Goal: Task Accomplishment & Management: Complete application form

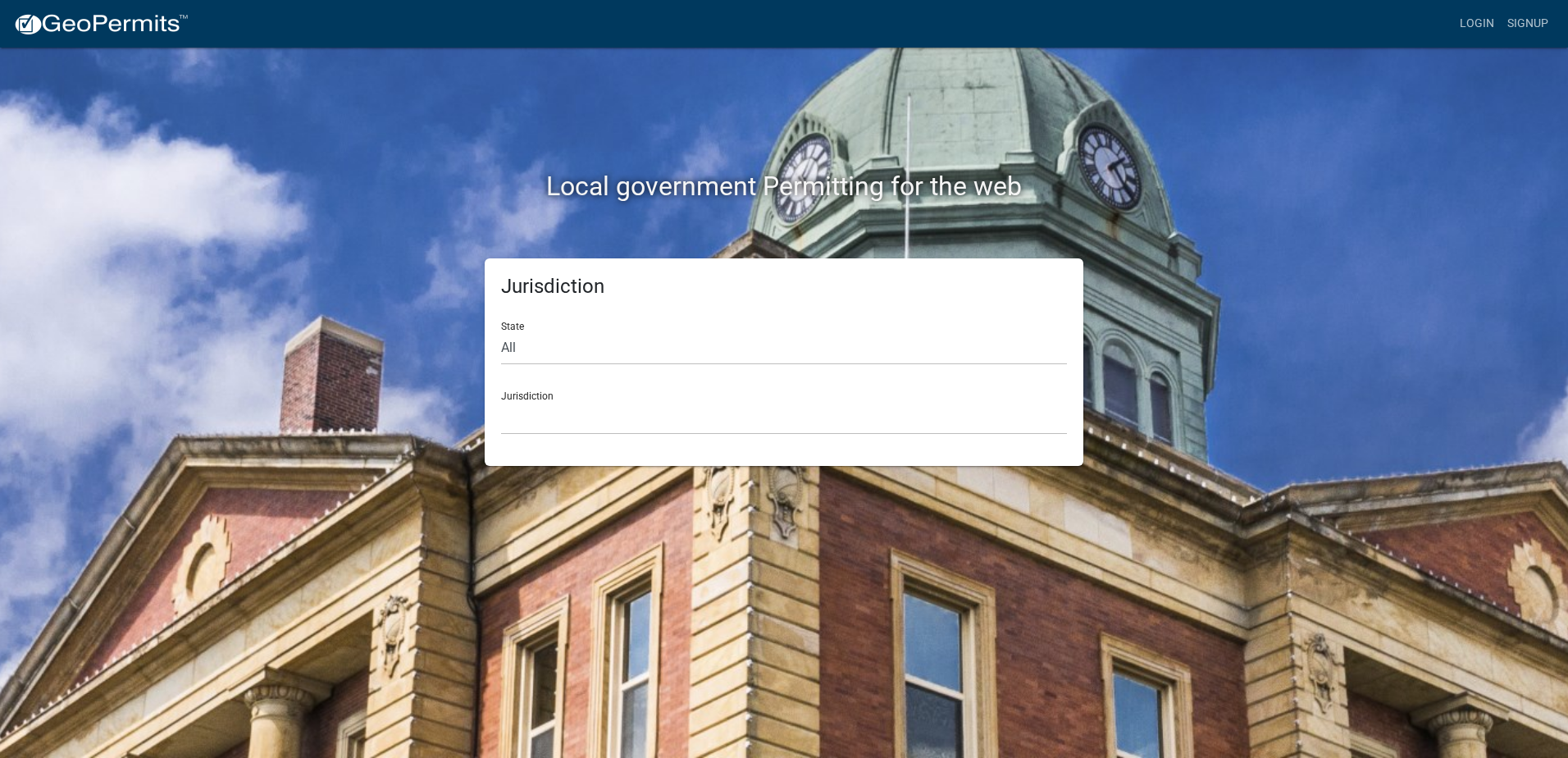
click at [619, 399] on div "Jurisdiction [GEOGRAPHIC_DATA], [US_STATE] [GEOGRAPHIC_DATA], [US_STATE][PERSON…" at bounding box center [784, 406] width 566 height 56
click at [549, 331] on select "All [US_STATE] [US_STATE] [US_STATE] [US_STATE] [US_STATE] [US_STATE] [US_STATE…" at bounding box center [784, 347] width 566 height 34
select select "[US_STATE]"
click at [502, 331] on select "All [US_STATE] [US_STATE] [US_STATE] [US_STATE] [US_STATE] [US_STATE] [US_STATE…" at bounding box center [784, 347] width 566 height 34
click at [545, 413] on select "[GEOGRAPHIC_DATA], [US_STATE][PERSON_NAME][GEOGRAPHIC_DATA], [US_STATE][PERSON_…" at bounding box center [784, 417] width 566 height 34
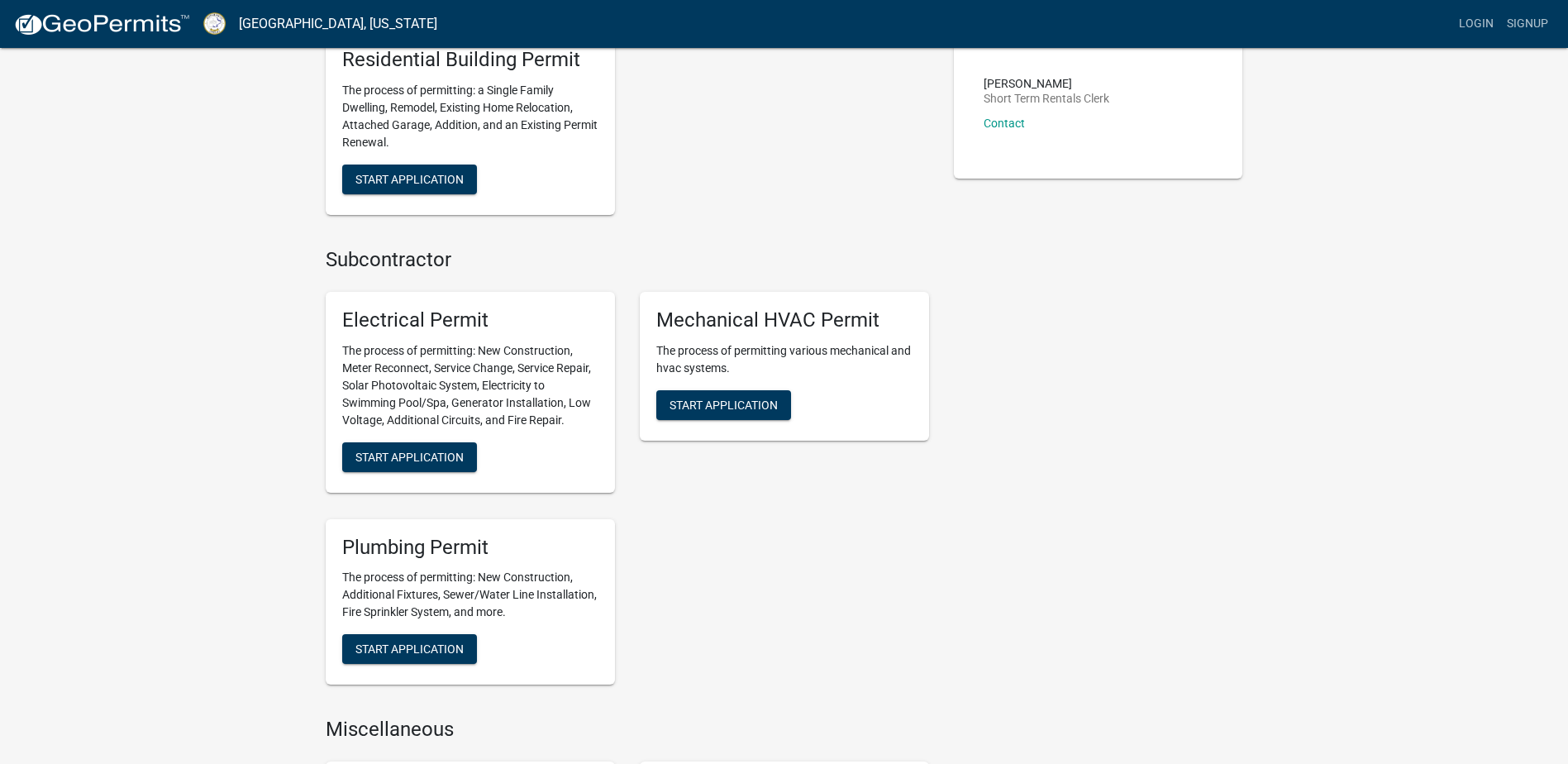
scroll to position [578, 0]
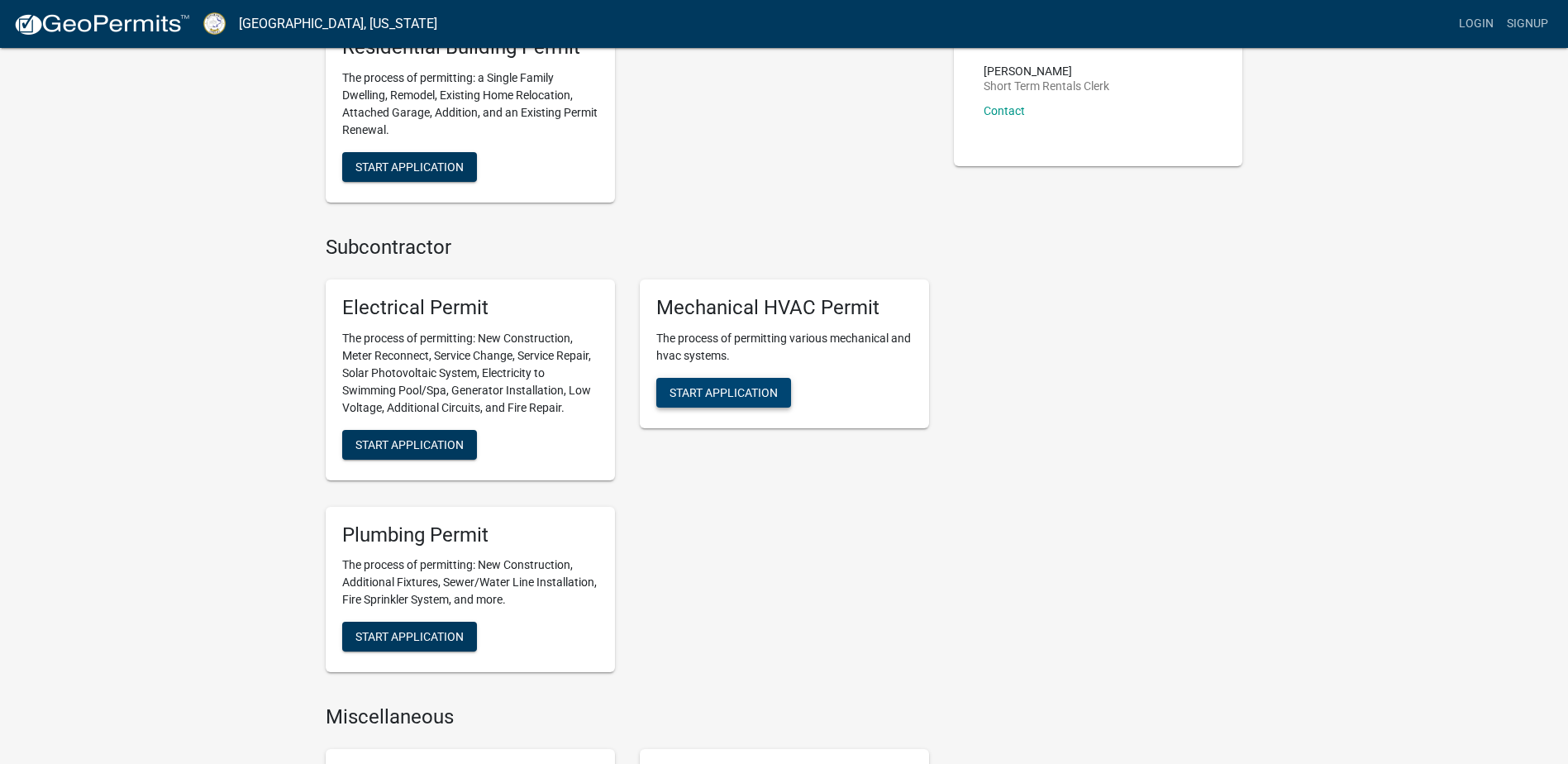
click at [712, 403] on button "Start Application" at bounding box center [723, 392] width 134 height 30
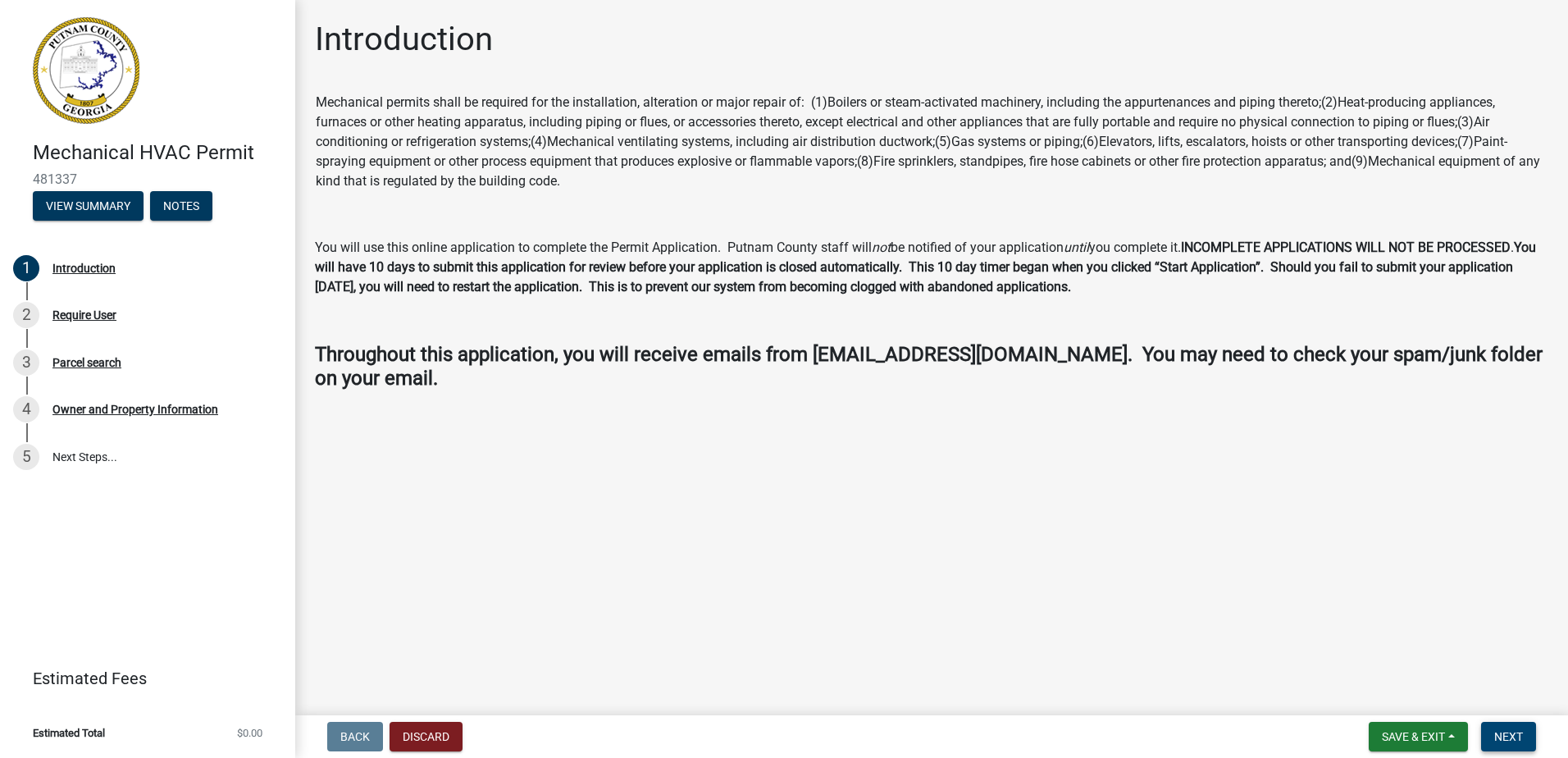
click at [1509, 735] on span "Next" at bounding box center [1509, 736] width 29 height 13
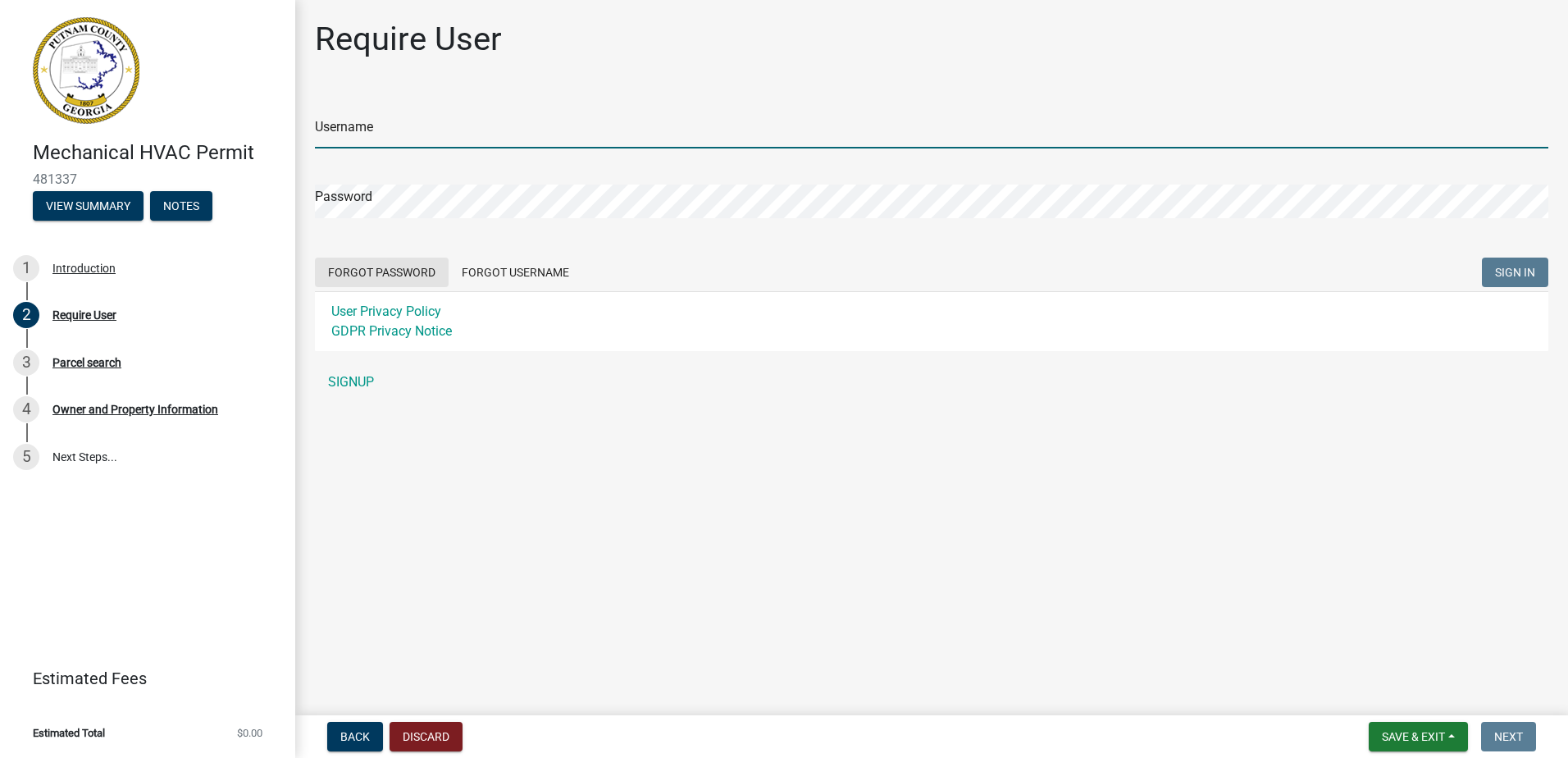
type input "tandmheating"
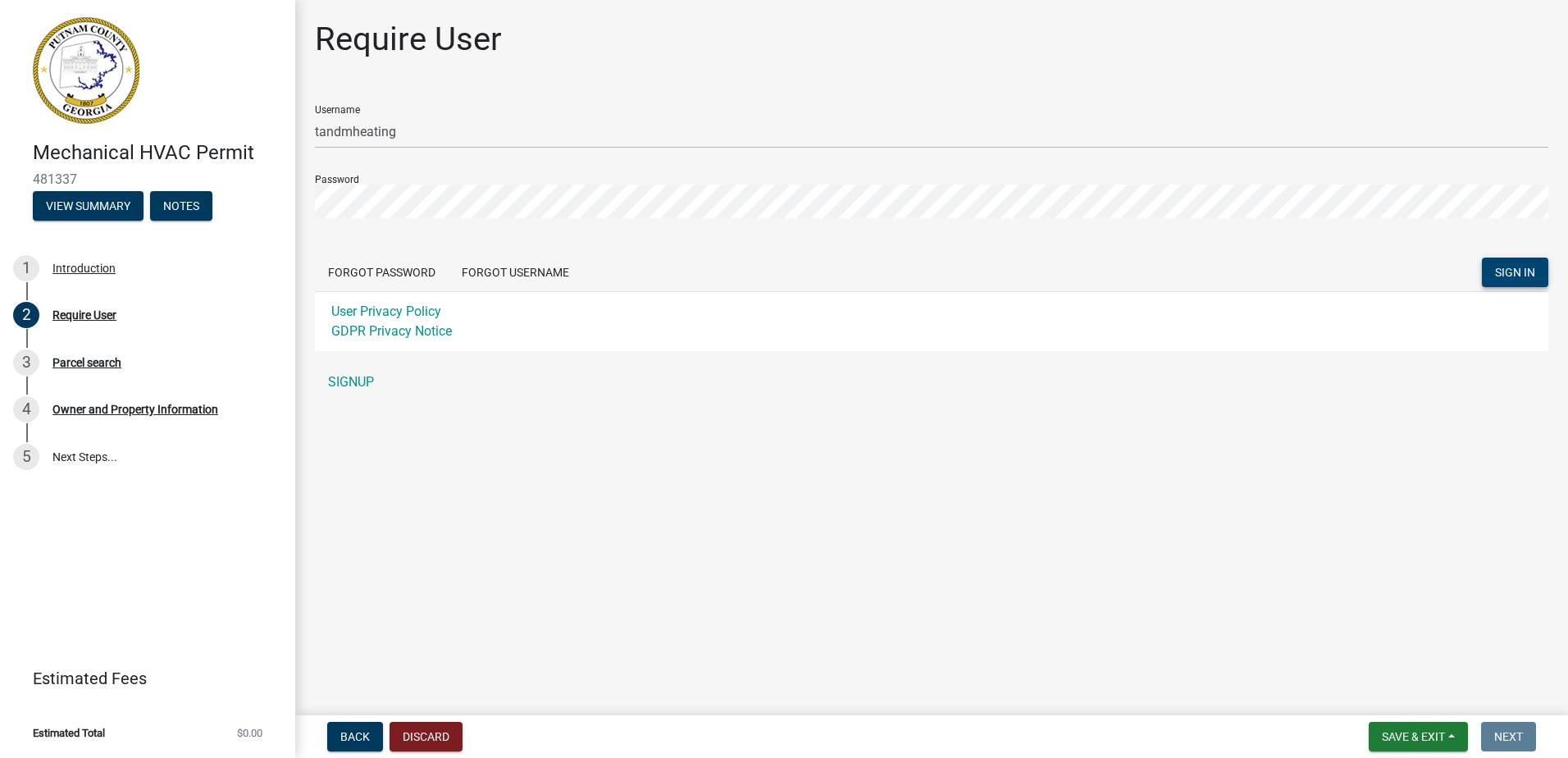
click at [1505, 260] on button "SIGN IN" at bounding box center [1514, 272] width 66 height 30
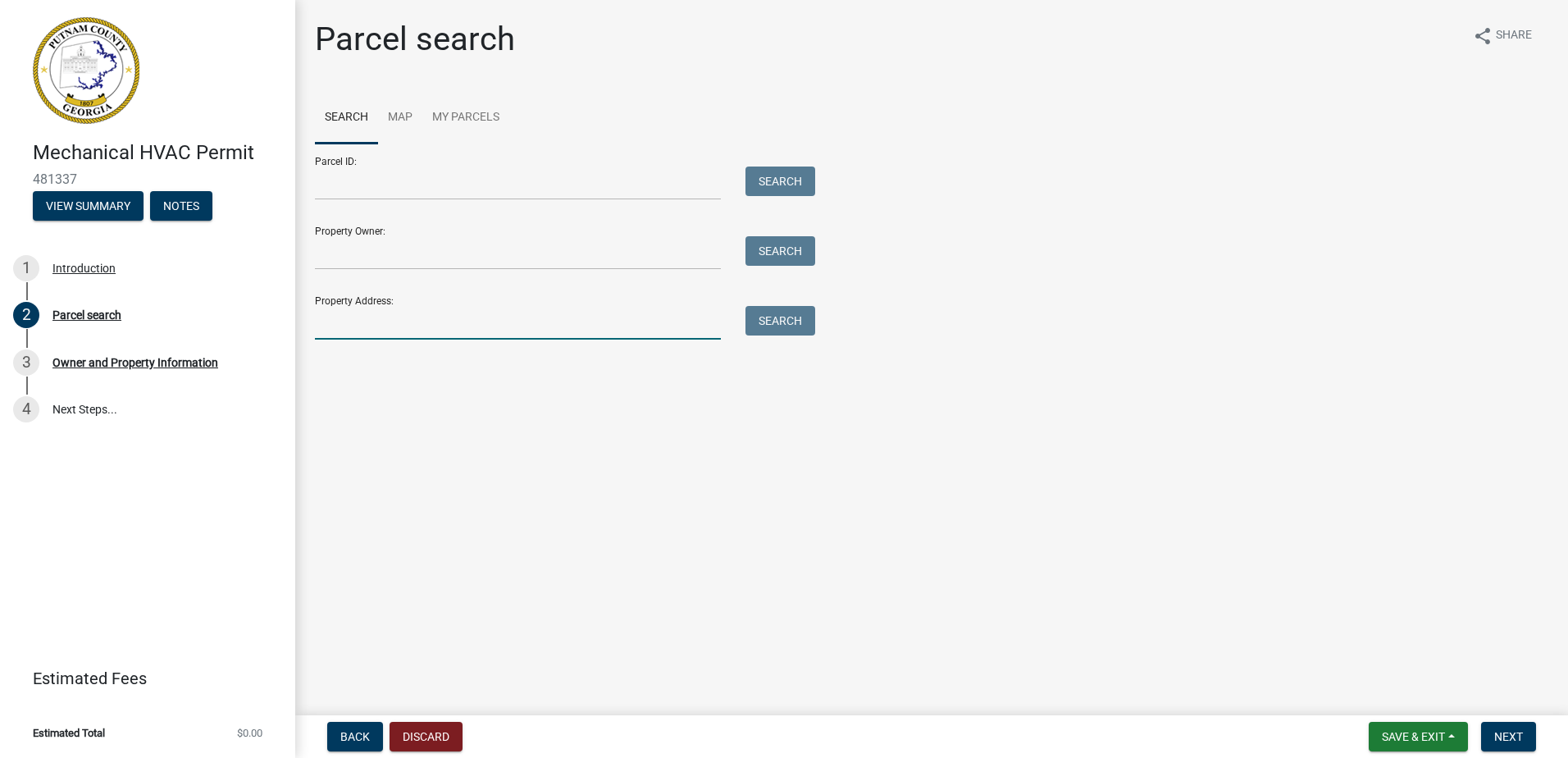
click at [388, 313] on input "Property Address:" at bounding box center [518, 322] width 406 height 34
click at [776, 320] on button "Search" at bounding box center [780, 320] width 70 height 30
click at [502, 319] on input "144 bayside" at bounding box center [518, 322] width 406 height 34
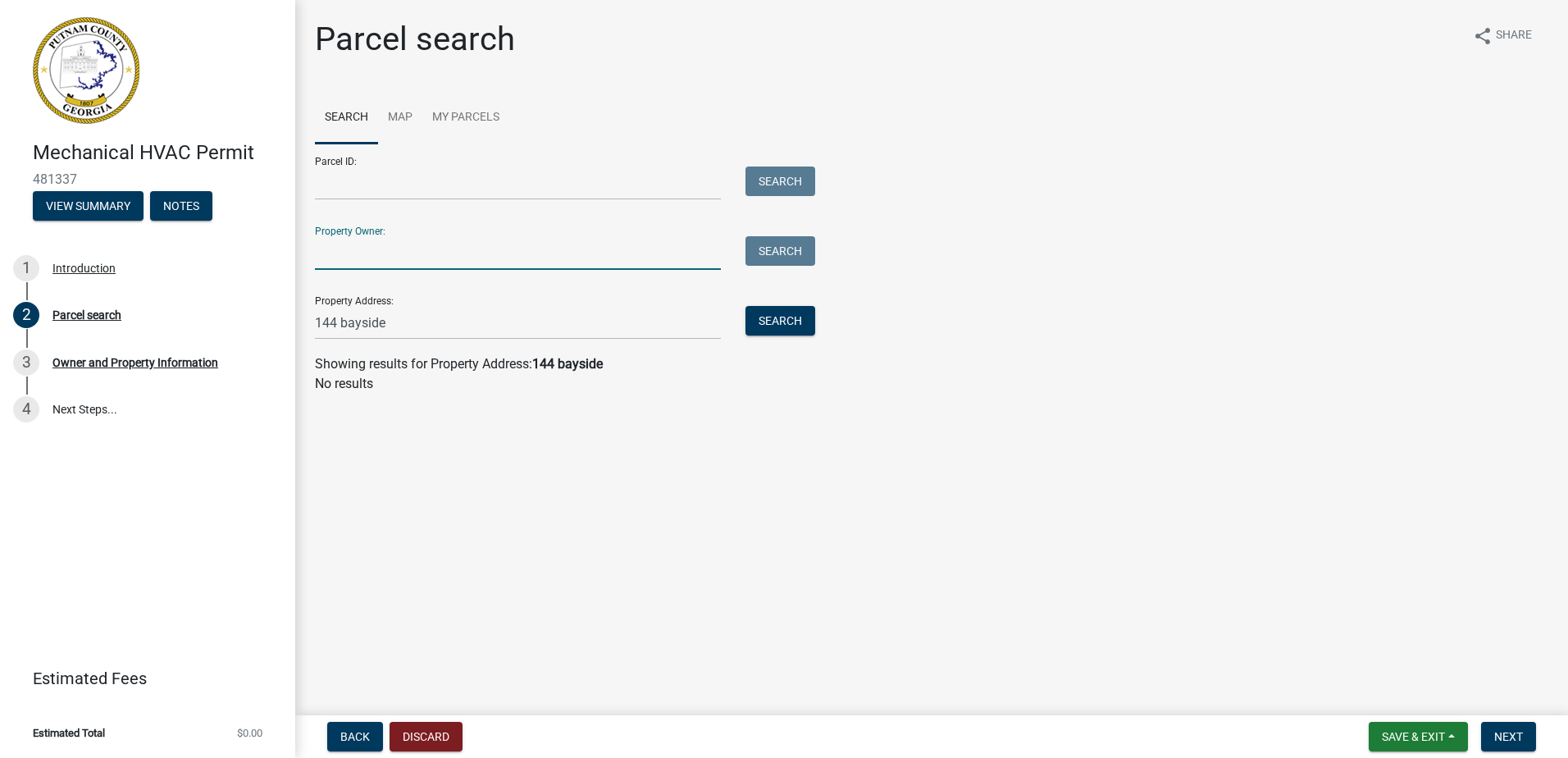
click at [476, 257] on input "Property Owner:" at bounding box center [518, 252] width 406 height 34
click at [718, 449] on main "Parcel search share Share Search Map My Parcels Parcel ID: Search Property Owne…" at bounding box center [932, 354] width 1273 height 708
click at [415, 247] on input "Property Owner:" at bounding box center [518, 252] width 406 height 34
click at [911, 543] on main "Parcel search share Share Search Map My Parcels Parcel ID: Search Property Owne…" at bounding box center [932, 354] width 1273 height 708
click at [521, 320] on input "144 bayside" at bounding box center [518, 322] width 406 height 34
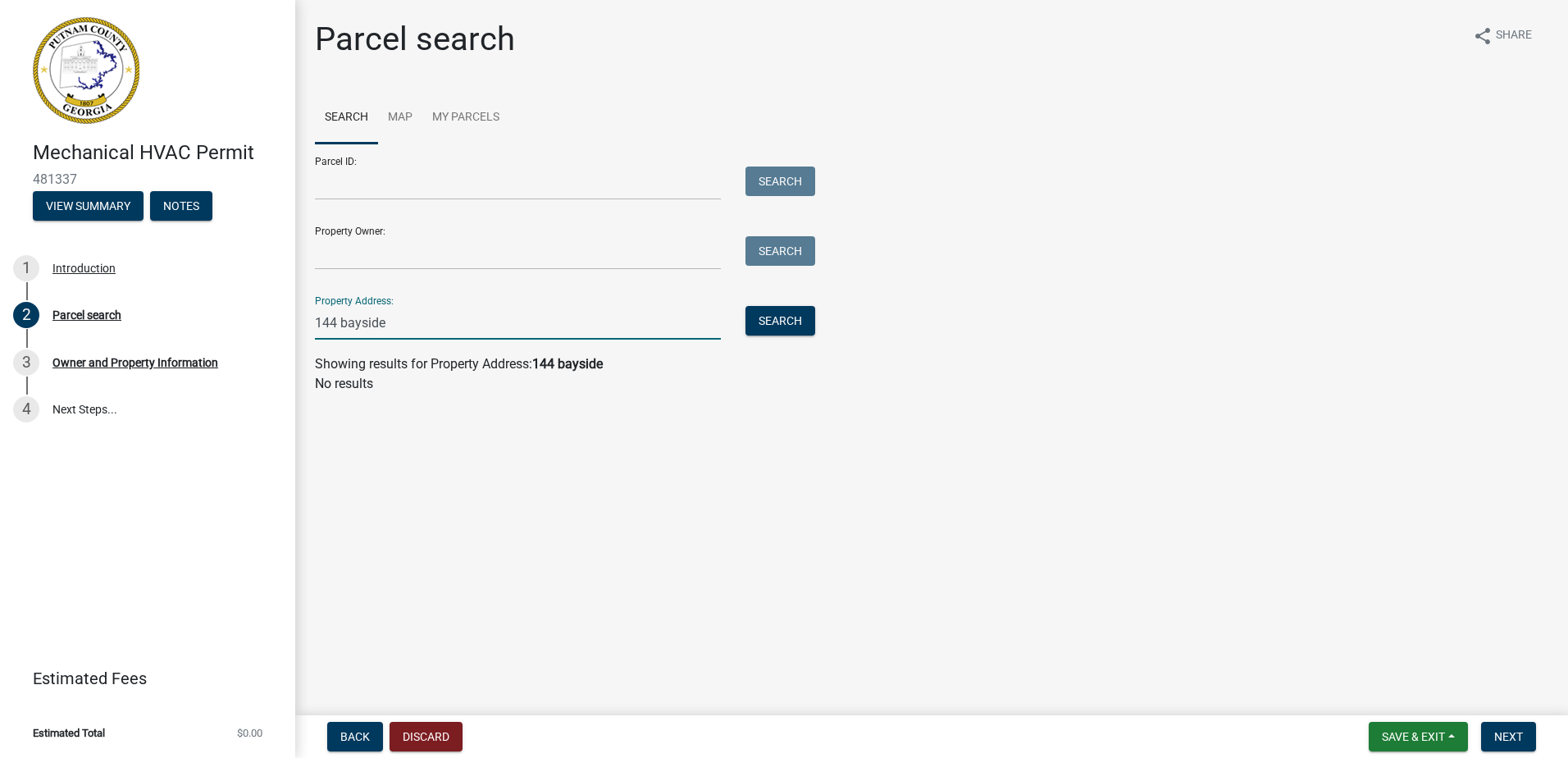
drag, startPoint x: 435, startPoint y: 316, endPoint x: 346, endPoint y: 319, distance: 89.1
click at [346, 319] on input "144 bayside" at bounding box center [518, 322] width 406 height 34
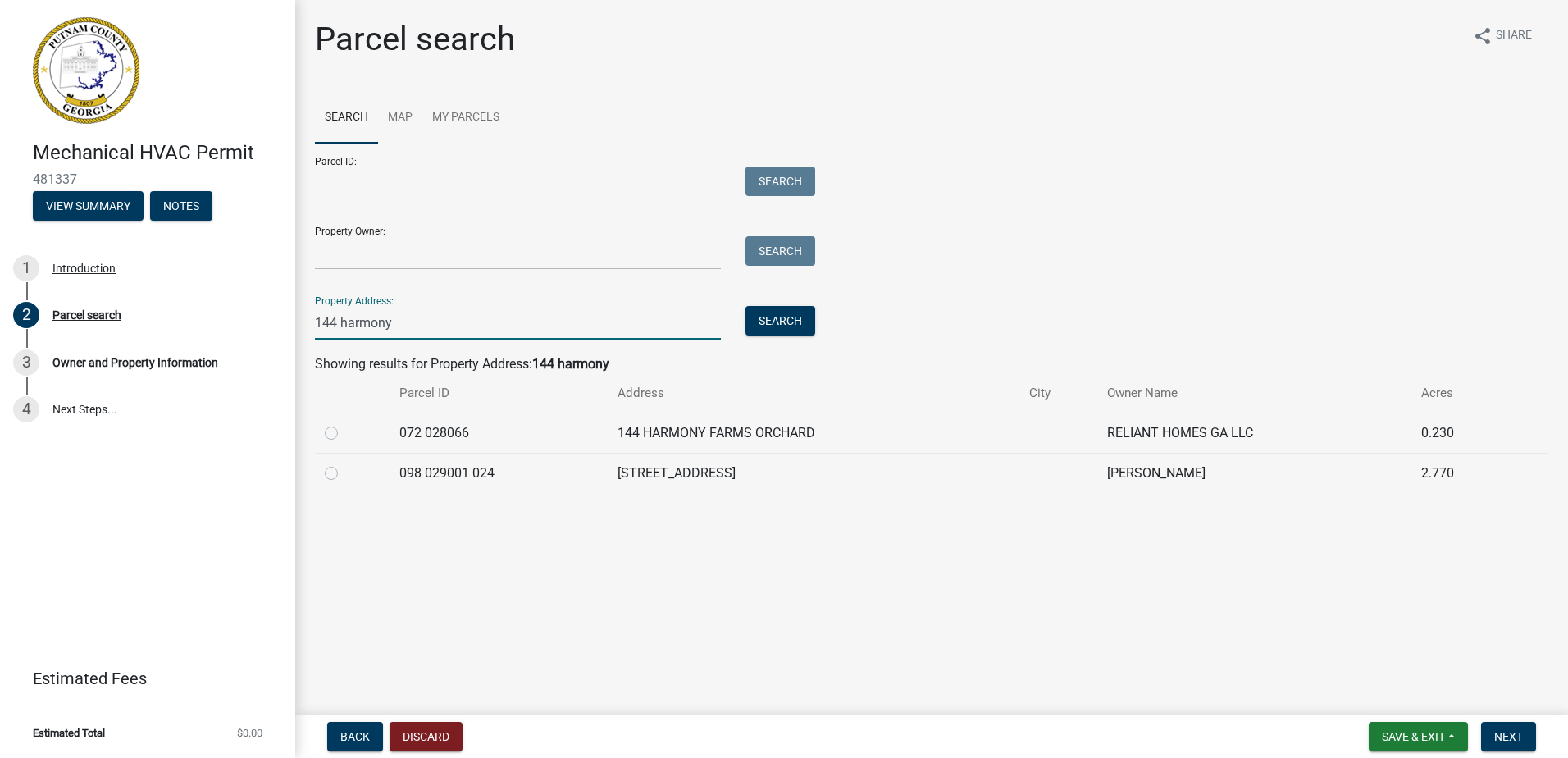
type input "144 harmony"
click at [345, 463] on label at bounding box center [345, 463] width 0 height 0
click at [345, 474] on 024 "radio" at bounding box center [350, 469] width 11 height 11
radio 024 "true"
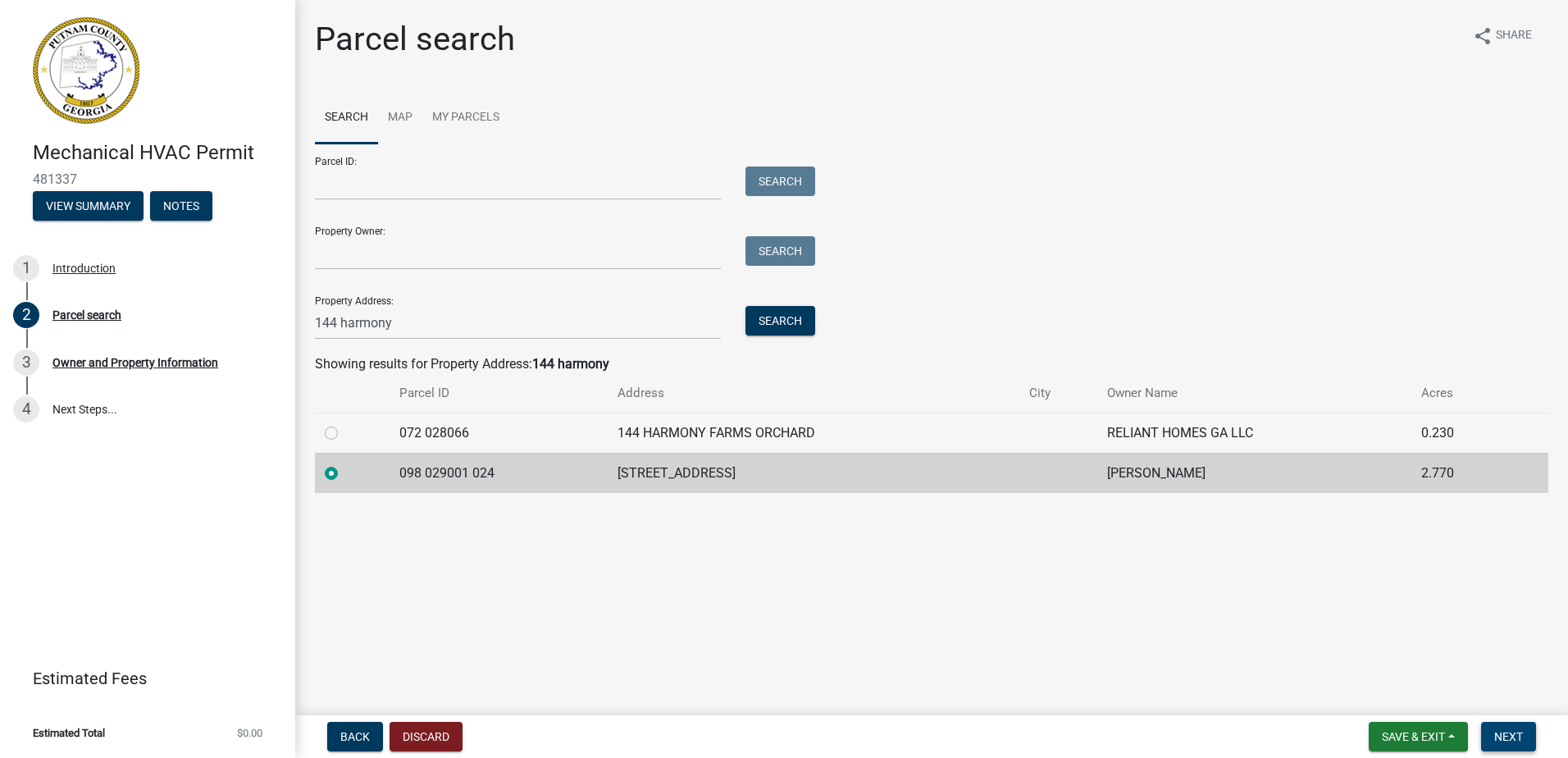
click at [1514, 730] on span "Next" at bounding box center [1509, 736] width 29 height 13
click at [1505, 737] on span "Next" at bounding box center [1509, 736] width 29 height 13
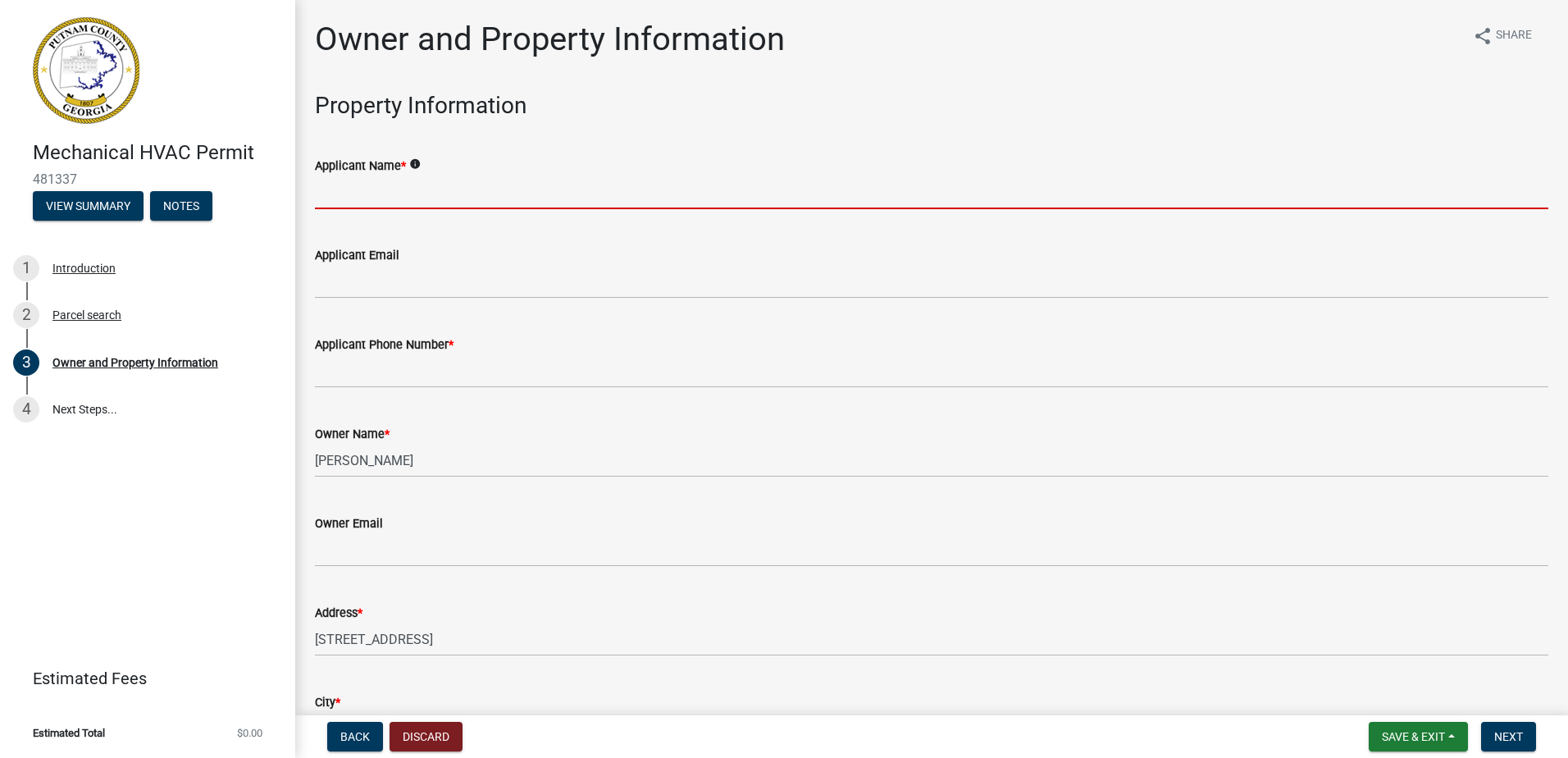
click at [422, 203] on input "Applicant Name *" at bounding box center [931, 192] width 1233 height 34
type input "T&M Heating and Air"
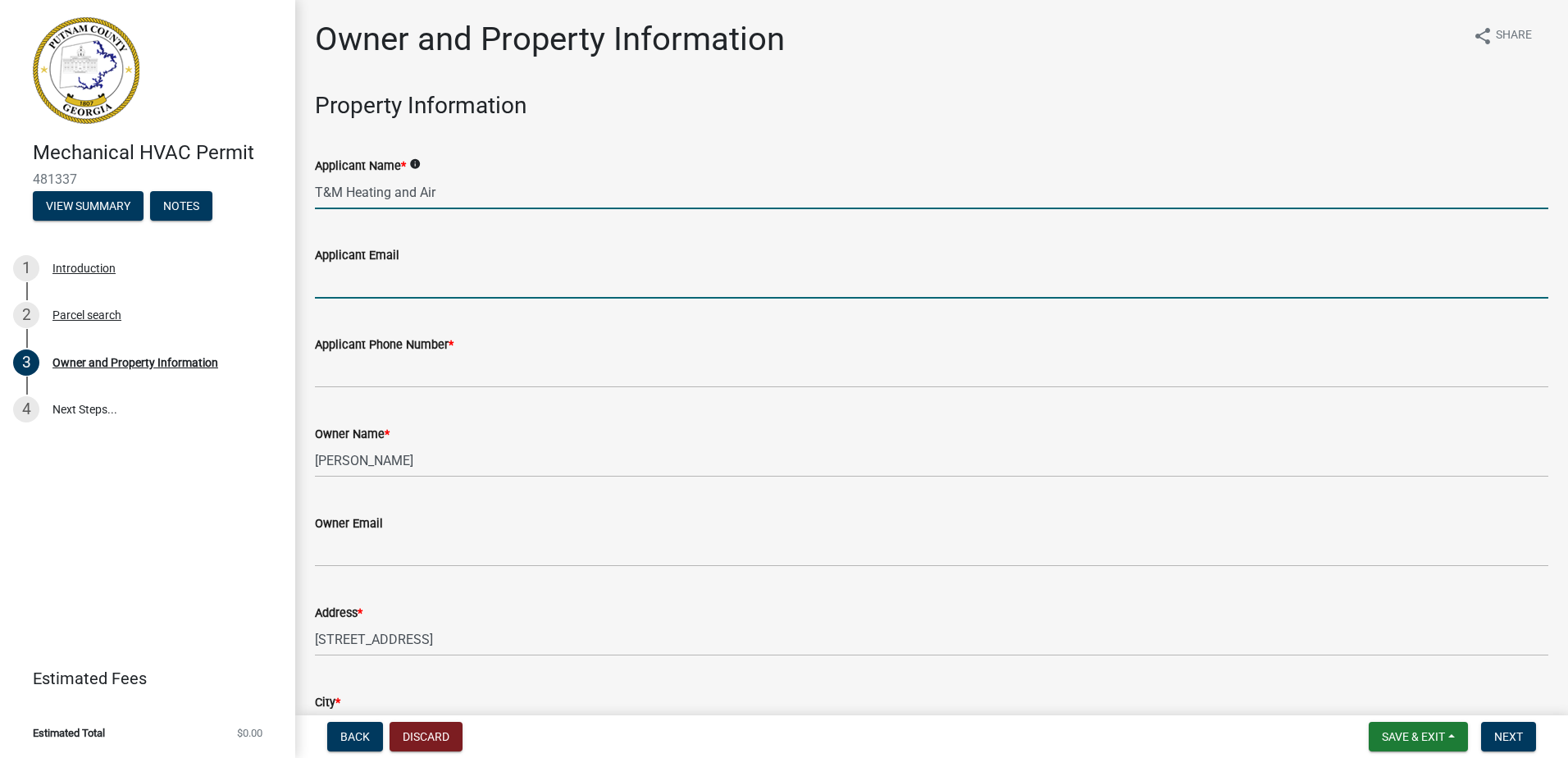
type input "[EMAIL_ADDRESS][DOMAIN_NAME]"
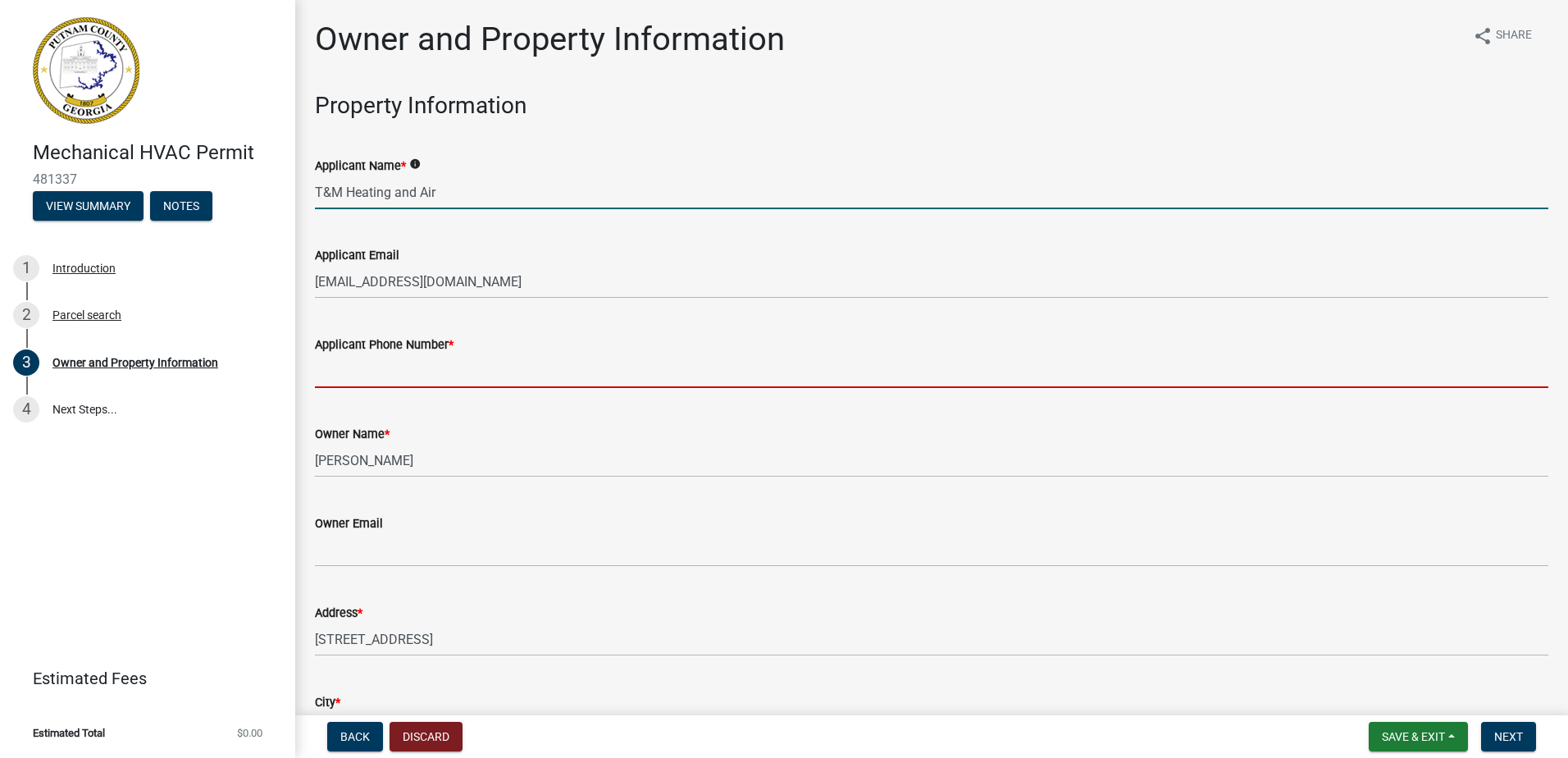
type input "7709140111"
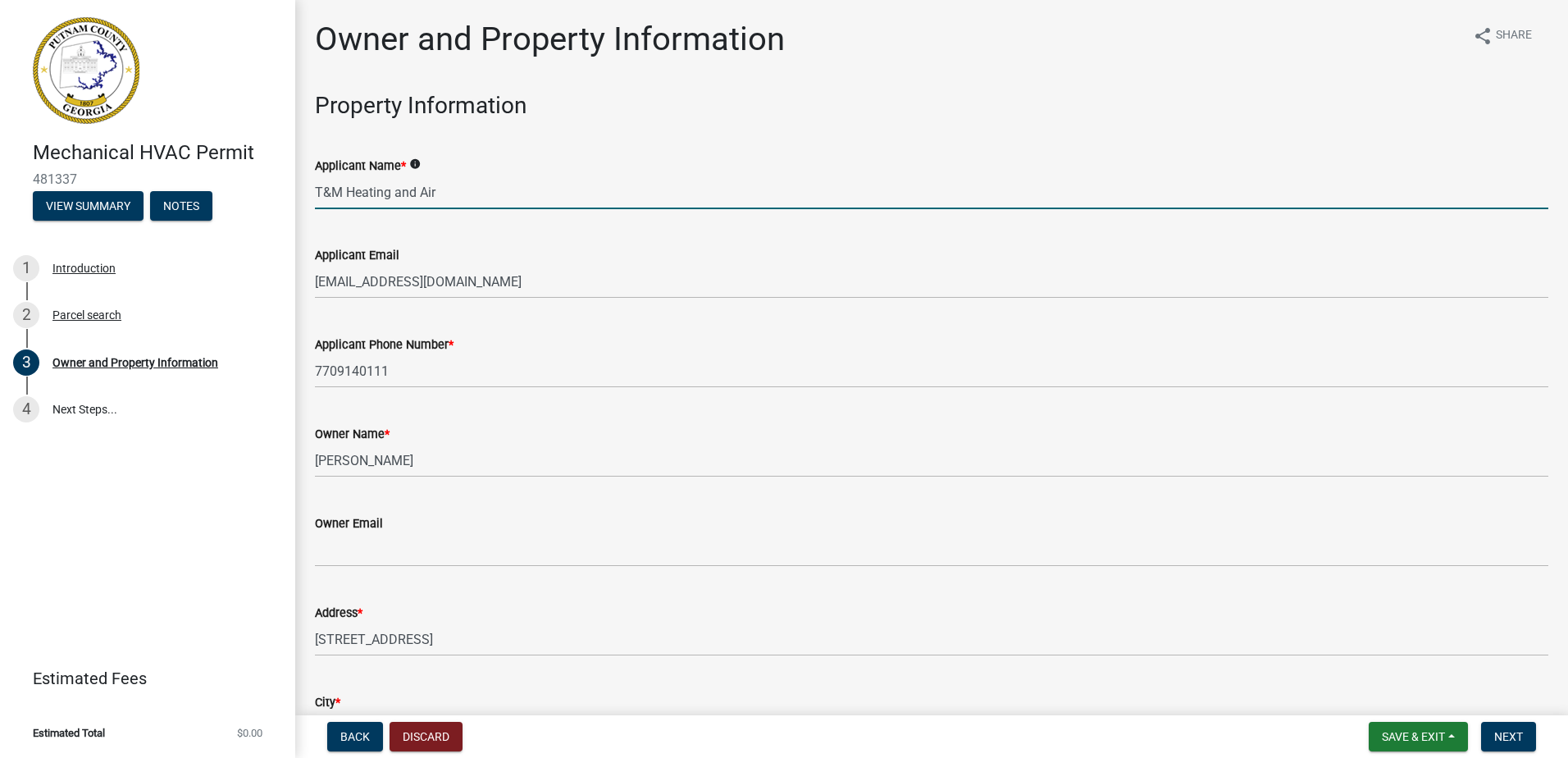
type input "Eatonton"
type input "[STREET_ADDRESS][PERSON_NAME]"
type input "[PERSON_NAME]"
type input "T&M Heating and Air"
type input "7709140111"
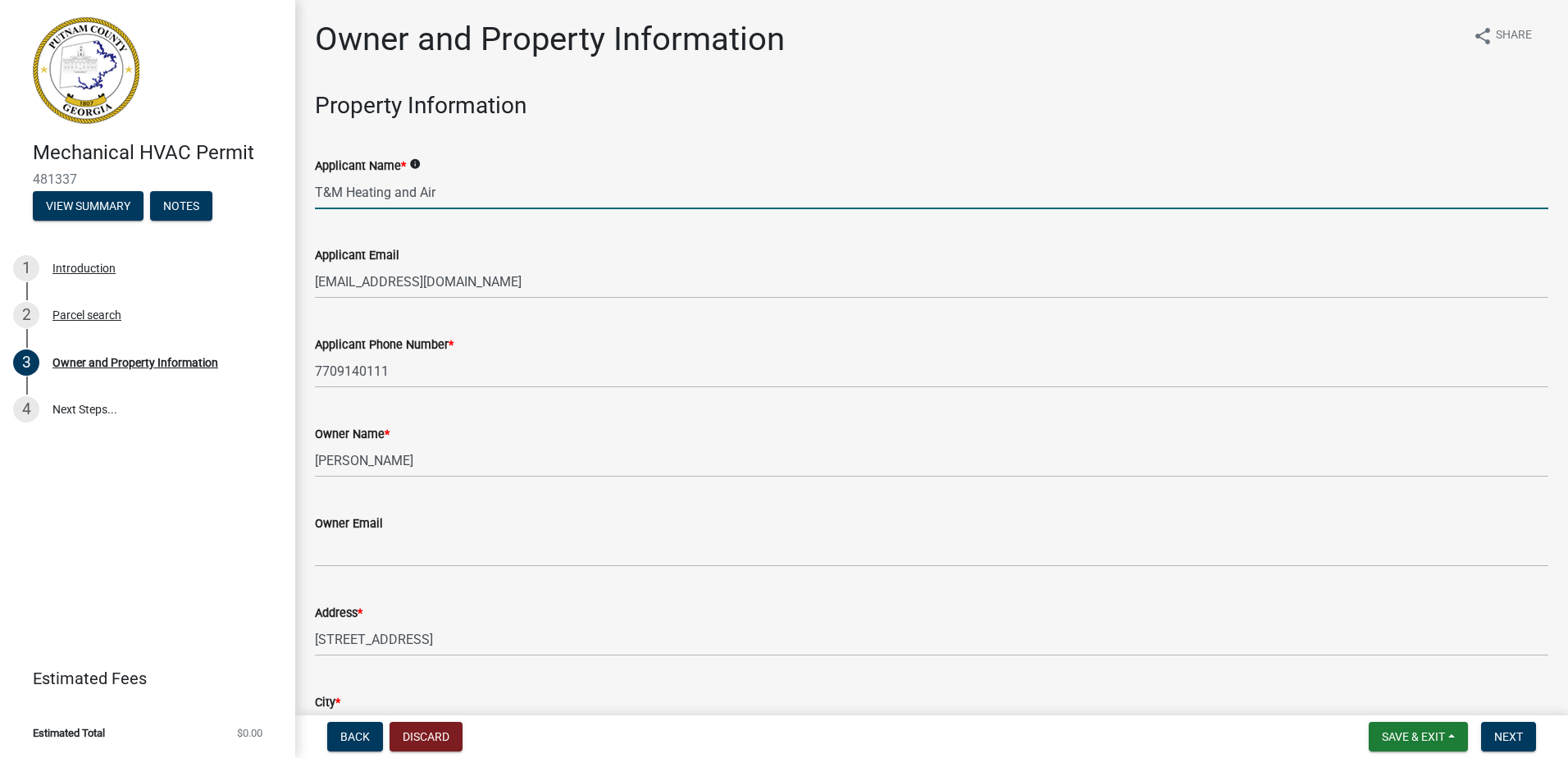
type input "[STREET_ADDRESS][PERSON_NAME]"
type input "[PERSON_NAME]"
type input "GA"
type input "30014"
type input "[EMAIL_ADDRESS][DOMAIN_NAME]"
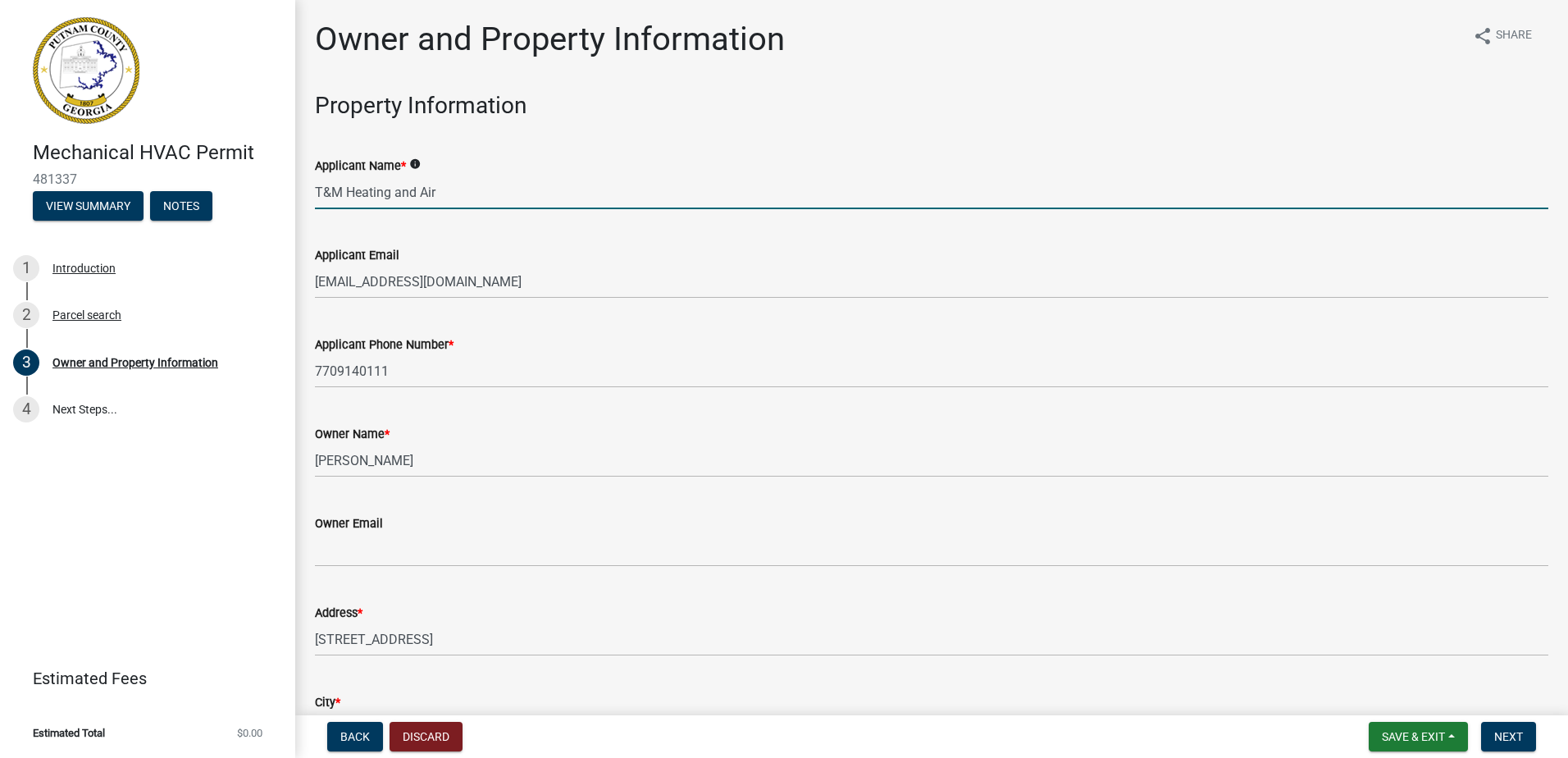
type input "CR108967"
type input "[DATE]"
type input "[PERSON_NAME]"
type input "7709140111"
select select "9"
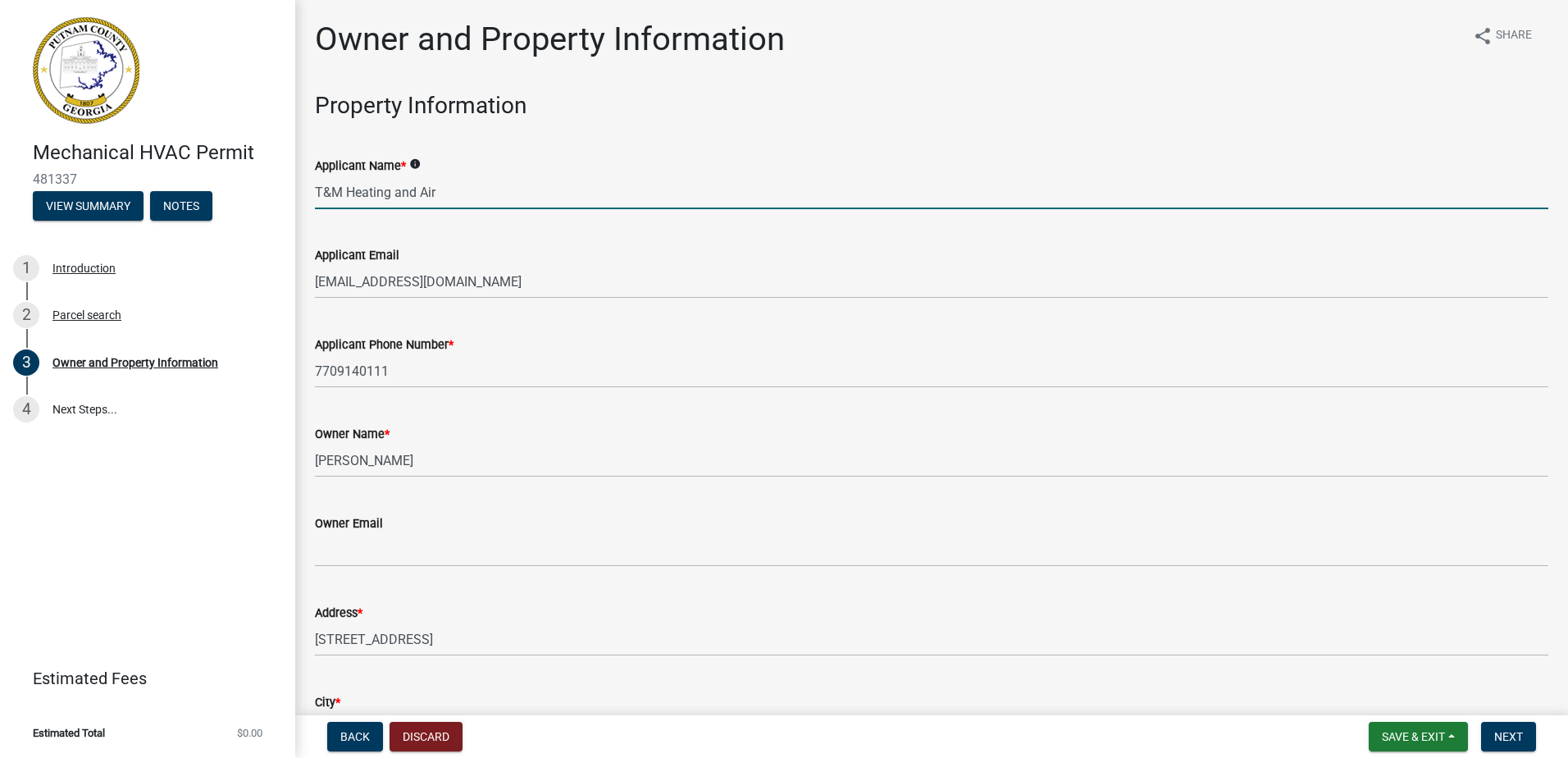
select select "2025"
select select "9"
select select "2025"
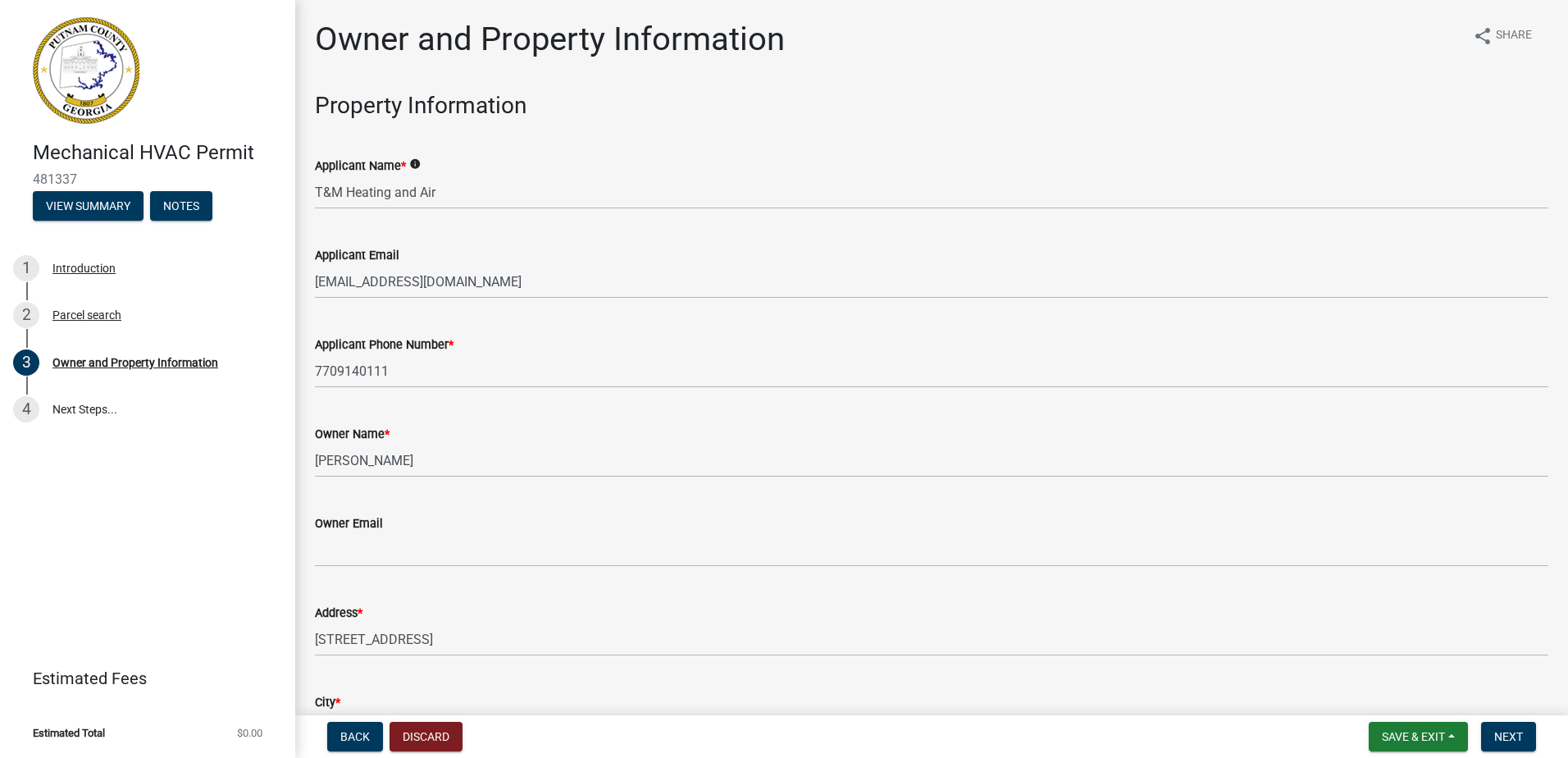
scroll to position [1962, 0]
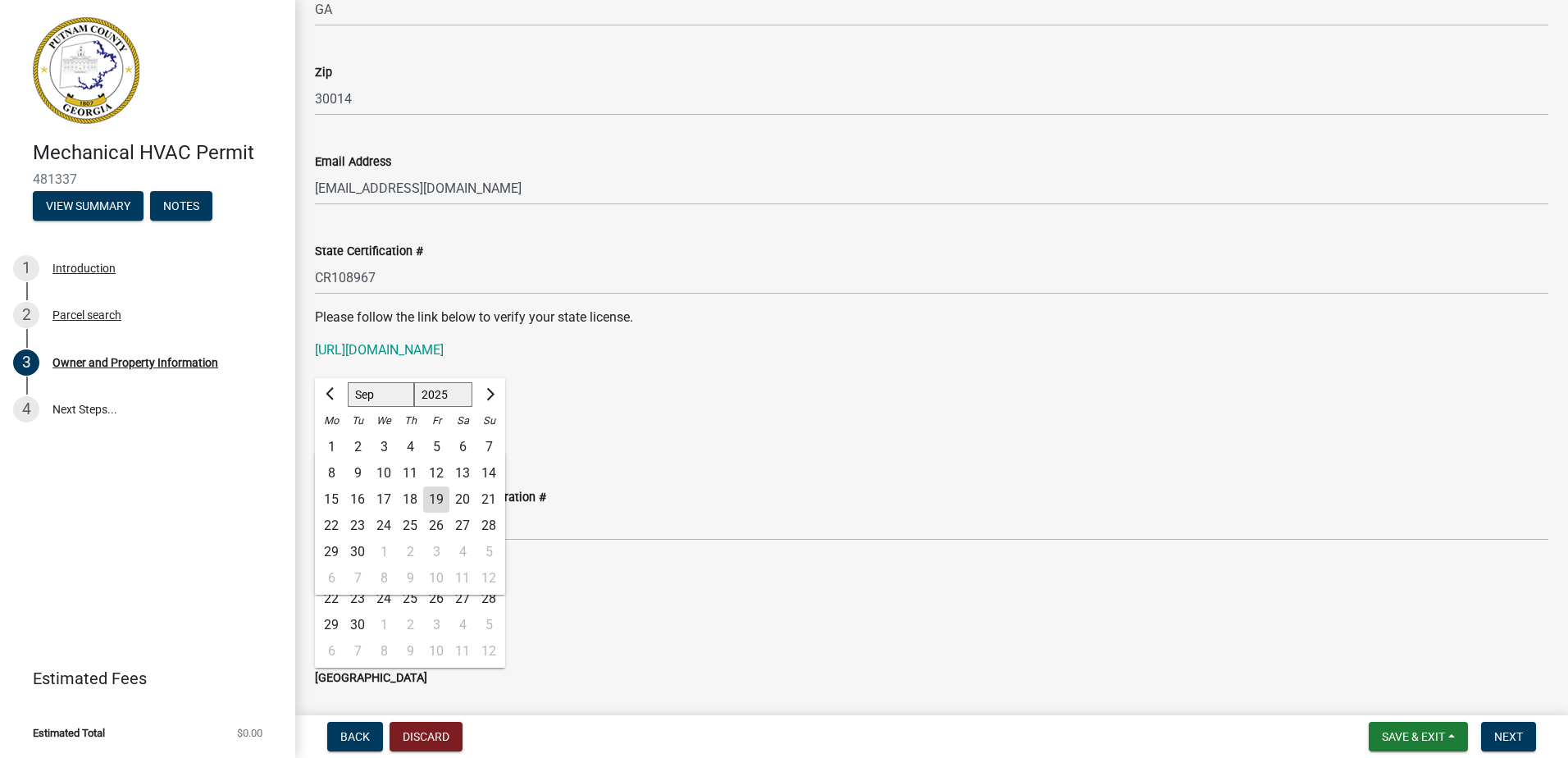
click at [425, 497] on div "19" at bounding box center [436, 499] width 26 height 26
type input "[DATE]"
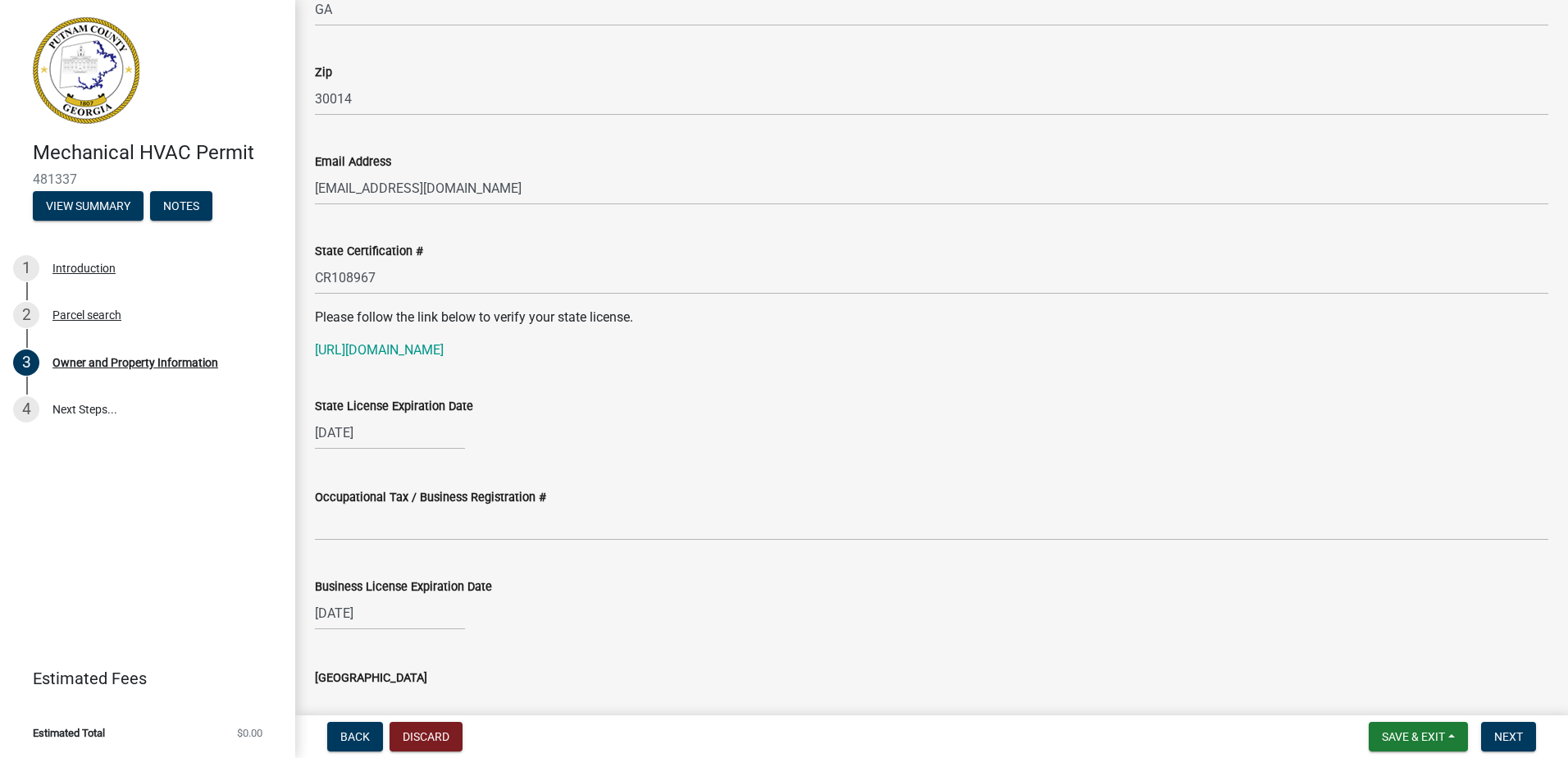
click at [417, 435] on div "[DATE]" at bounding box center [389, 432] width 150 height 34
select select "11"
select select "2025"
click at [591, 476] on div "Occupational Tax / Business Registration #" at bounding box center [931, 502] width 1233 height 76
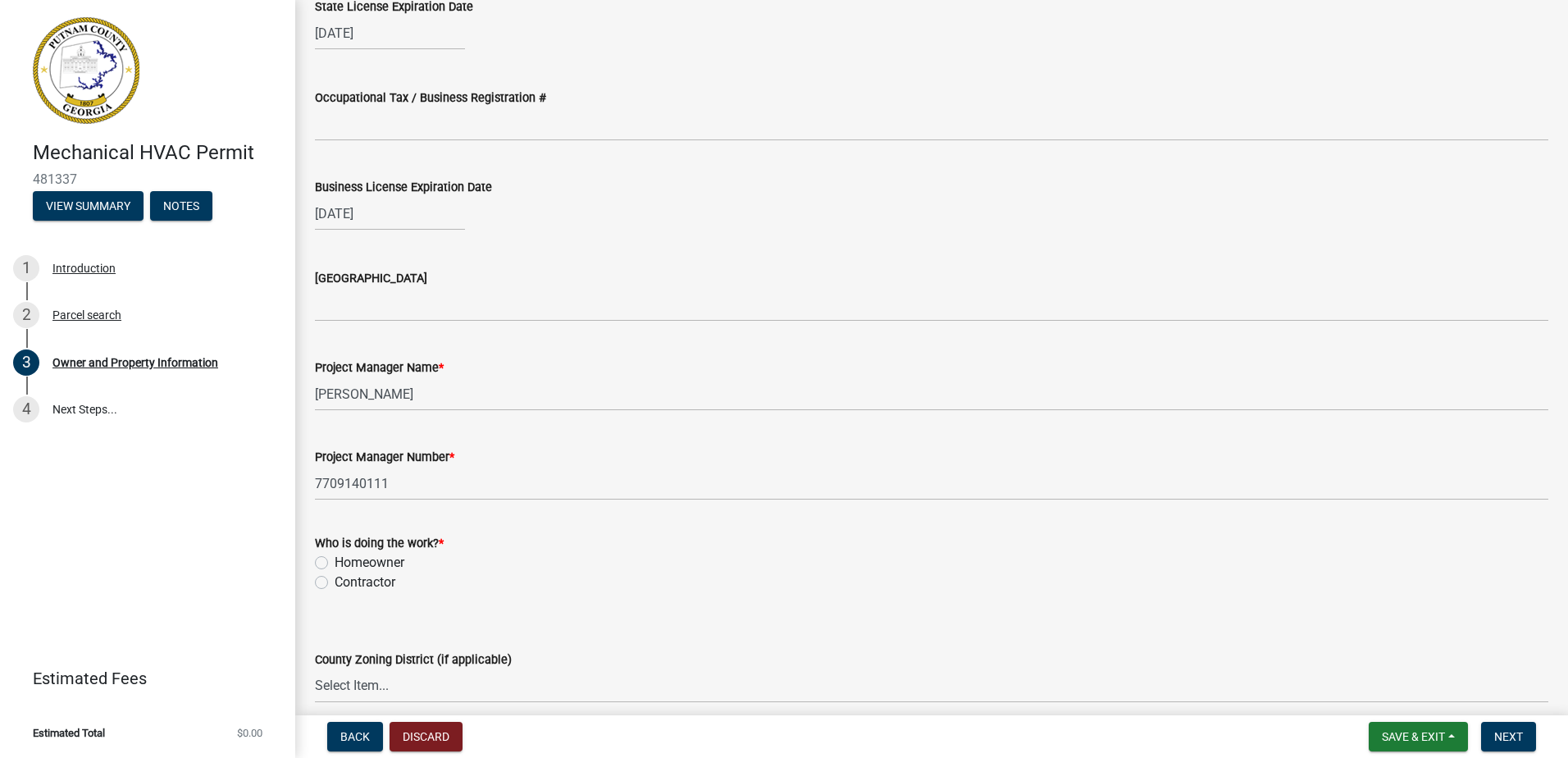
scroll to position [2454, 0]
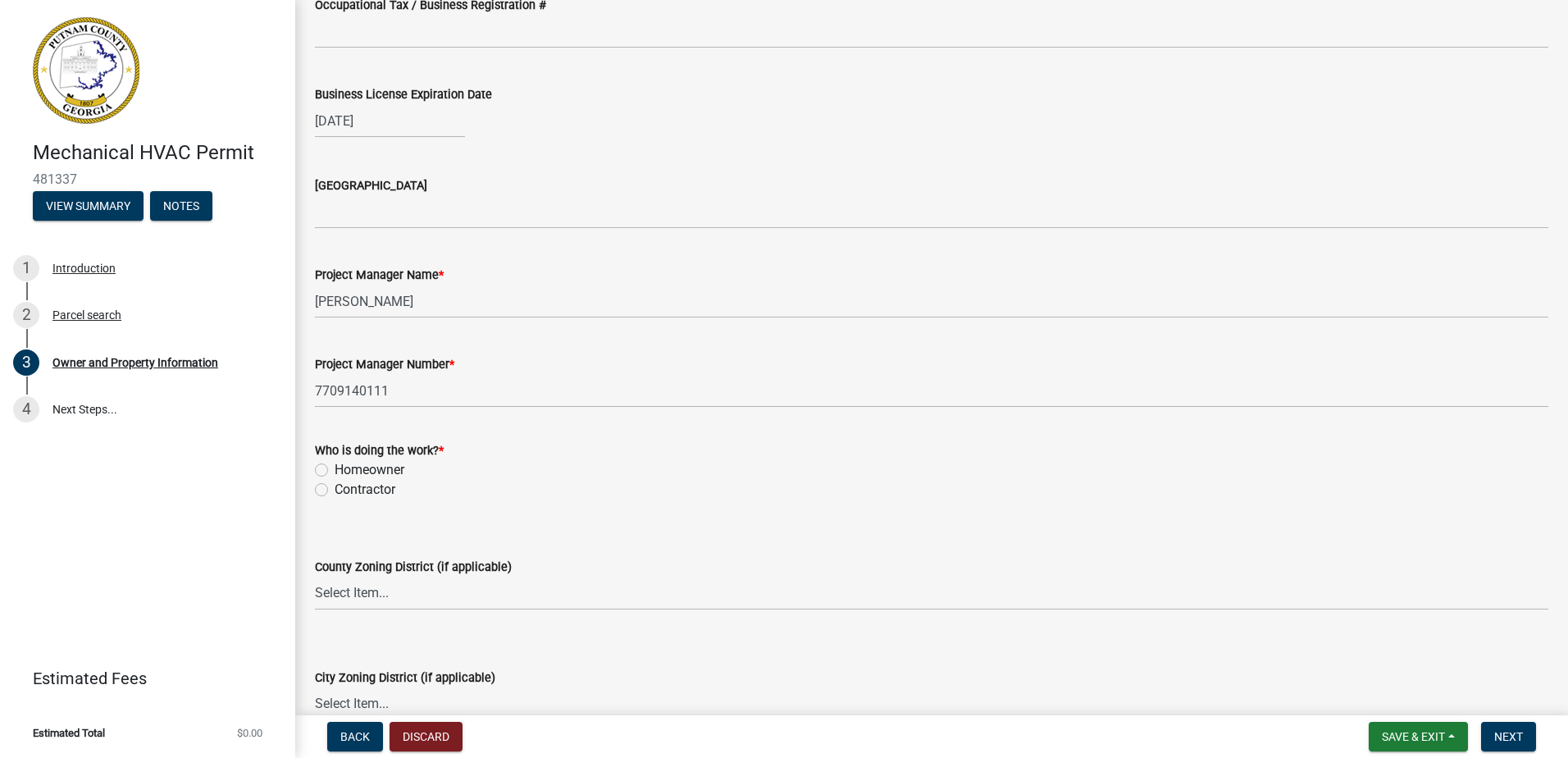
click at [359, 470] on label "Homeowner" at bounding box center [369, 470] width 70 height 20
click at [346, 470] on input "Homeowner" at bounding box center [340, 465] width 11 height 11
radio input "true"
click at [365, 487] on label "Contractor" at bounding box center [365, 490] width 61 height 20
click at [346, 487] on input "Contractor" at bounding box center [340, 485] width 11 height 11
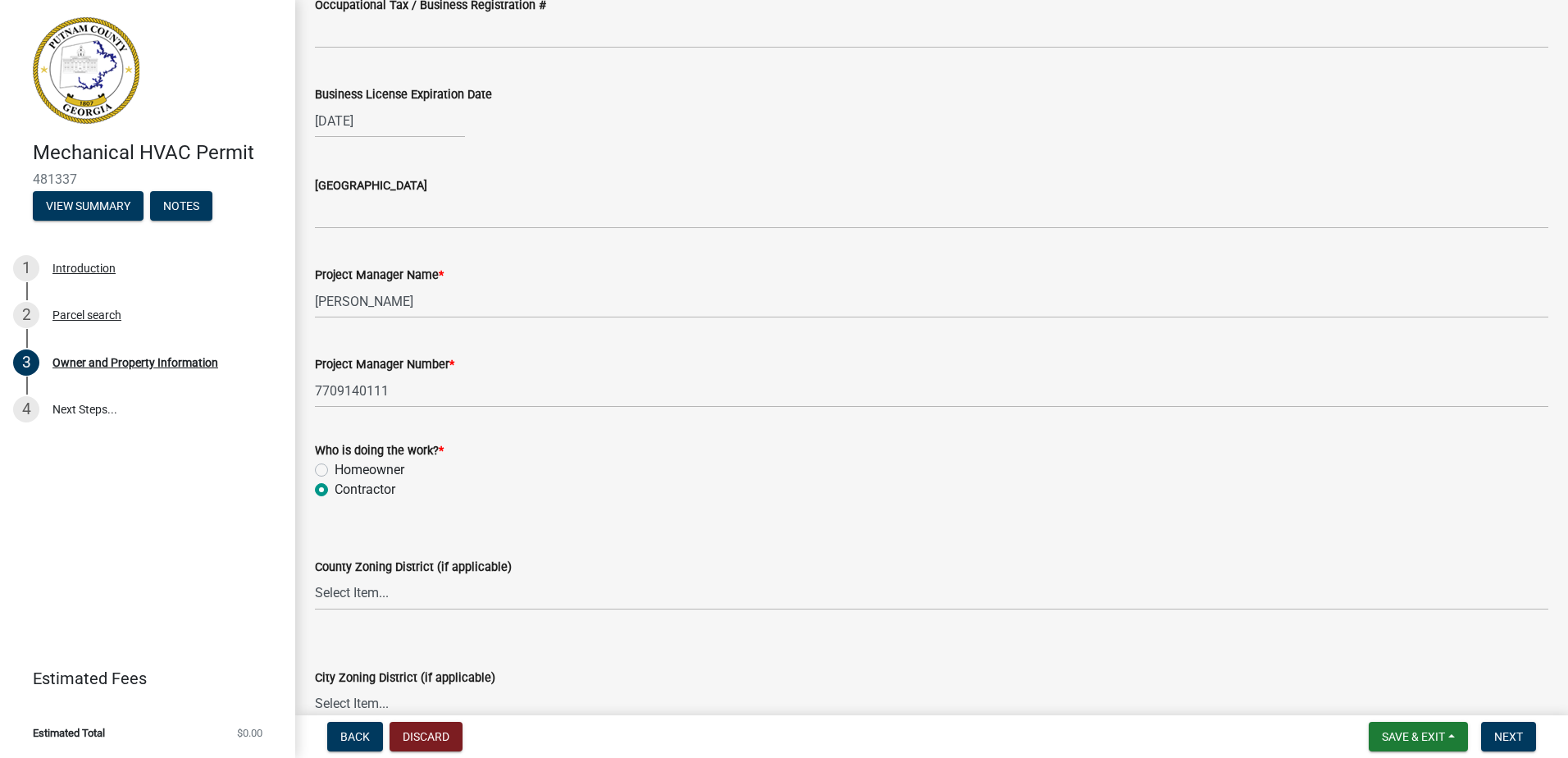
radio input "true"
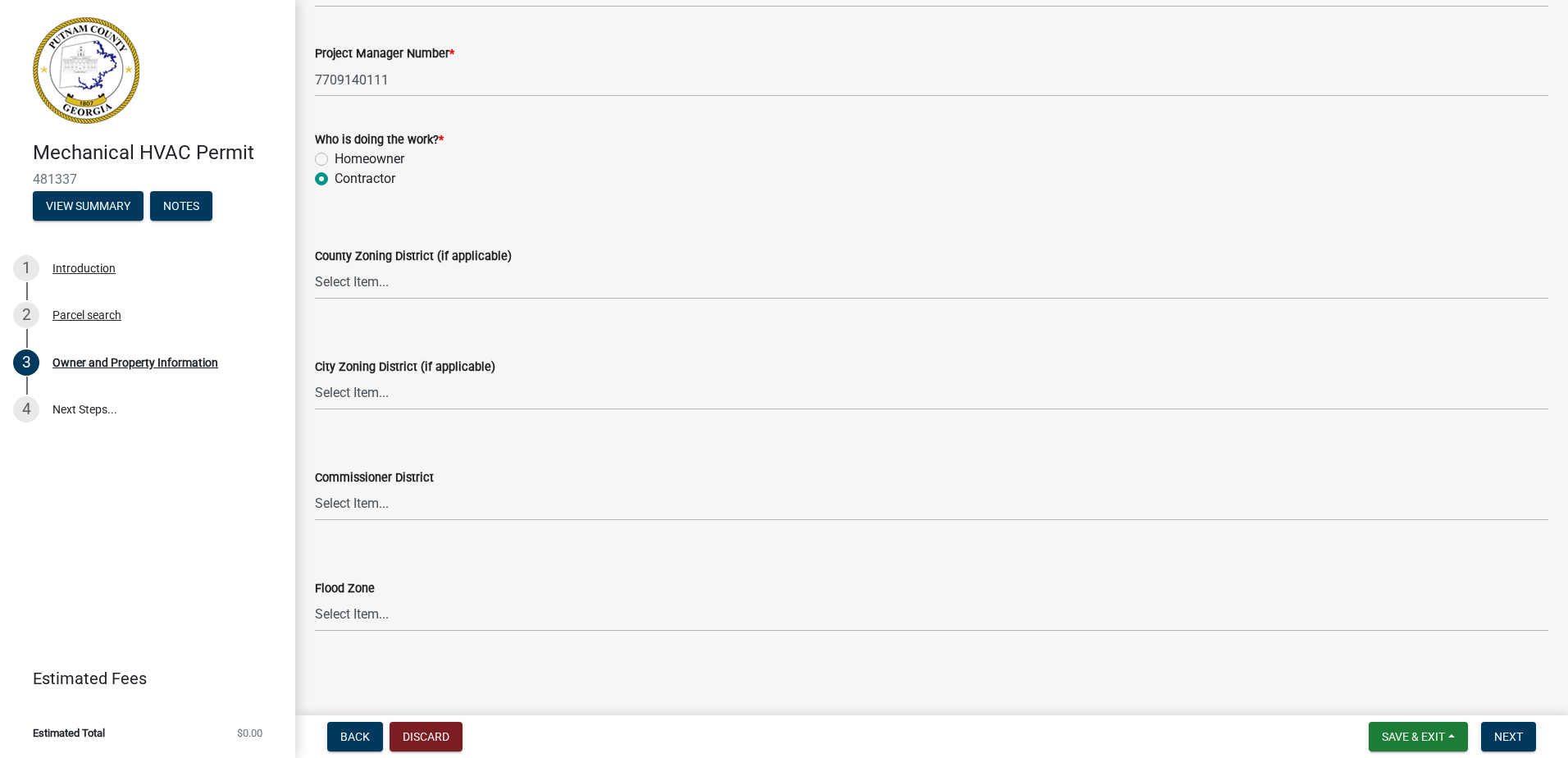
scroll to position [2766, 0]
click at [1499, 732] on span "Next" at bounding box center [1509, 736] width 29 height 13
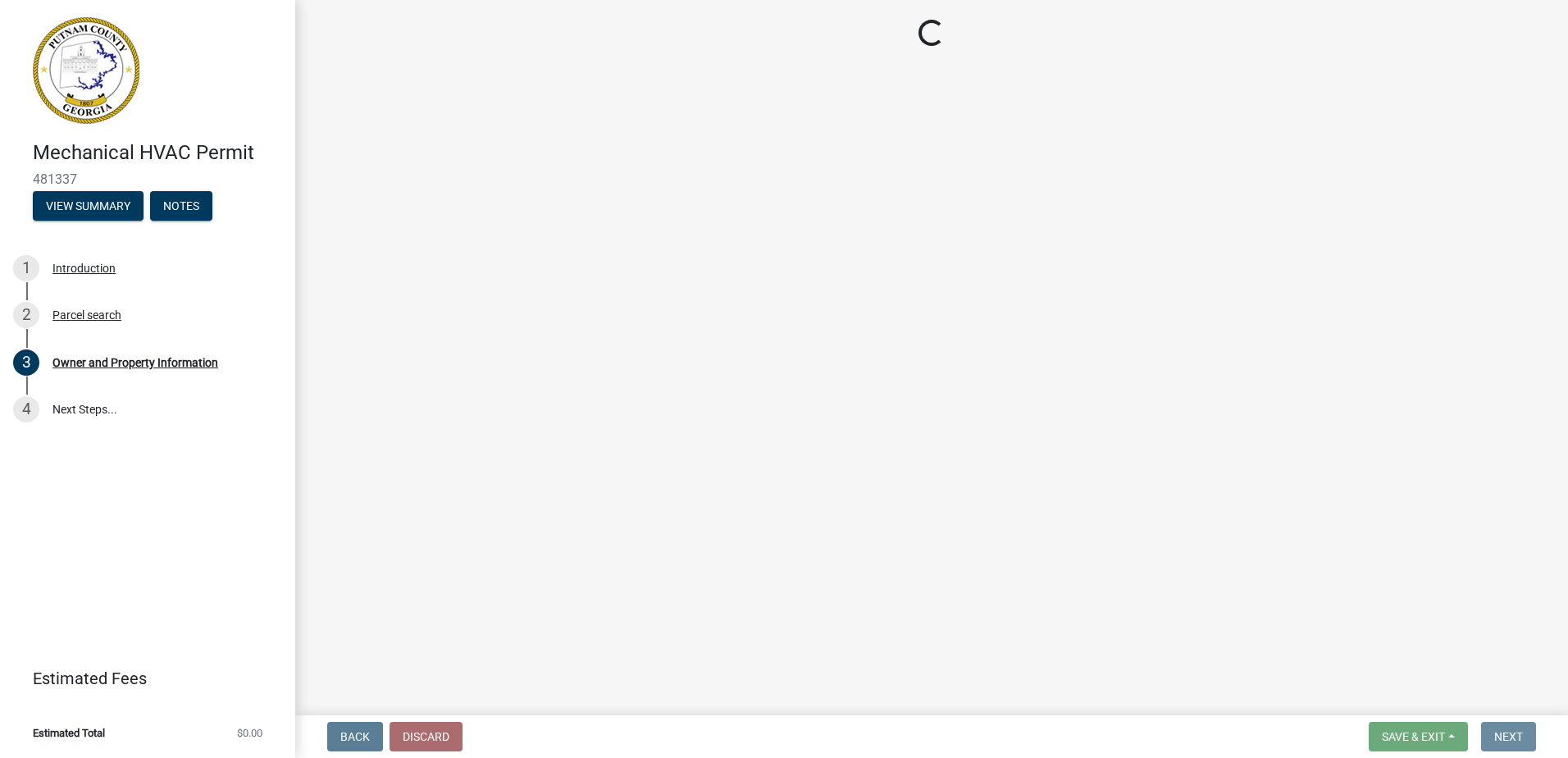
scroll to position [0, 0]
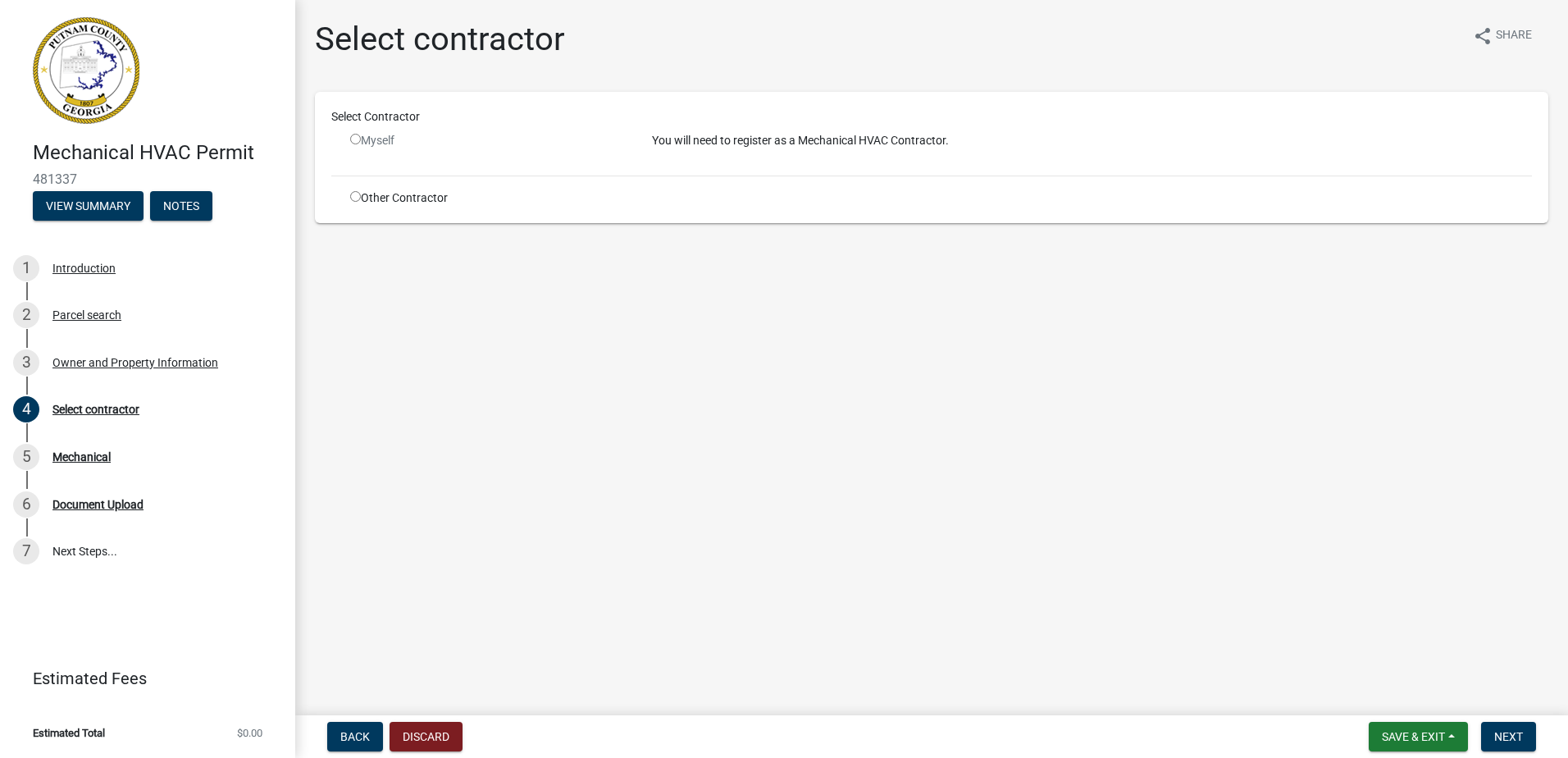
click at [350, 200] on input "radio" at bounding box center [355, 197] width 11 height 11
radio input "true"
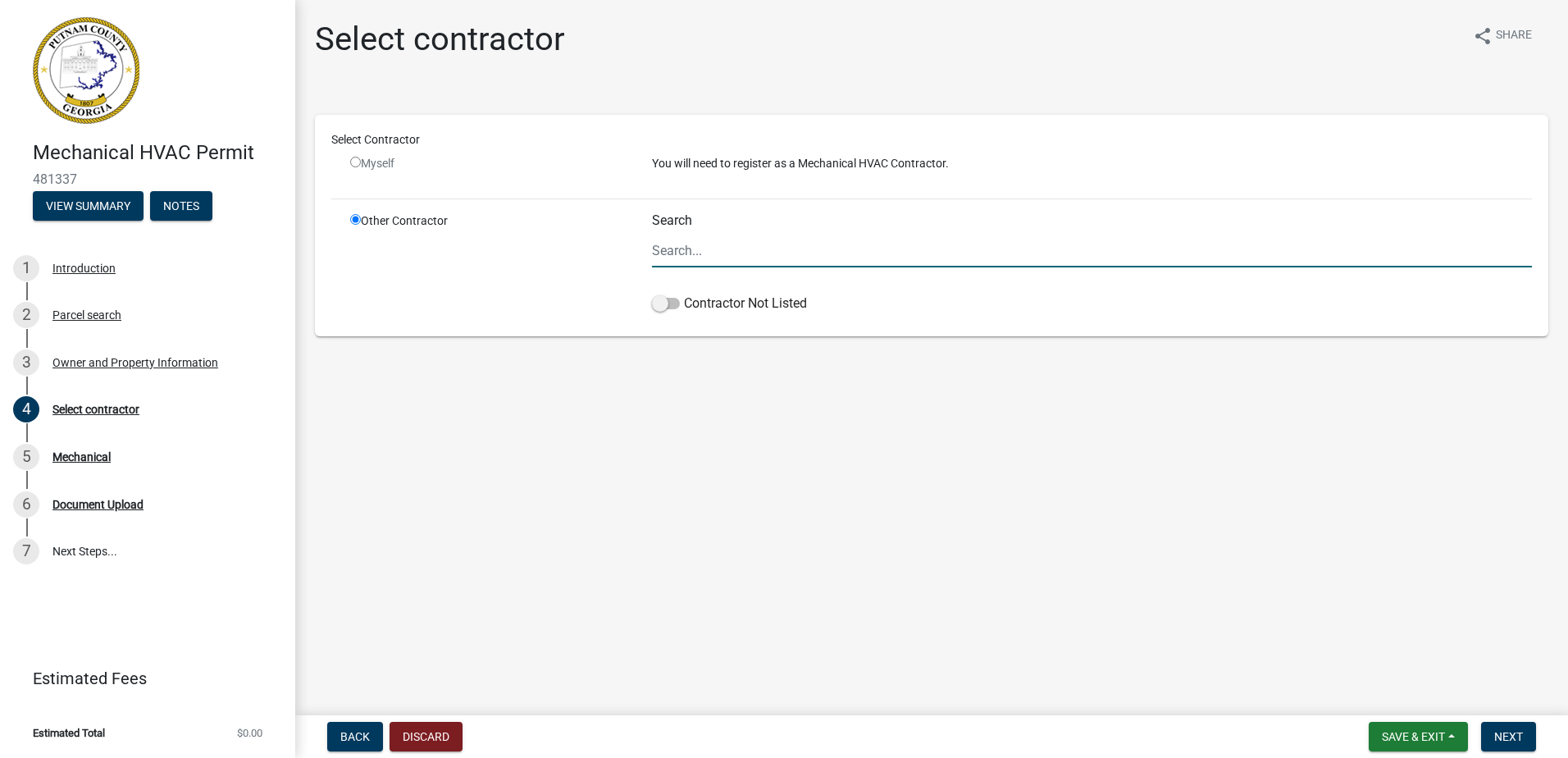
click at [668, 251] on input "Search" at bounding box center [1092, 250] width 880 height 34
click at [593, 299] on div "Other Contractor" at bounding box center [489, 266] width 302 height 107
click at [655, 302] on span at bounding box center [666, 303] width 28 height 12
click at [684, 294] on input "Contractor Not Listed" at bounding box center [684, 294] width 0 height 0
drag, startPoint x: 670, startPoint y: 301, endPoint x: 669, endPoint y: 287, distance: 14.0
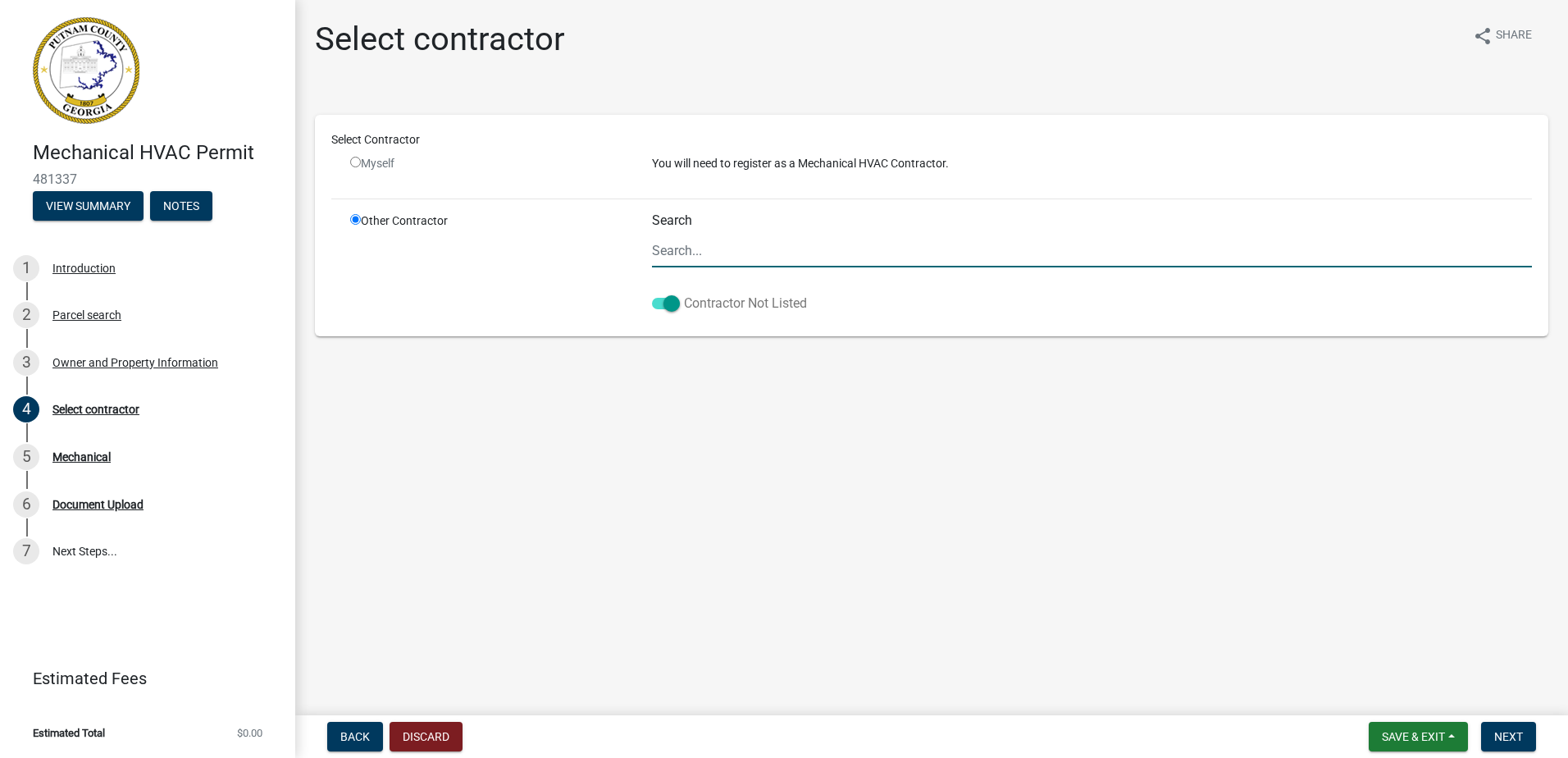
click at [670, 299] on span at bounding box center [666, 303] width 28 height 12
click at [684, 294] on input "Contractor Not Listed" at bounding box center [684, 294] width 0 height 0
click at [684, 253] on input "Search" at bounding box center [1092, 250] width 880 height 34
drag, startPoint x: 819, startPoint y: 256, endPoint x: 651, endPoint y: 237, distance: 169.1
click at [652, 237] on input "ck carpentry" at bounding box center [1092, 250] width 880 height 34
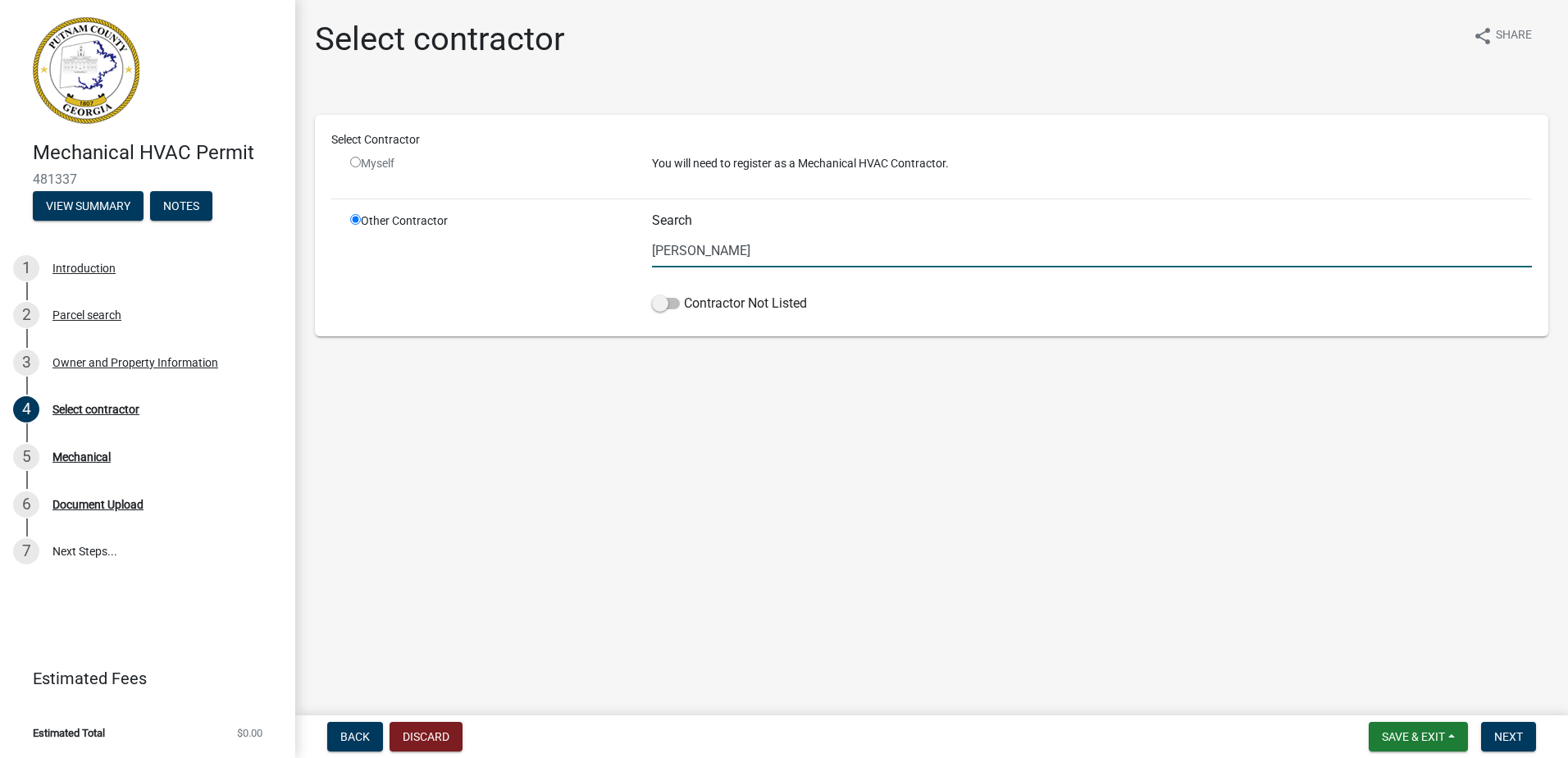
type input "[PERSON_NAME]"
click at [390, 160] on div "Myself" at bounding box center [489, 163] width 278 height 17
click at [352, 158] on input "radio" at bounding box center [355, 162] width 11 height 11
radio input "false"
radio input "true"
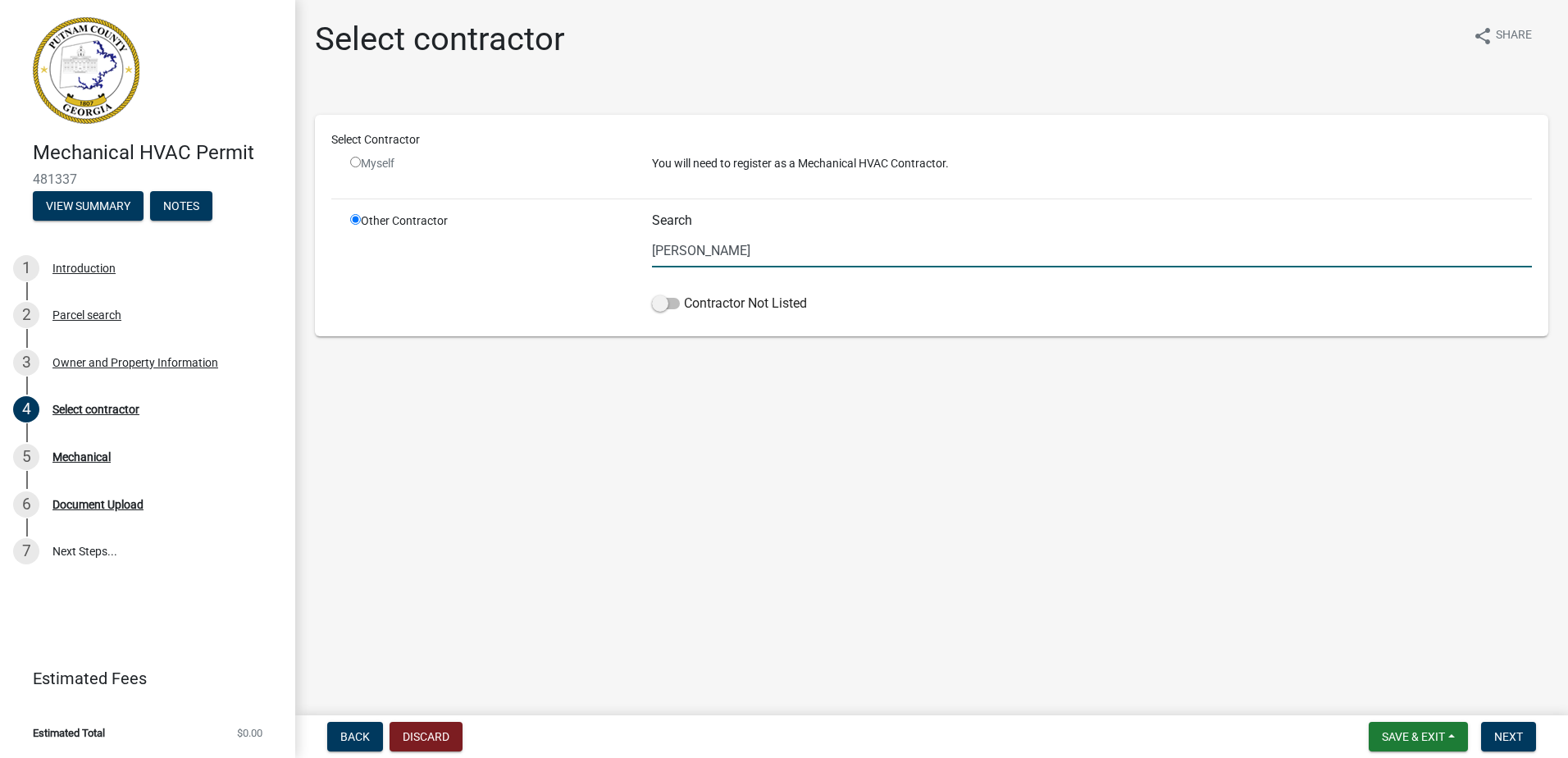
drag, startPoint x: 693, startPoint y: 251, endPoint x: 619, endPoint y: 247, distance: 74.1
click at [621, 248] on div "Other Contractor Search [PERSON_NAME] Contractor Not Listed" at bounding box center [941, 266] width 1206 height 107
click at [357, 165] on input "radio" at bounding box center [355, 162] width 11 height 11
radio input "false"
radio input "true"
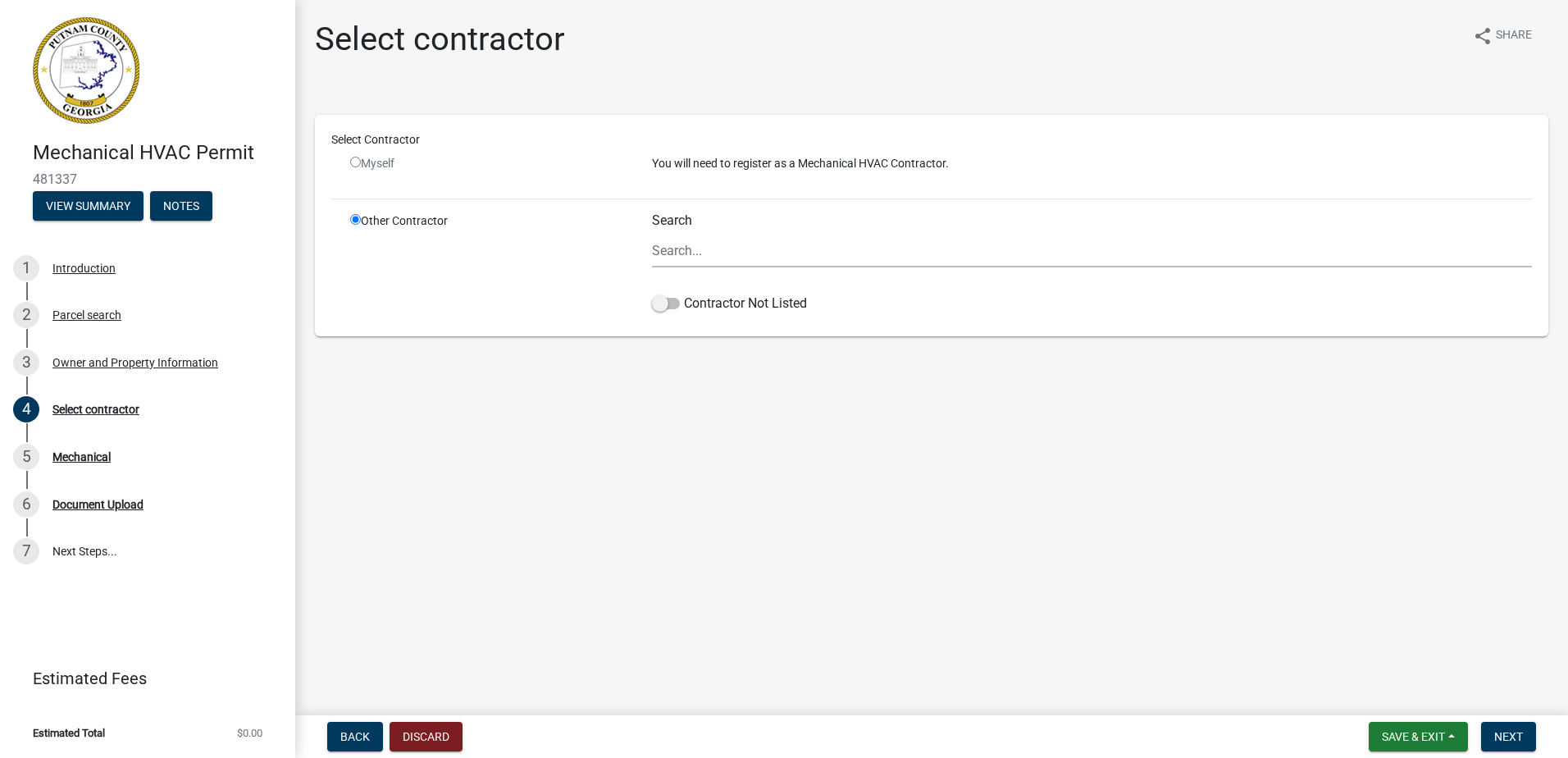
click at [354, 159] on input "radio" at bounding box center [355, 162] width 11 height 11
radio input "false"
radio input "true"
click at [776, 258] on input "Search" at bounding box center [1092, 250] width 880 height 34
type input "T&M Heating and Air"
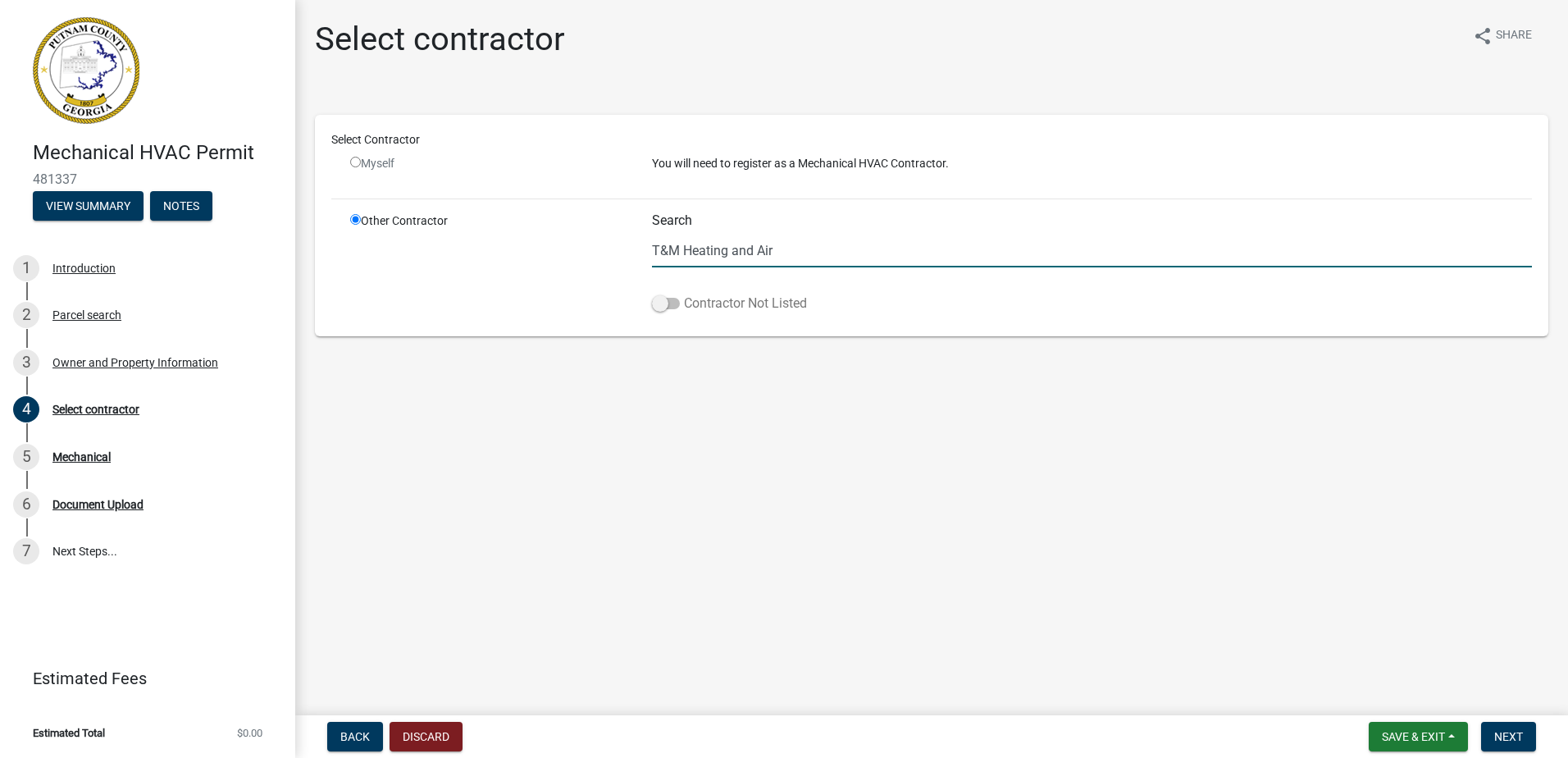
click at [674, 307] on span at bounding box center [666, 303] width 28 height 12
click at [684, 294] on input "Contractor Not Listed" at bounding box center [684, 294] width 0 height 0
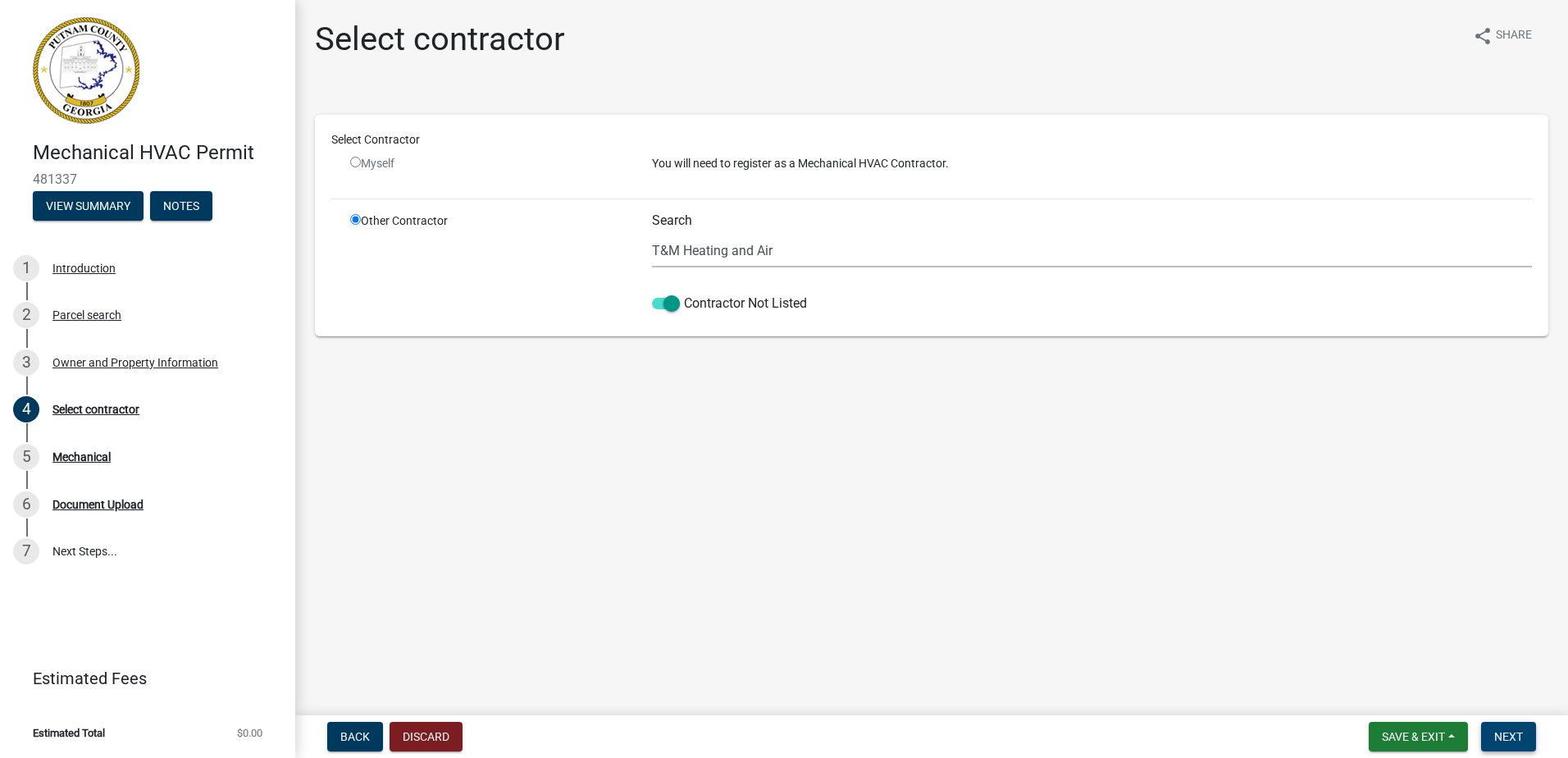
click at [1518, 745] on button "Next" at bounding box center [1508, 736] width 55 height 30
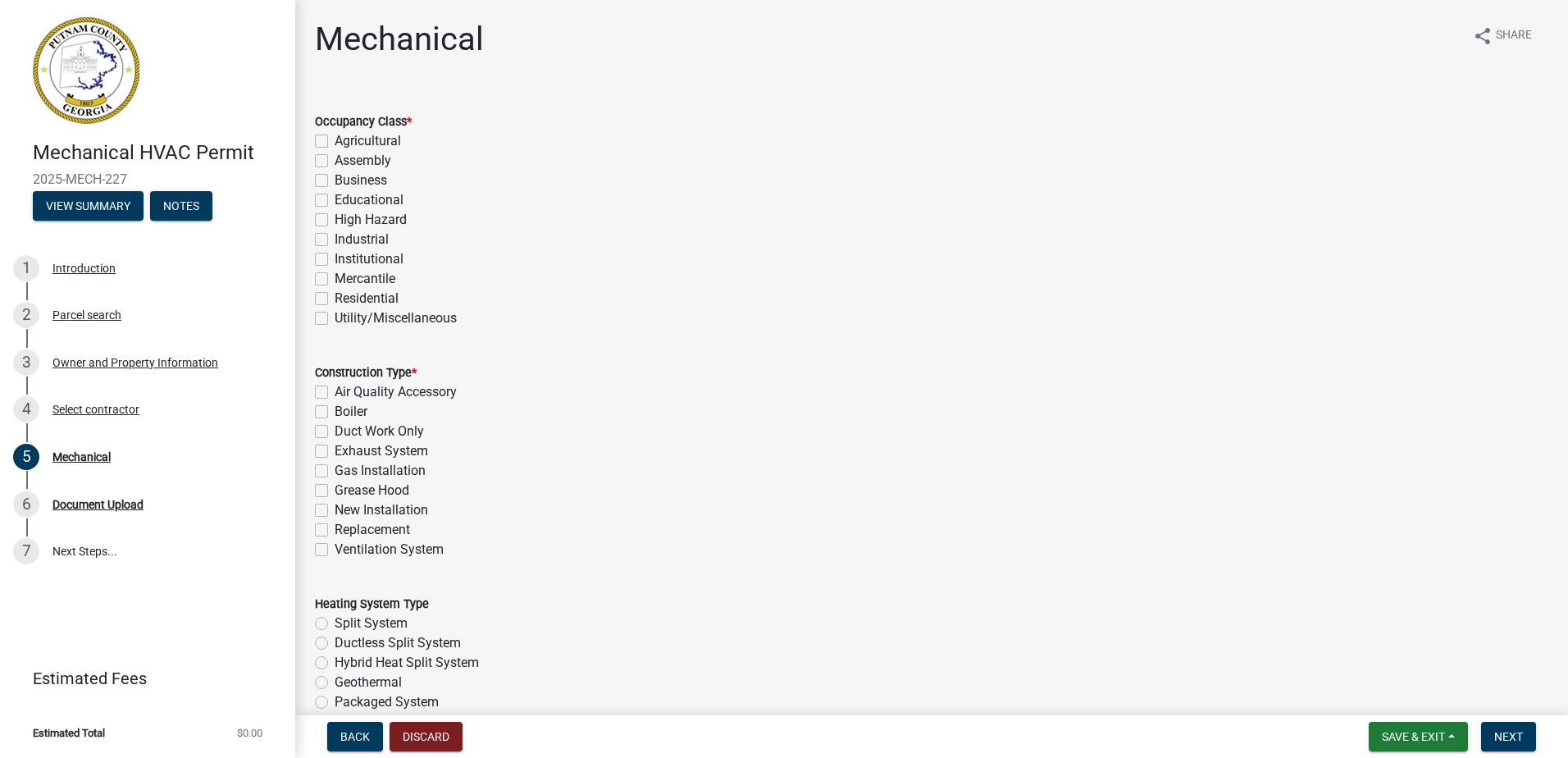
click at [352, 296] on label "Residential" at bounding box center [366, 298] width 64 height 20
click at [346, 296] on input "Residential" at bounding box center [340, 294] width 11 height 11
checkbox input "true"
checkbox input "false"
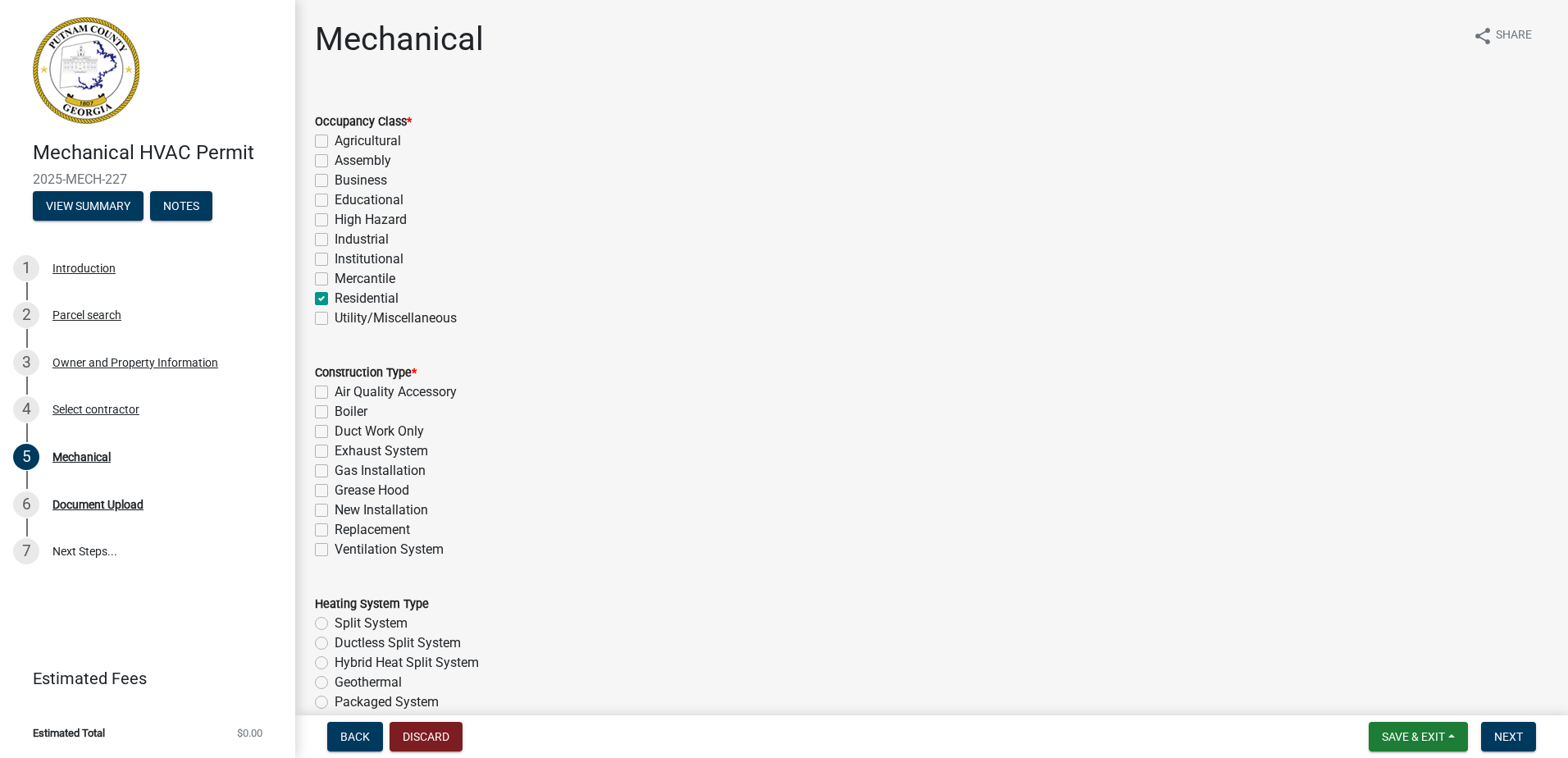
checkbox input "false"
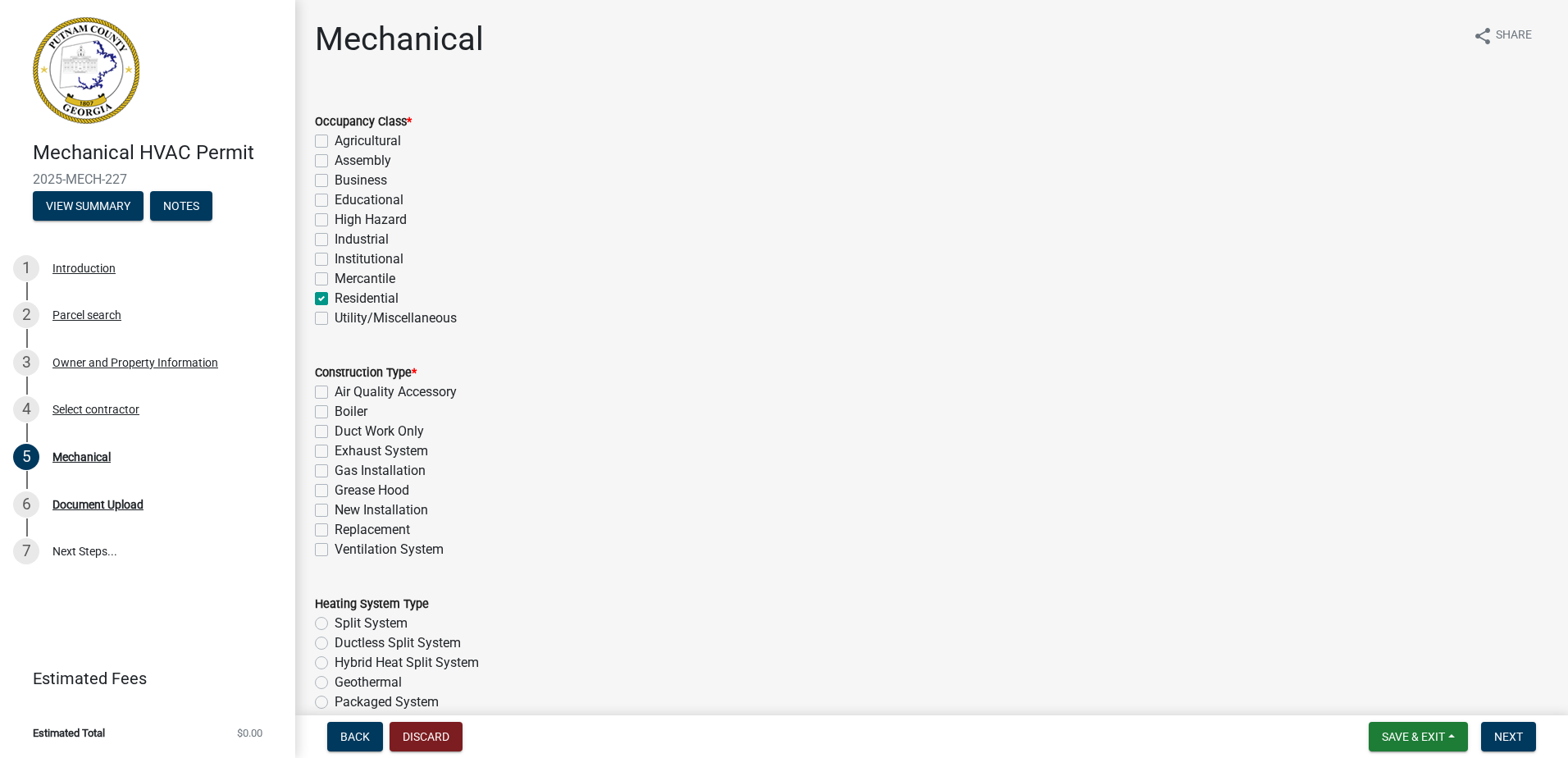
checkbox input "false"
checkbox input "true"
checkbox input "false"
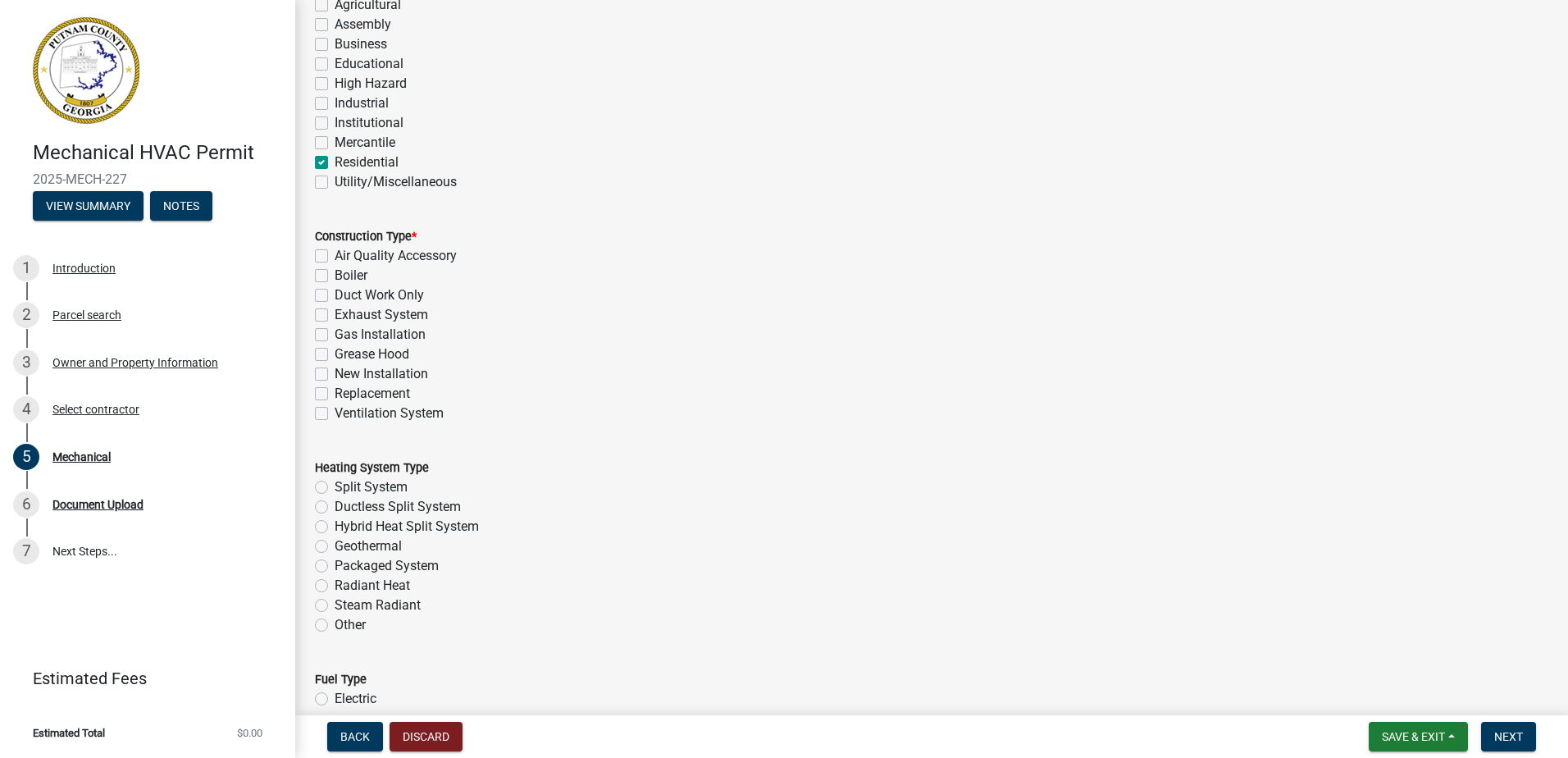
scroll to position [164, 0]
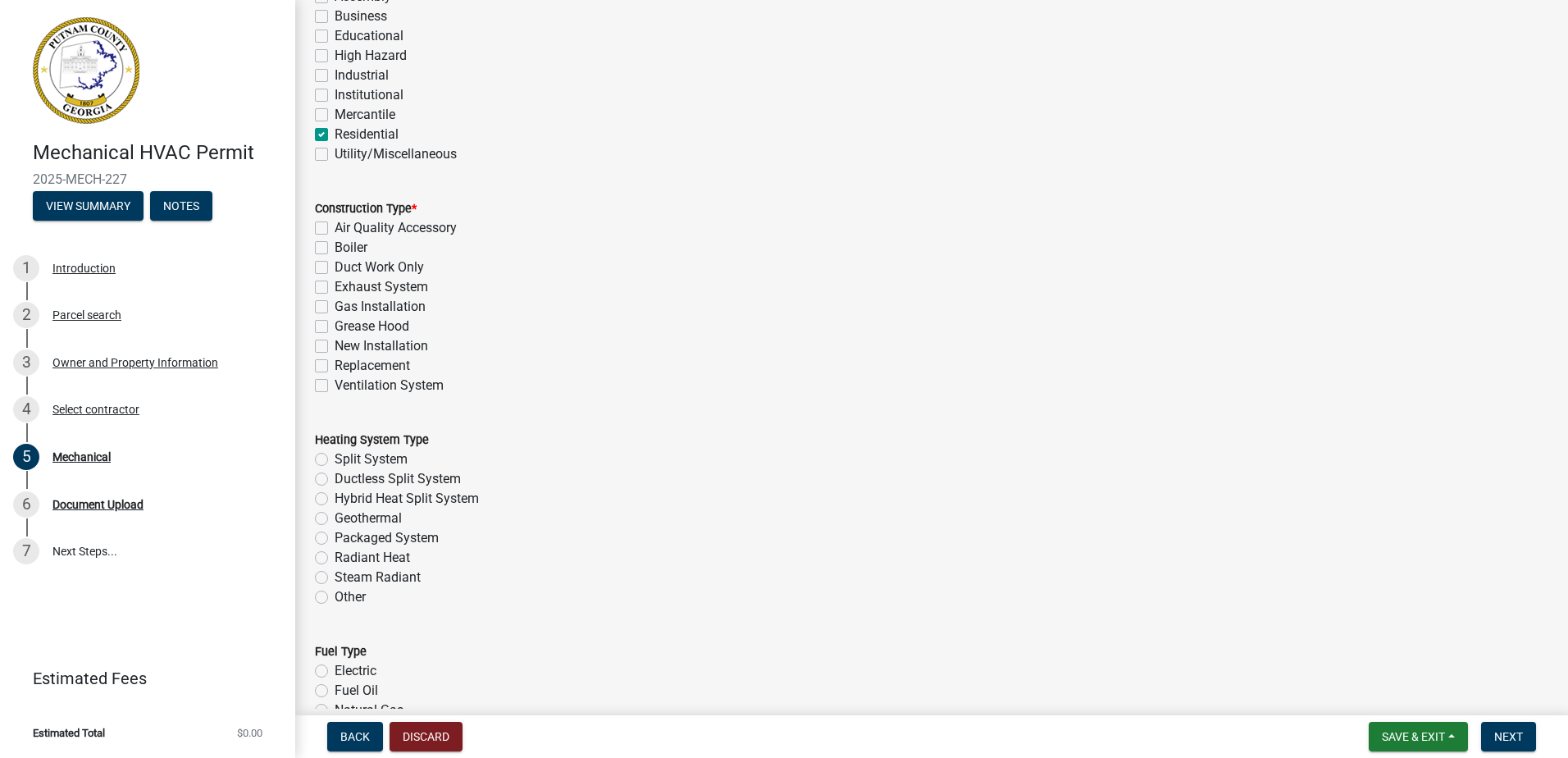
click at [372, 343] on label "New Installation" at bounding box center [381, 346] width 93 height 20
click at [346, 343] on input "New Installation" at bounding box center [340, 342] width 11 height 11
checkbox input "true"
checkbox input "false"
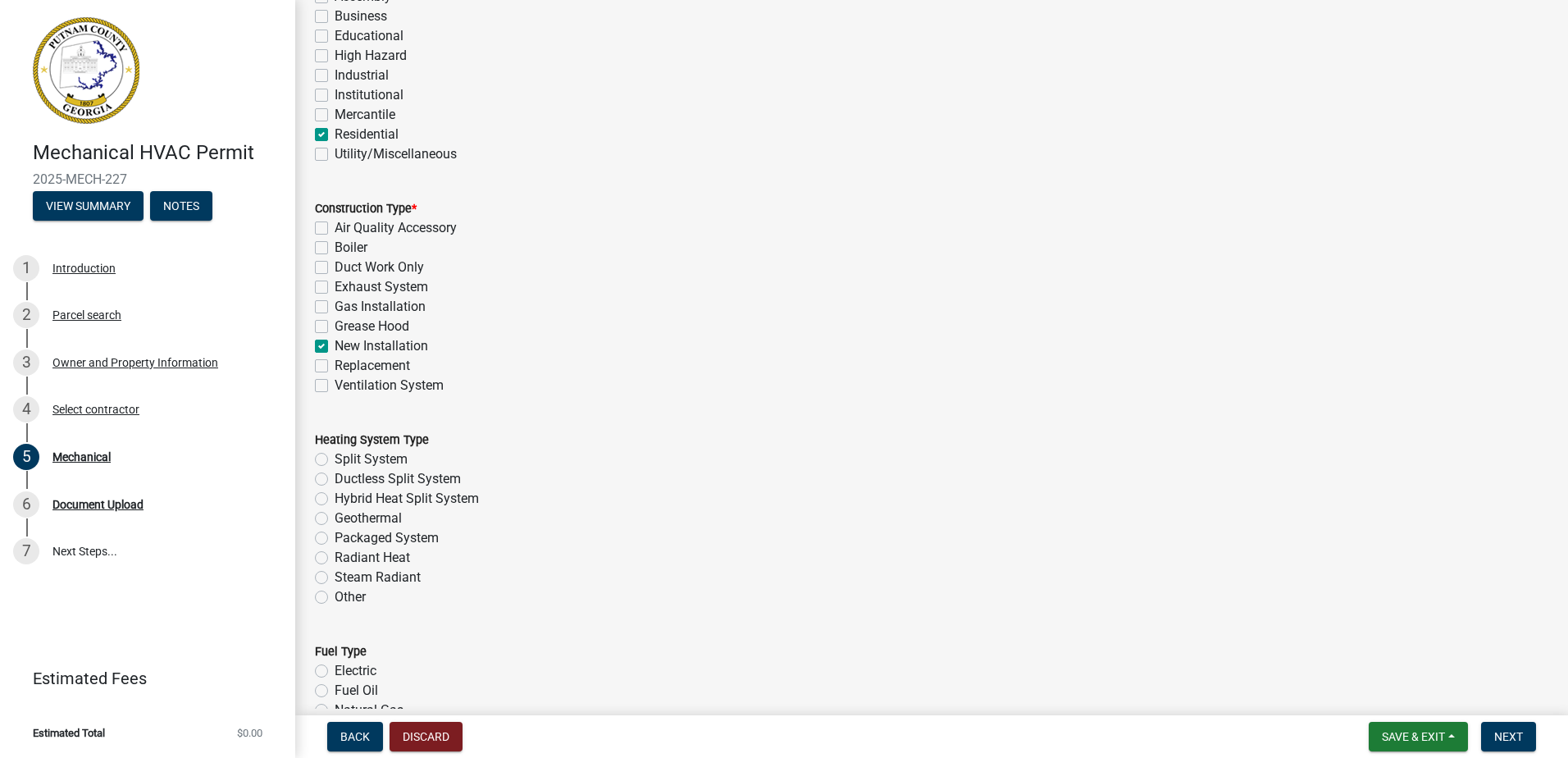
checkbox input "false"
checkbox input "true"
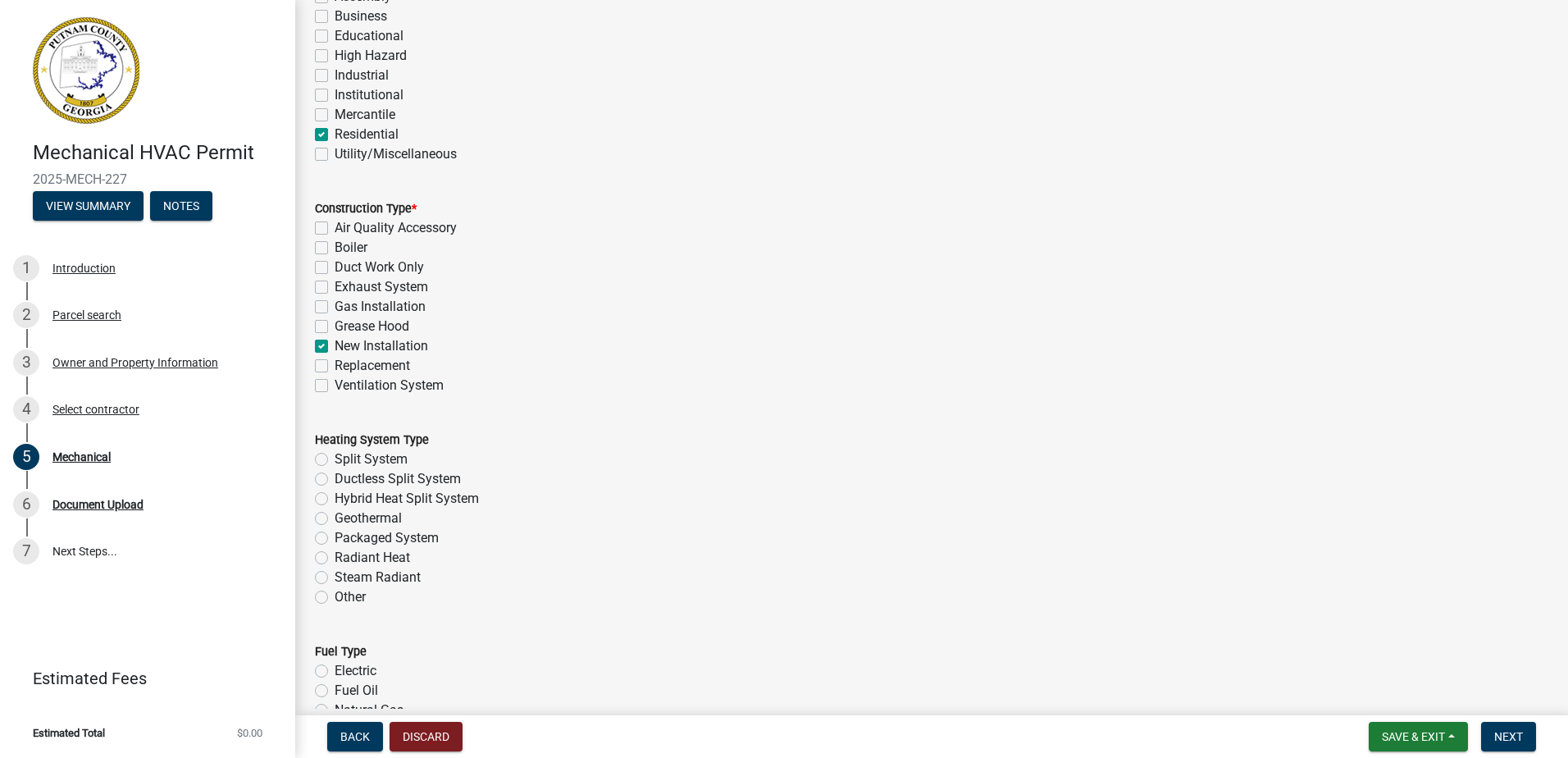
checkbox input "false"
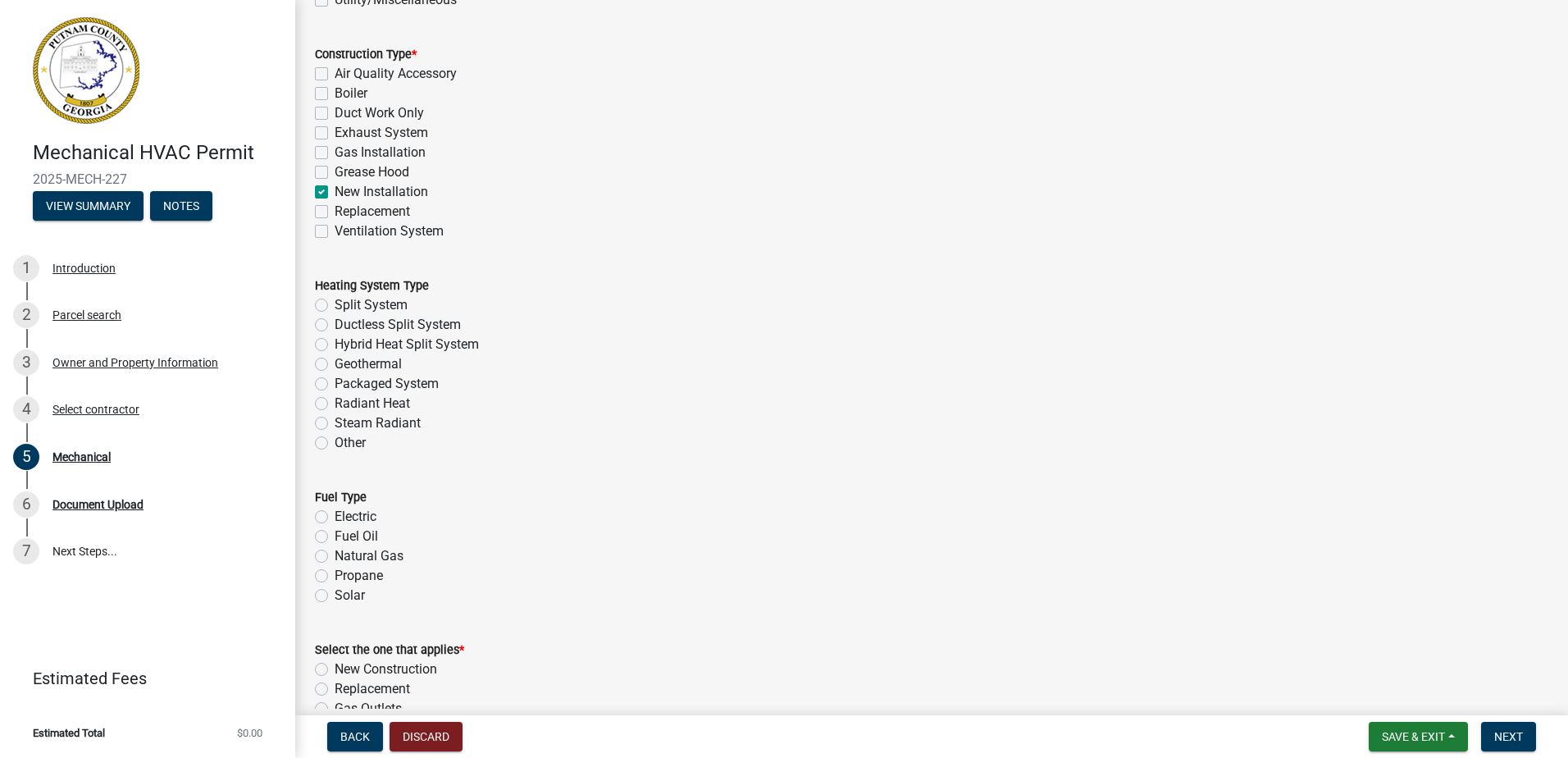
scroll to position [328, 0]
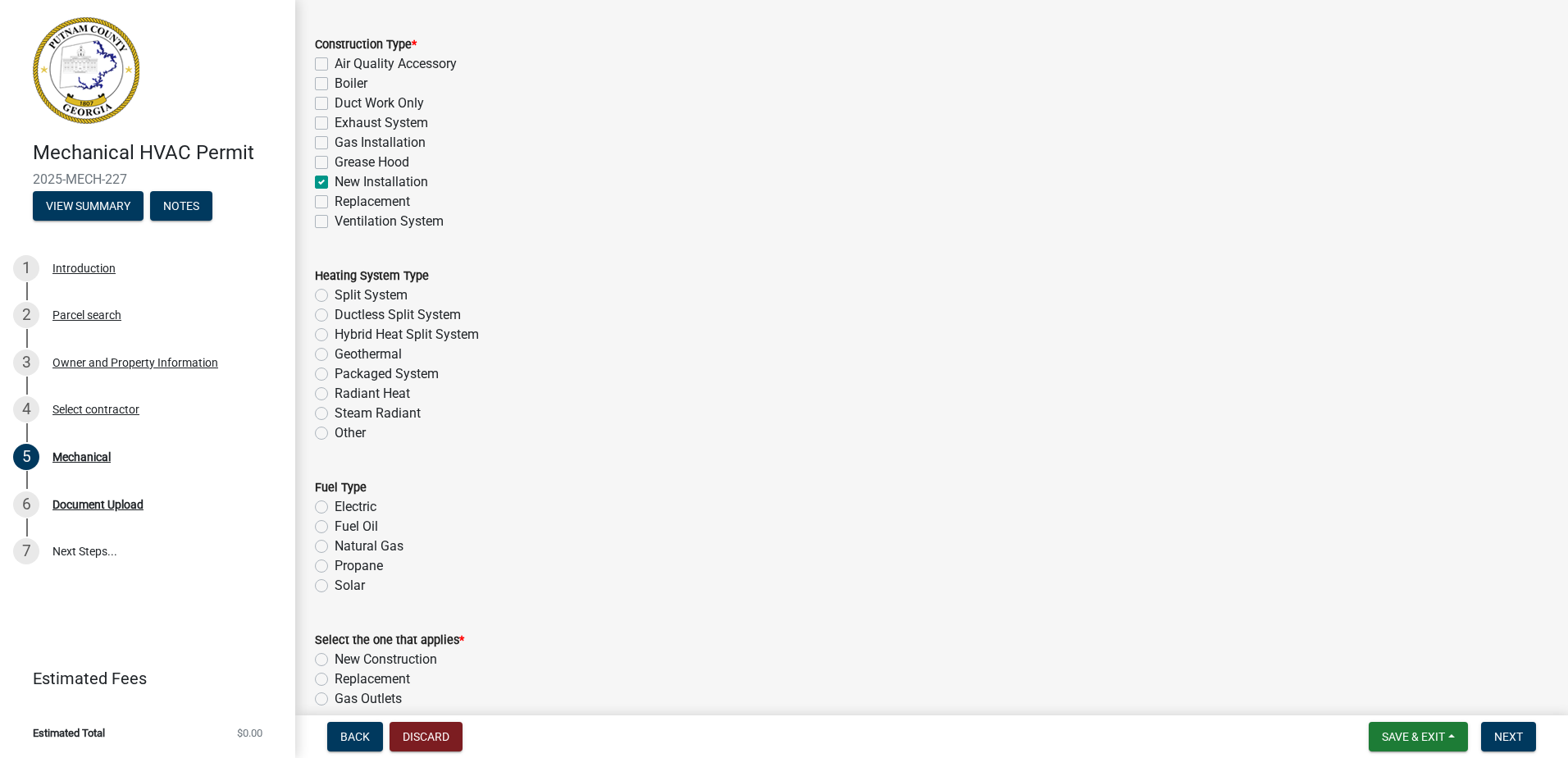
click at [355, 430] on label "Other" at bounding box center [350, 433] width 31 height 20
click at [346, 430] on input "Other" at bounding box center [340, 429] width 11 height 11
radio input "true"
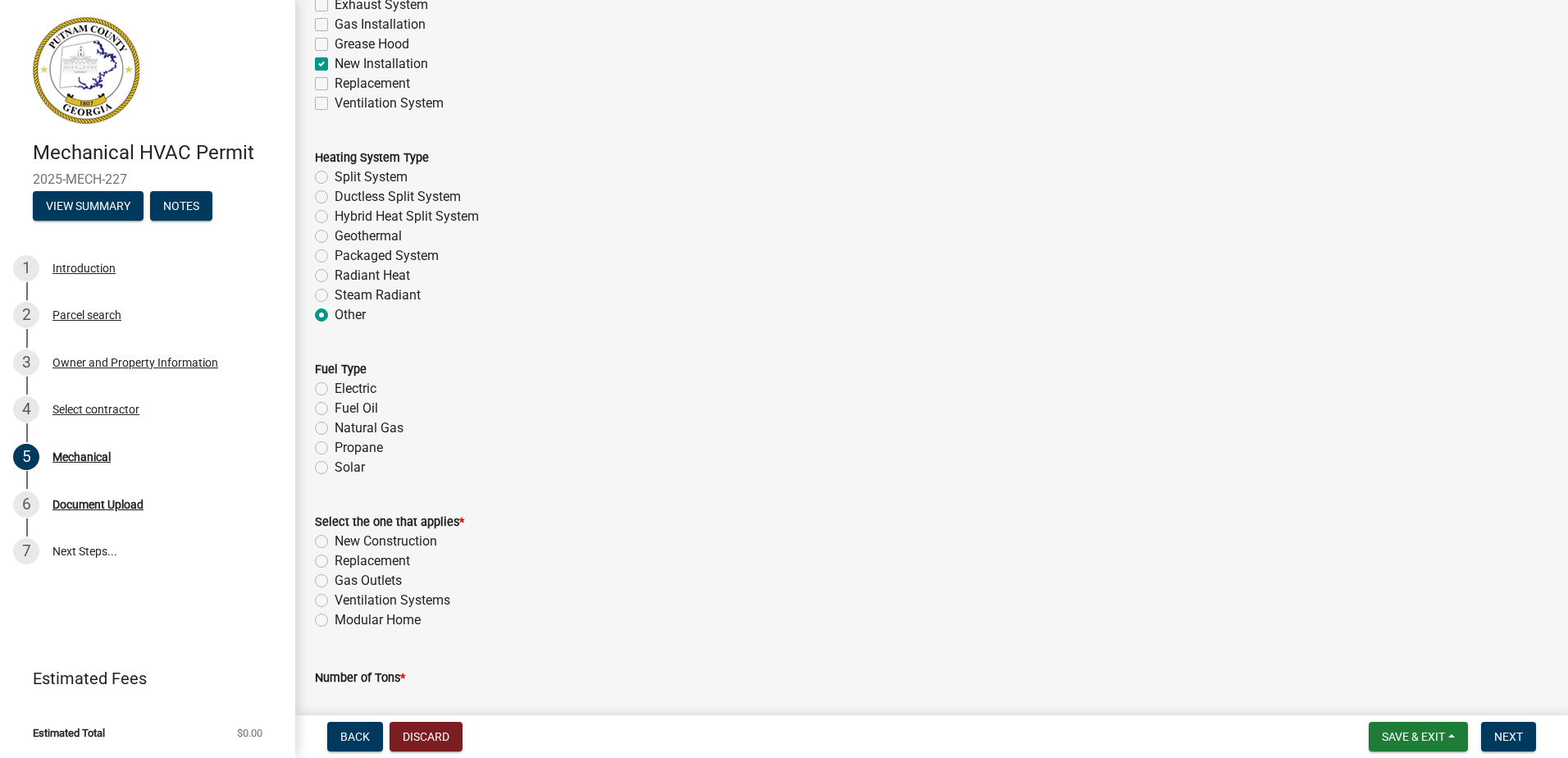
scroll to position [492, 0]
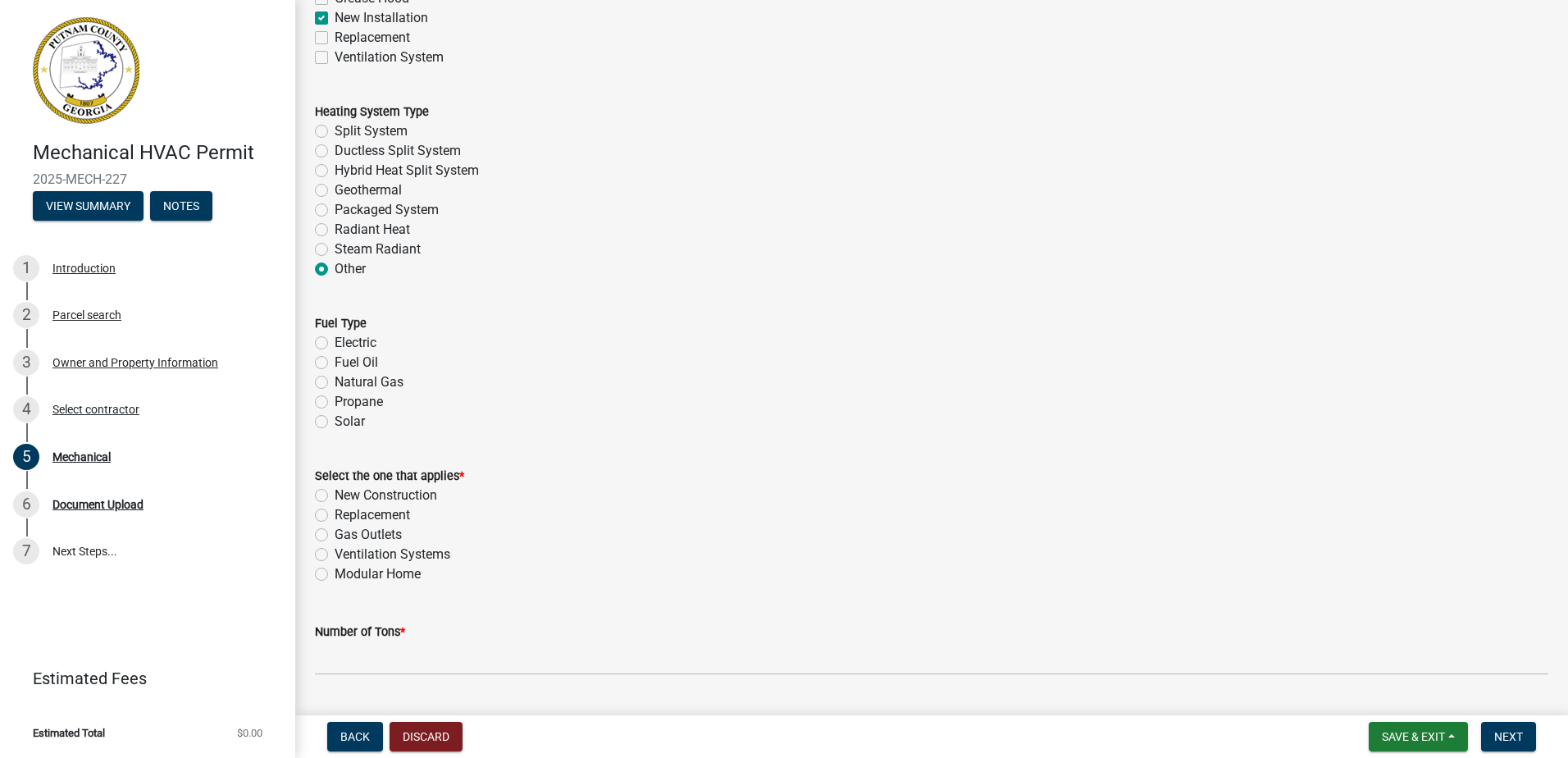
click at [351, 336] on label "Electric" at bounding box center [355, 343] width 42 height 20
click at [346, 336] on input "Electric" at bounding box center [340, 338] width 11 height 11
radio input "true"
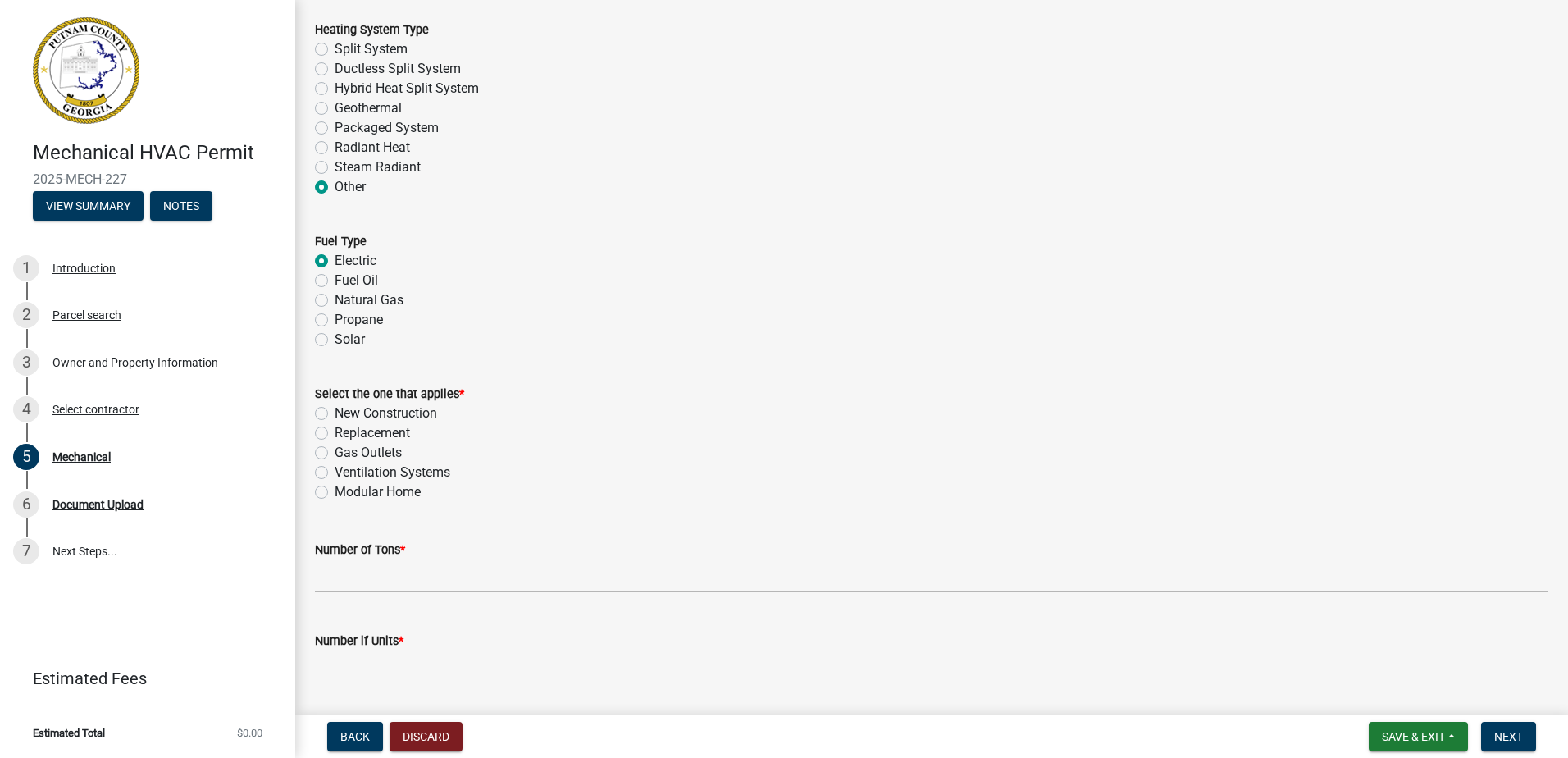
click at [365, 418] on label "New Construction" at bounding box center [385, 413] width 102 height 20
click at [346, 414] on input "New Construction" at bounding box center [340, 409] width 11 height 11
radio input "true"
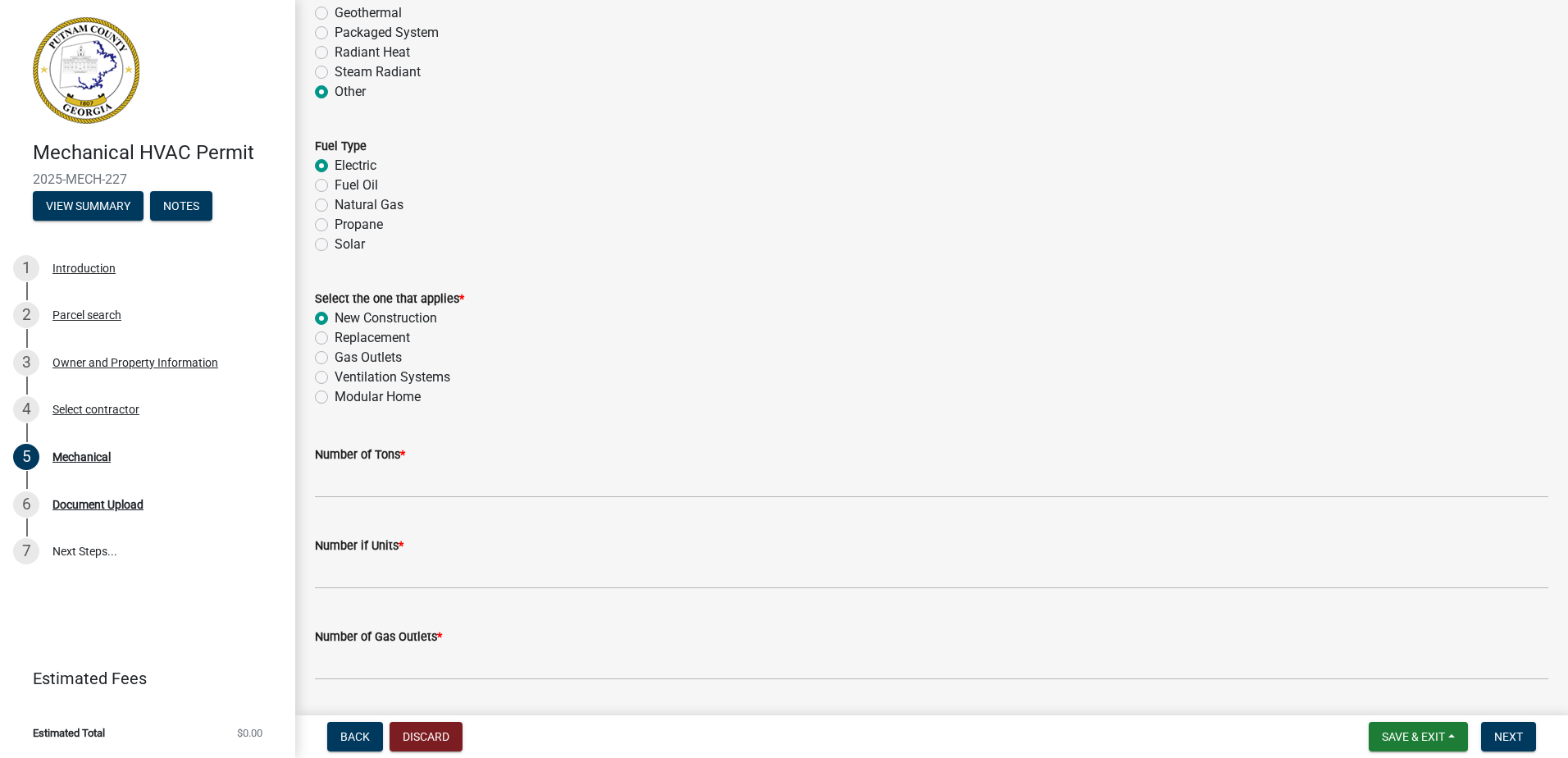
scroll to position [820, 0]
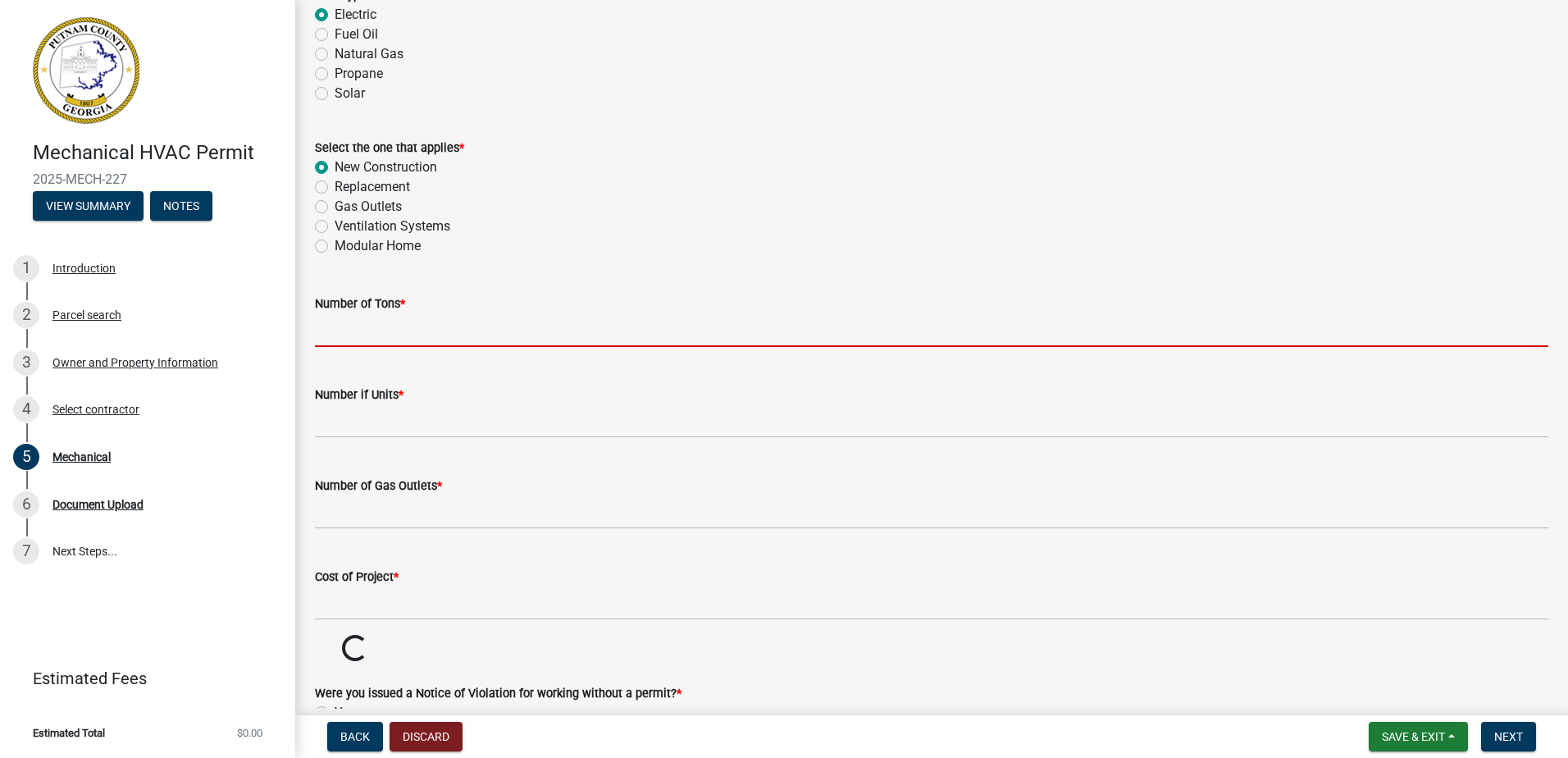
click at [363, 335] on input "text" at bounding box center [931, 329] width 1233 height 34
click at [361, 332] on input "text" at bounding box center [931, 329] width 1233 height 34
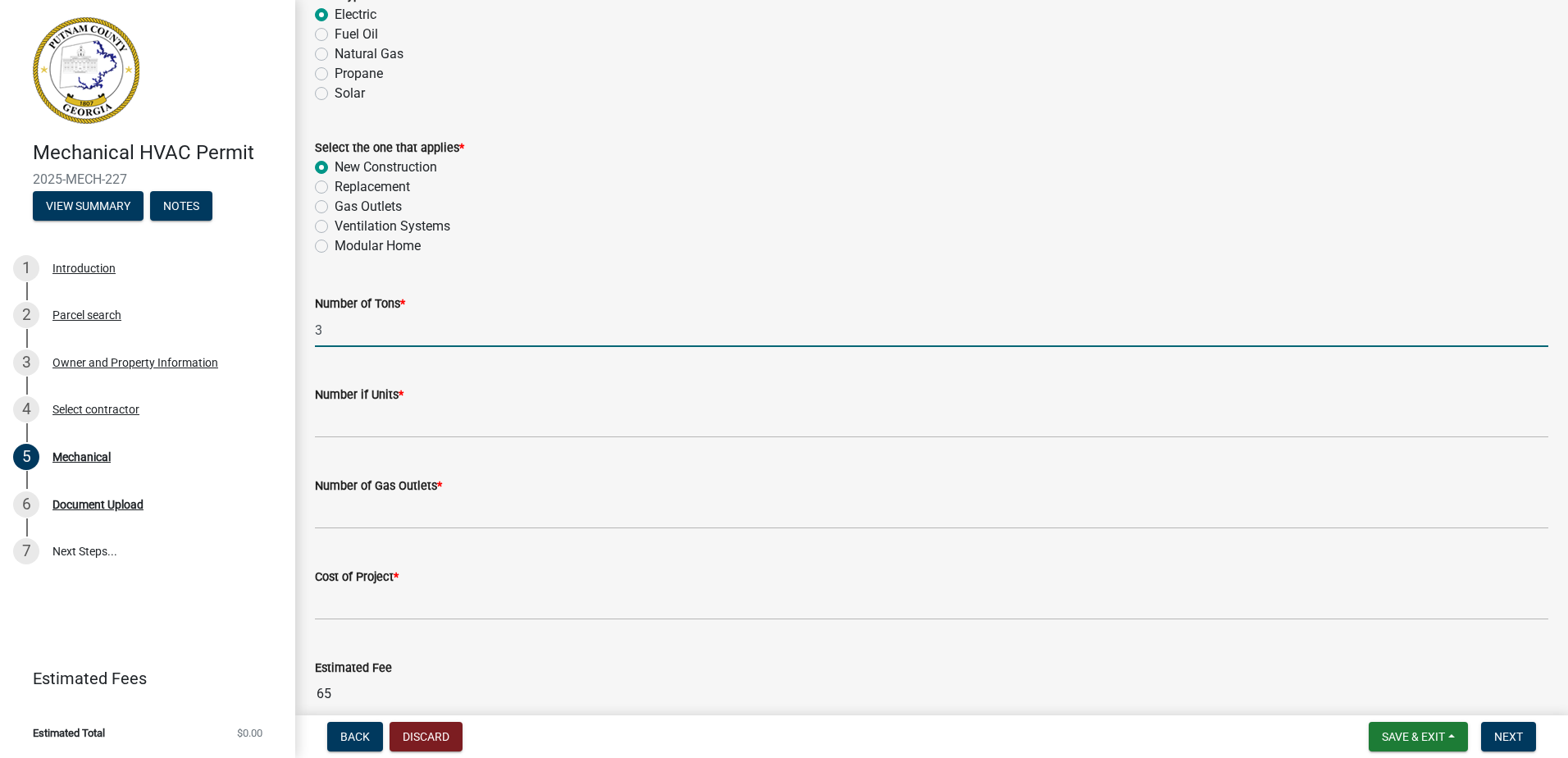
type input "3"
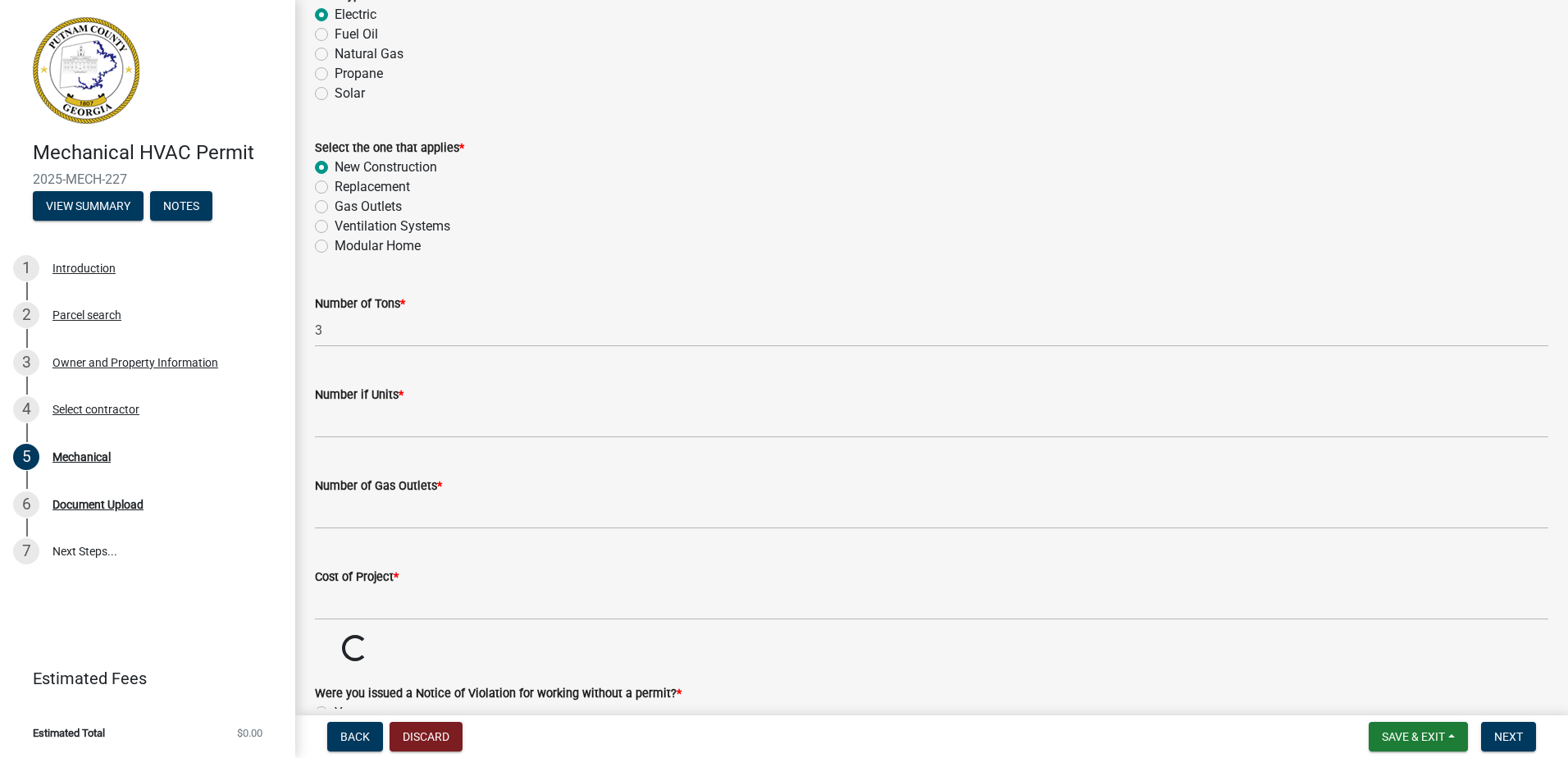
drag, startPoint x: 347, startPoint y: 445, endPoint x: 347, endPoint y: 432, distance: 13.0
click at [347, 434] on wm-data-entity-input "Number if Units *" at bounding box center [931, 407] width 1233 height 91
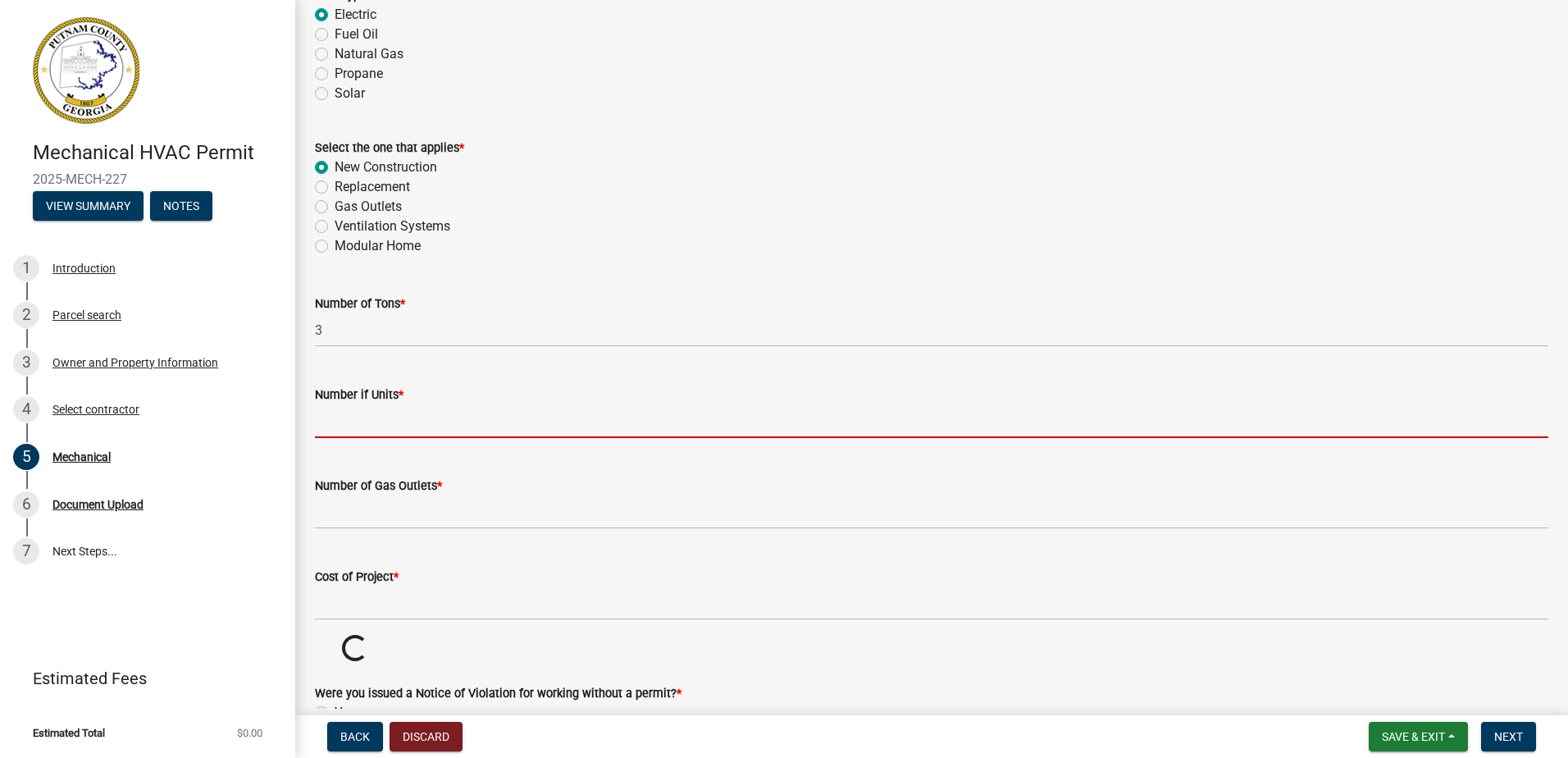
click at [347, 427] on input "text" at bounding box center [931, 421] width 1233 height 34
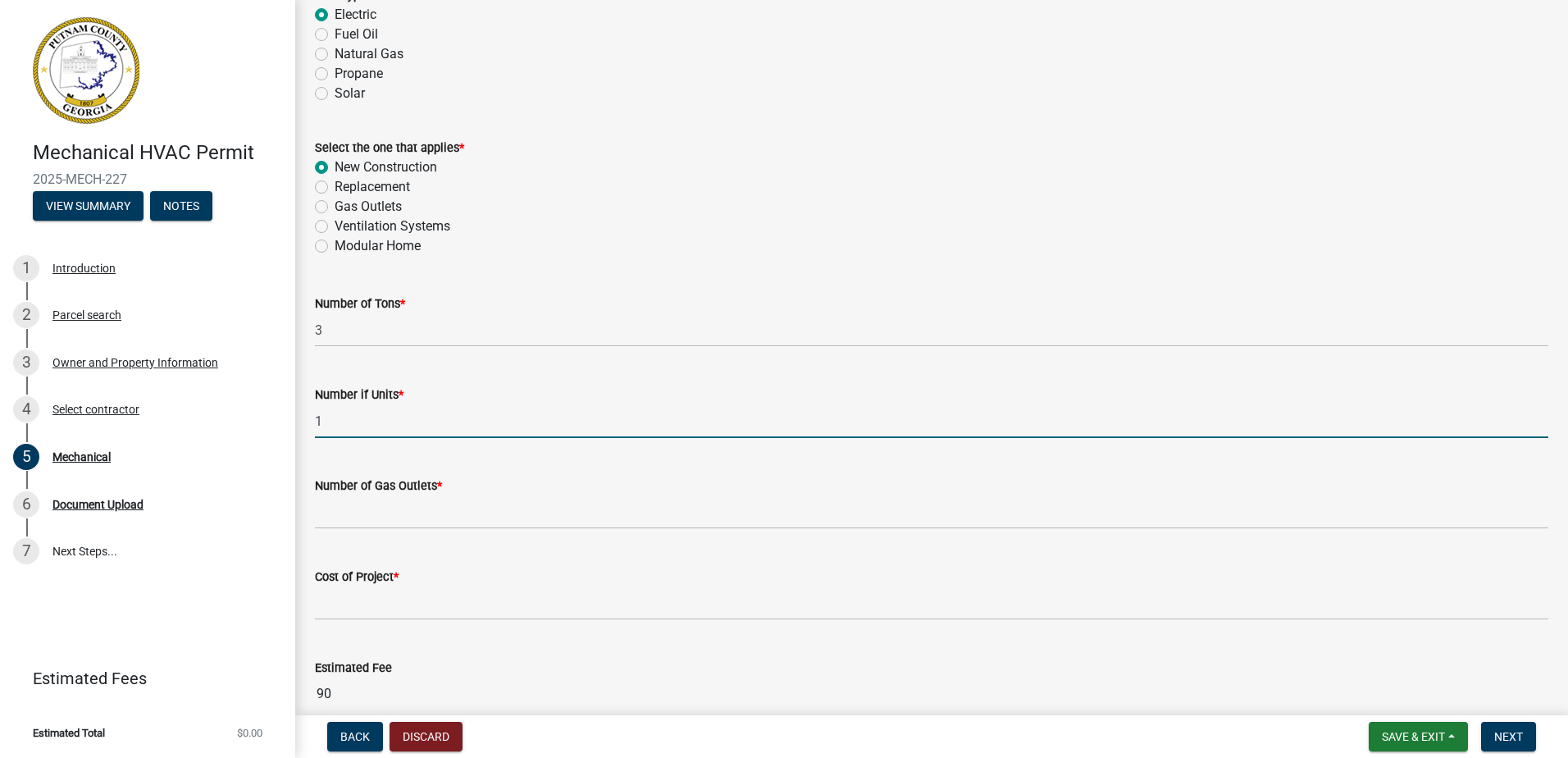
type input "1"
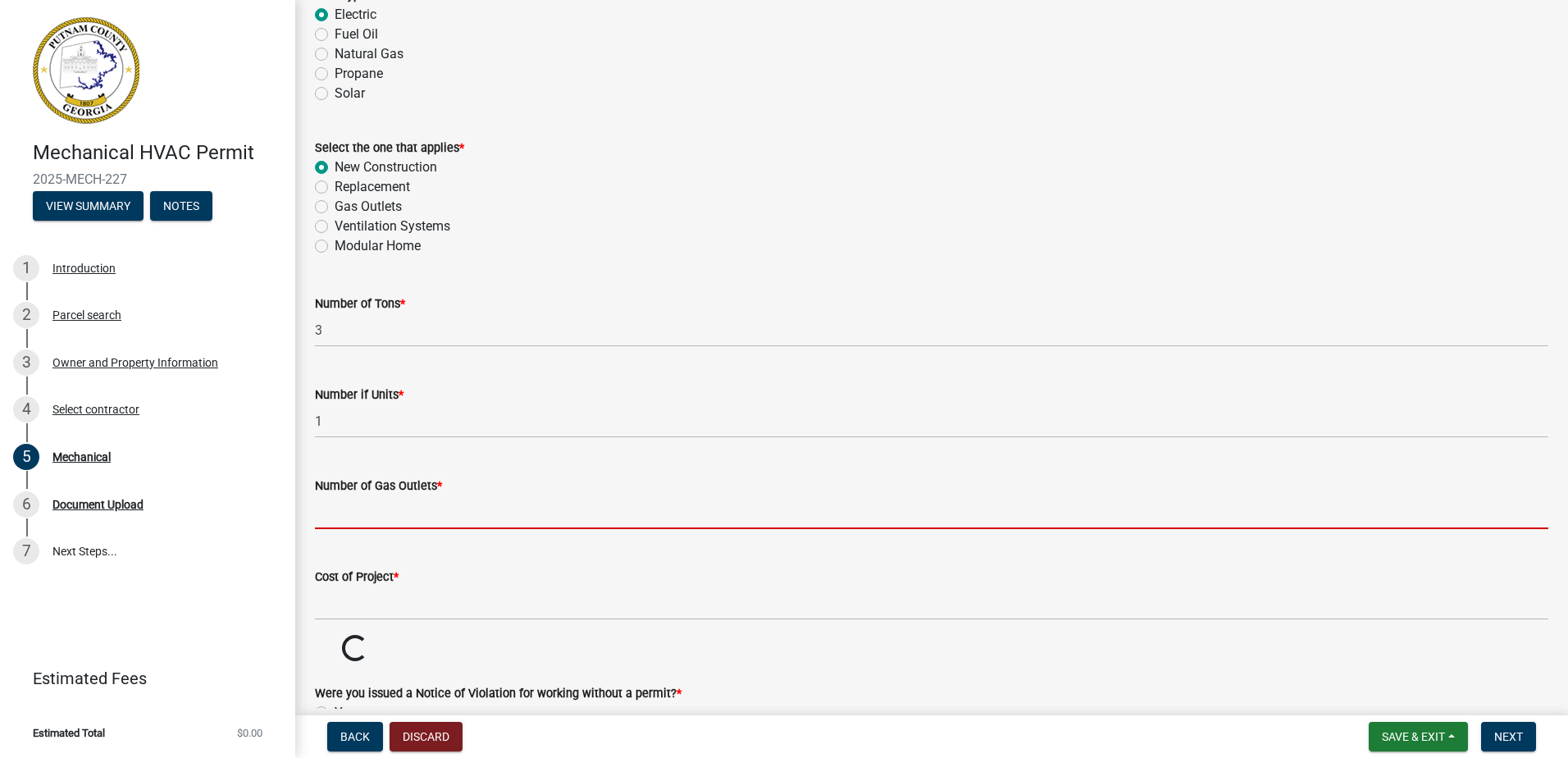
click at [335, 517] on input "text" at bounding box center [931, 511] width 1233 height 34
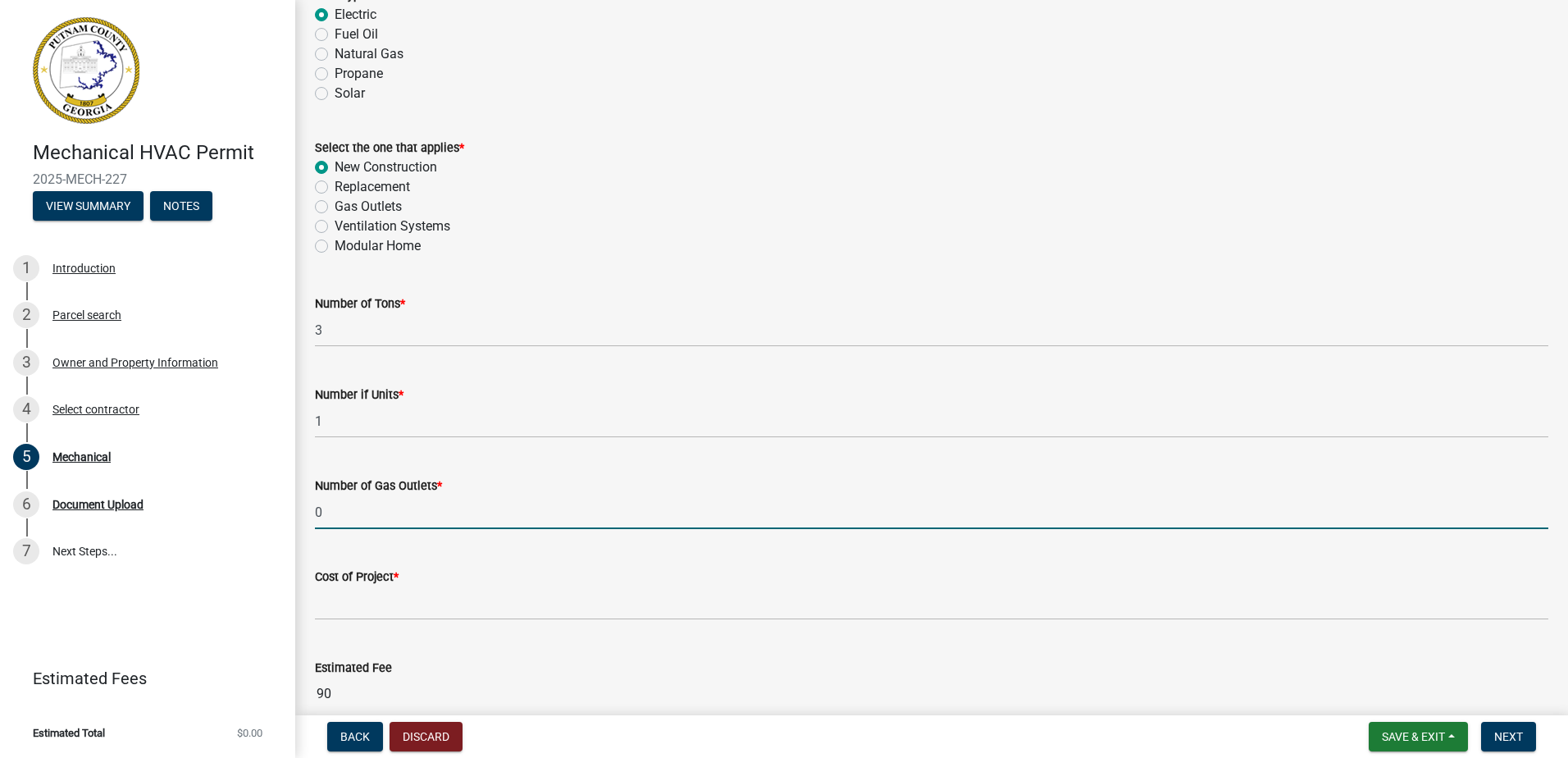
type input "0"
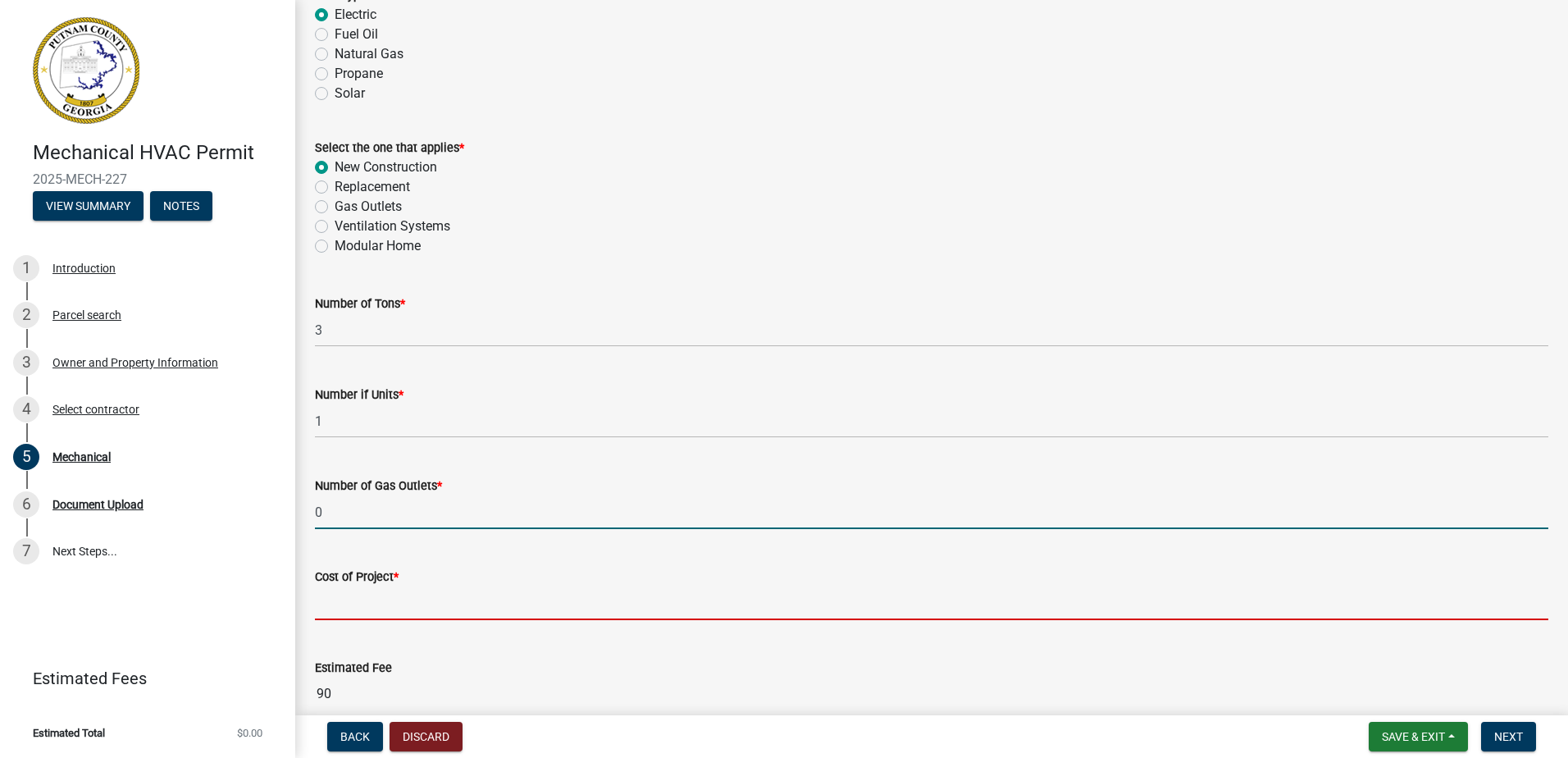
click at [370, 602] on input "text" at bounding box center [931, 603] width 1233 height 34
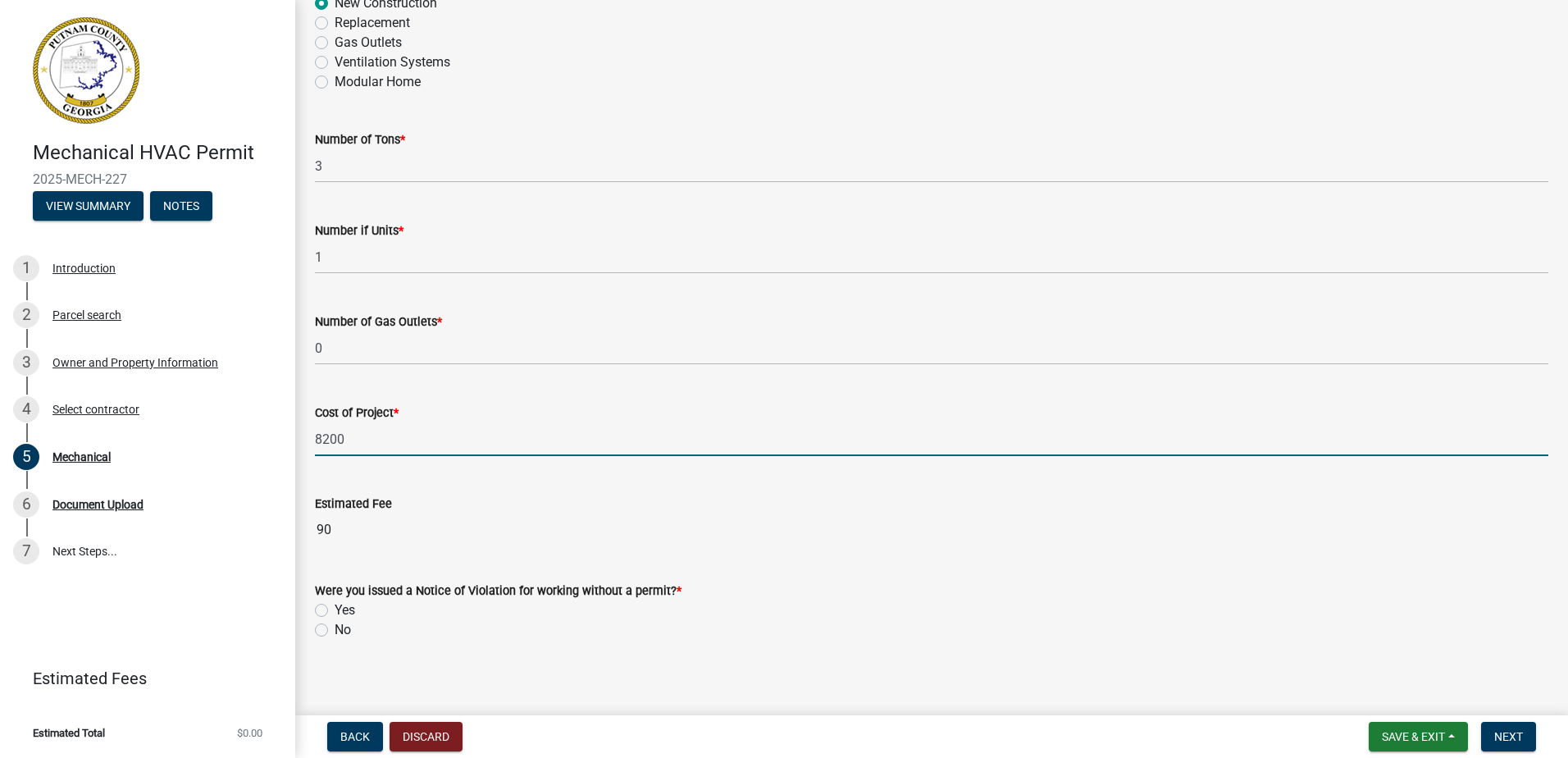
scroll to position [1007, 0]
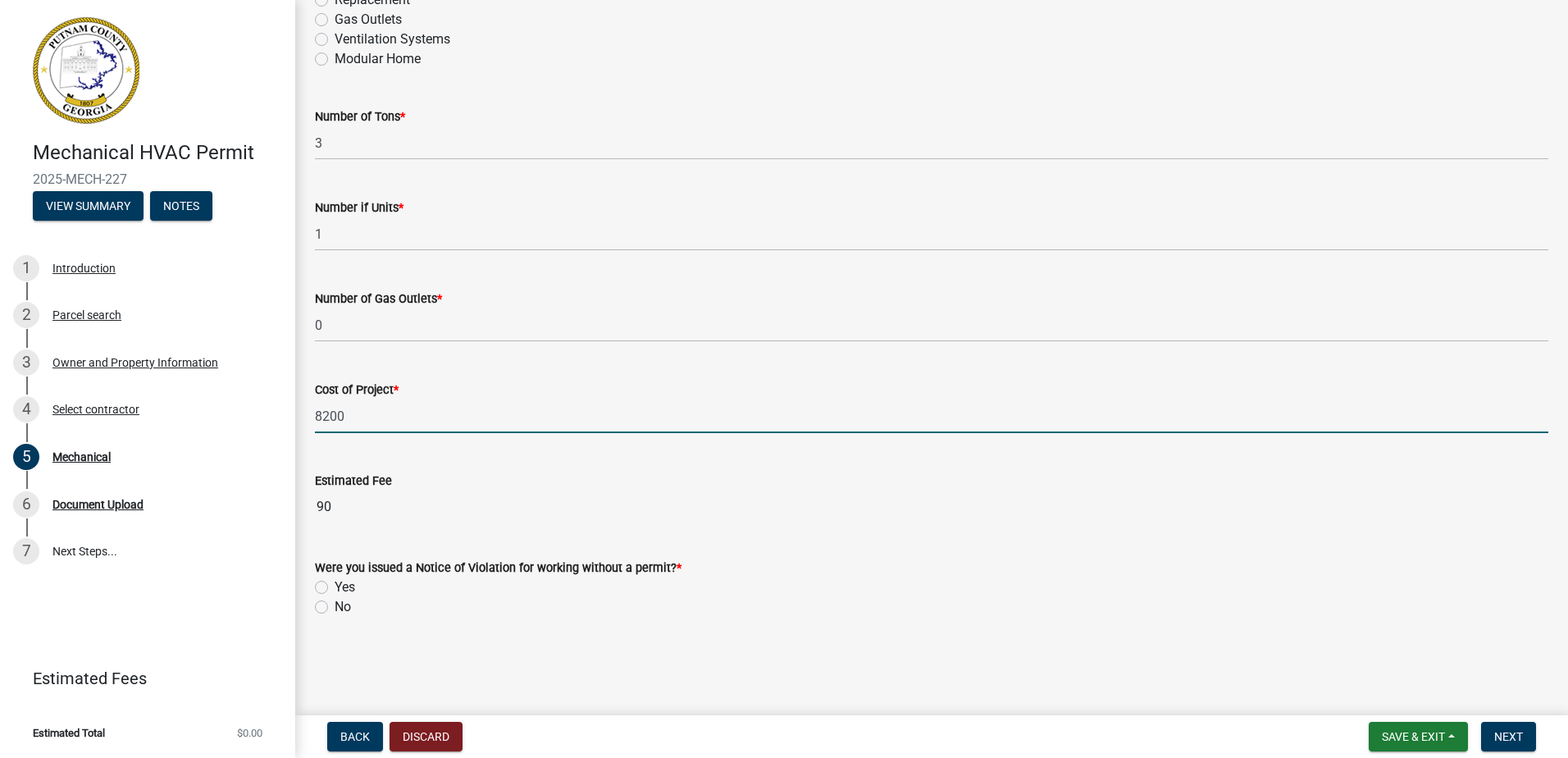
type input "8200"
click at [335, 588] on label "Yes" at bounding box center [345, 588] width 21 height 20
click at [335, 588] on input "Yes" at bounding box center [340, 583] width 11 height 11
radio input "true"
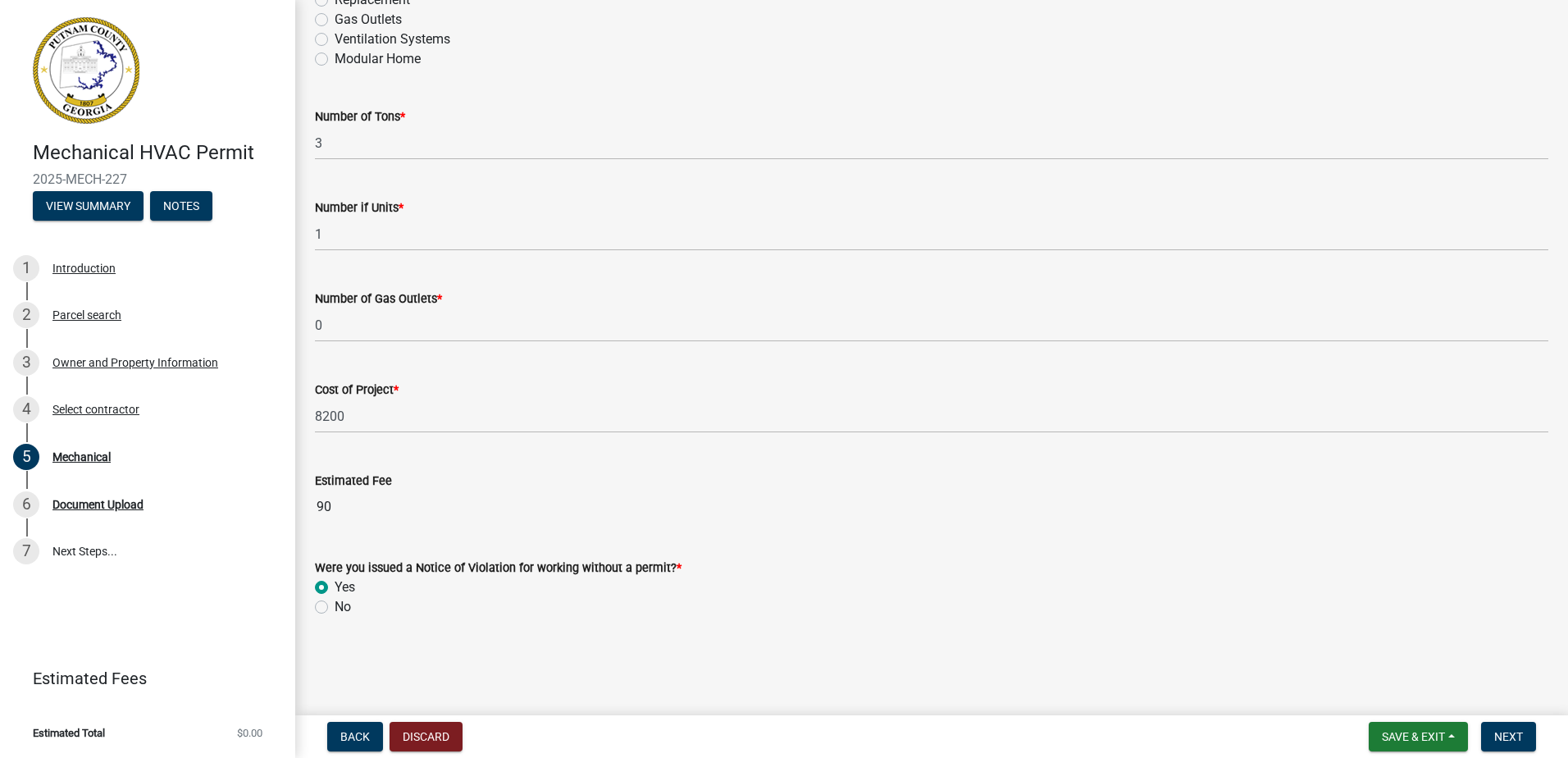
click at [335, 607] on label "No" at bounding box center [343, 607] width 16 height 20
click at [335, 607] on input "No" at bounding box center [340, 602] width 11 height 11
radio input "true"
click at [1527, 734] on button "Next" at bounding box center [1508, 736] width 55 height 30
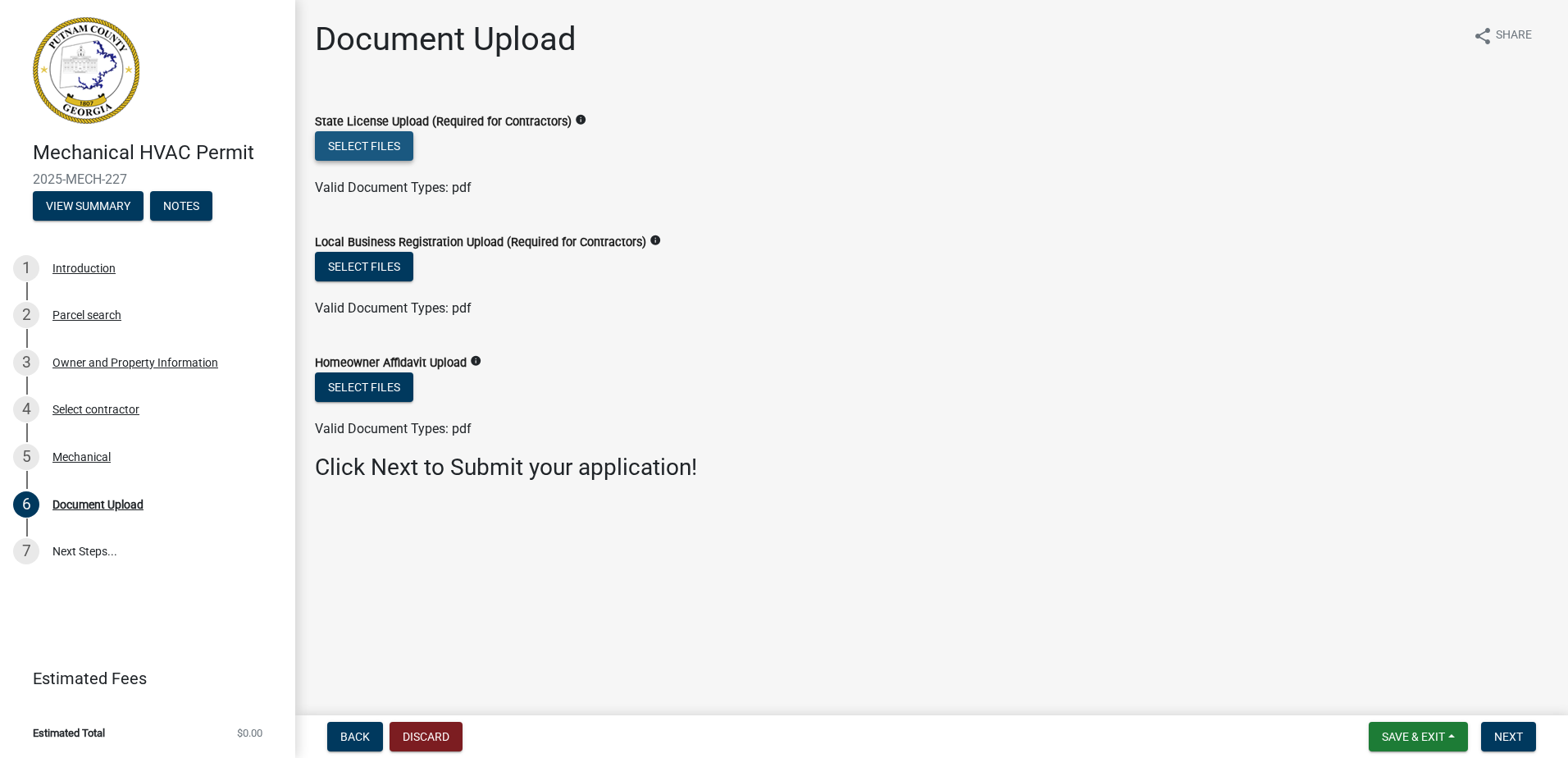
click at [385, 146] on button "Select files" at bounding box center [364, 146] width 99 height 30
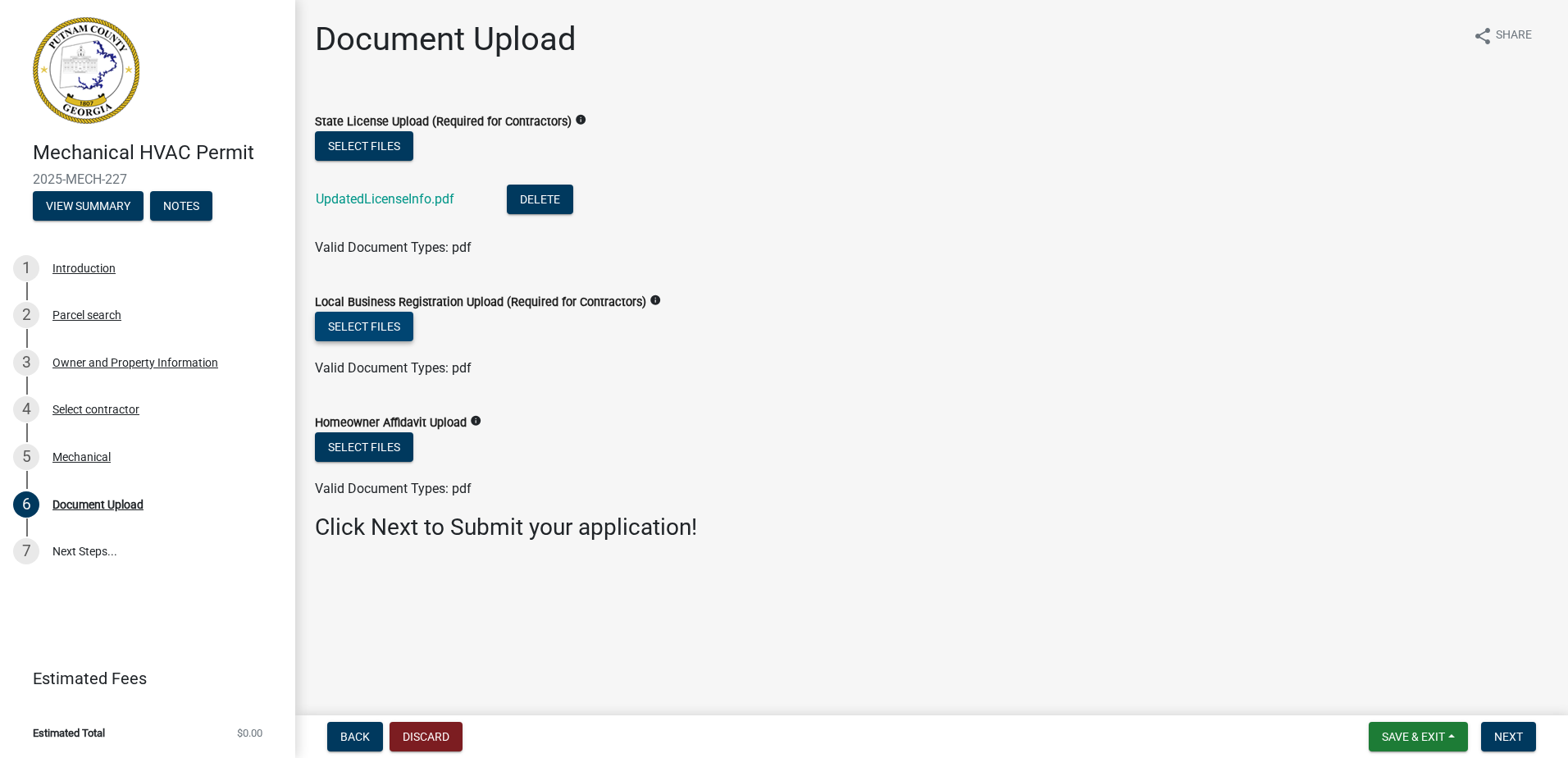
click at [382, 322] on button "Select files" at bounding box center [364, 326] width 99 height 30
click at [395, 328] on button "Select files" at bounding box center [364, 326] width 99 height 30
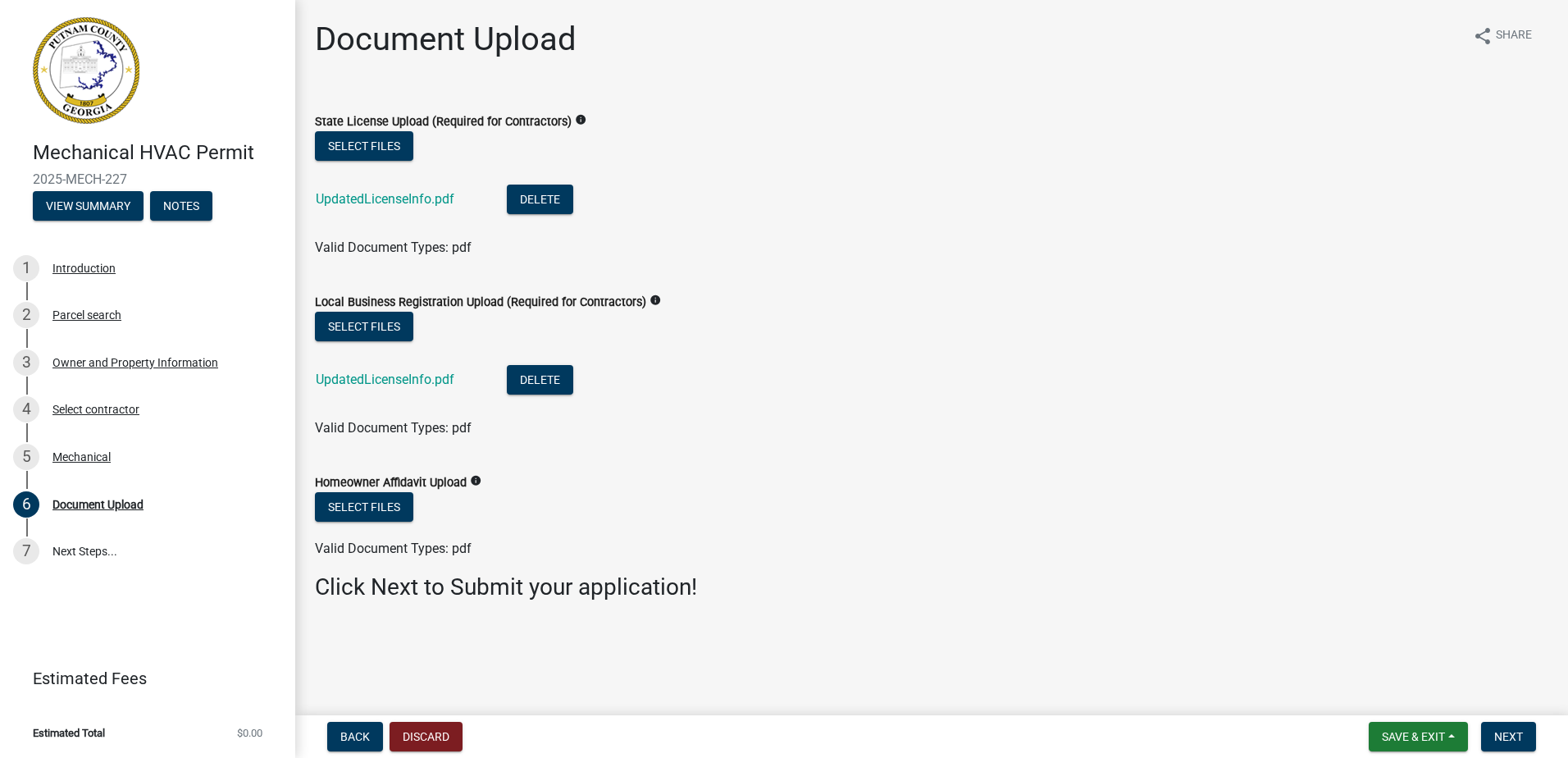
click at [472, 481] on icon "info" at bounding box center [475, 481] width 12 height 12
click at [733, 543] on div "Valid Document Types: pdf" at bounding box center [931, 549] width 1258 height 20
click at [1502, 737] on span "Next" at bounding box center [1509, 736] width 29 height 13
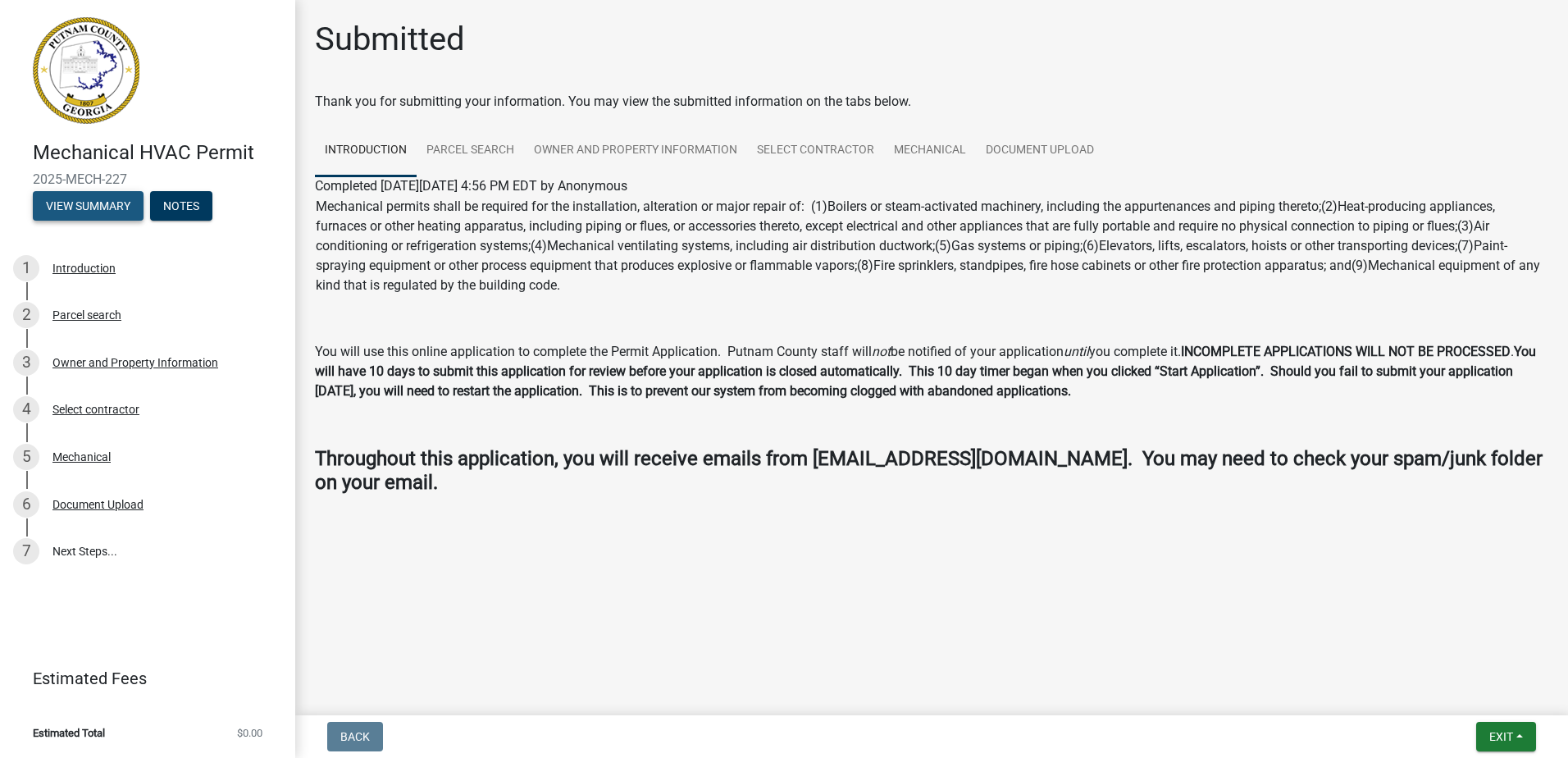
click at [100, 203] on button "View Summary" at bounding box center [88, 206] width 111 height 30
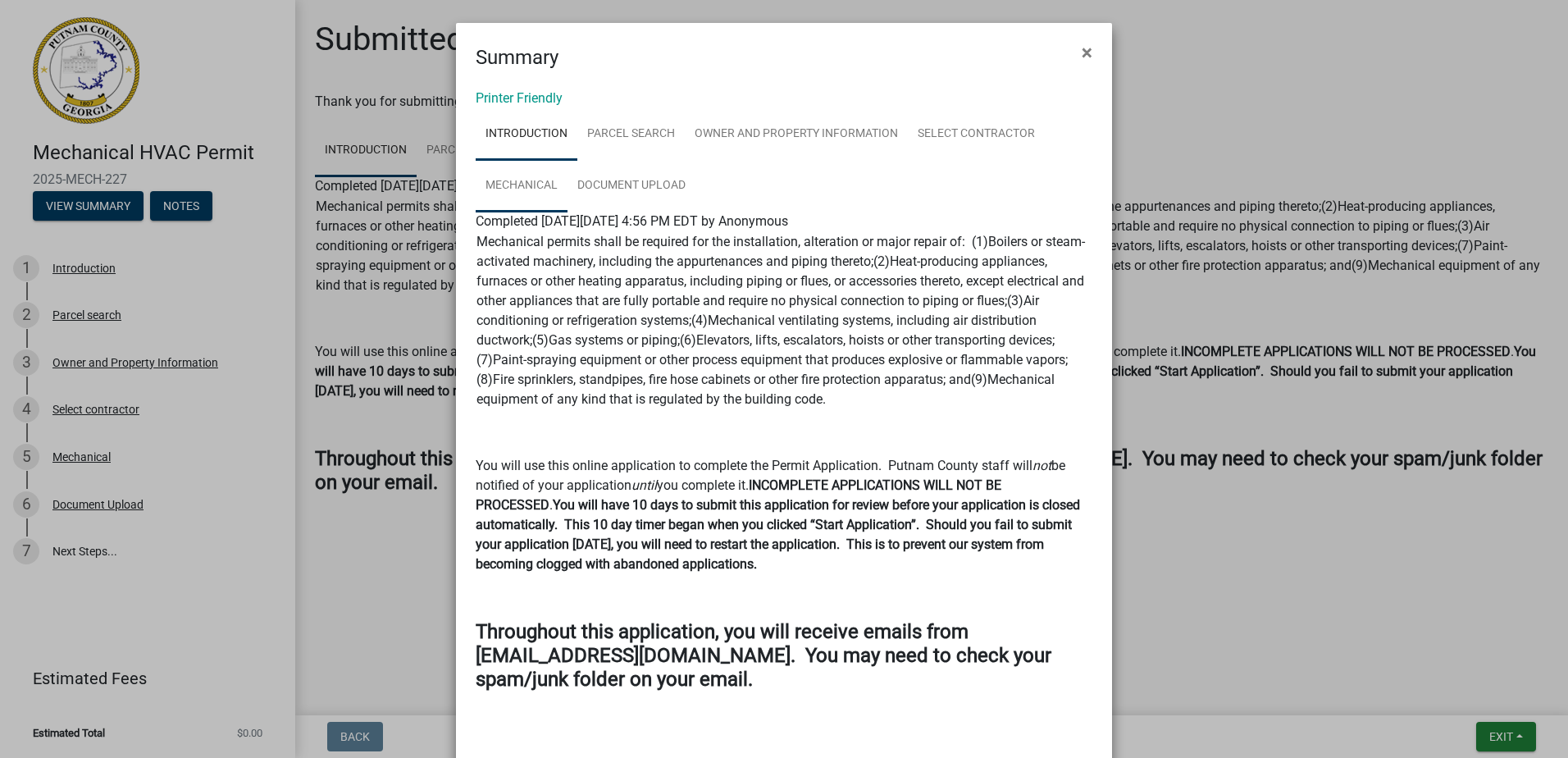
click at [522, 190] on link "Mechanical" at bounding box center [521, 186] width 92 height 53
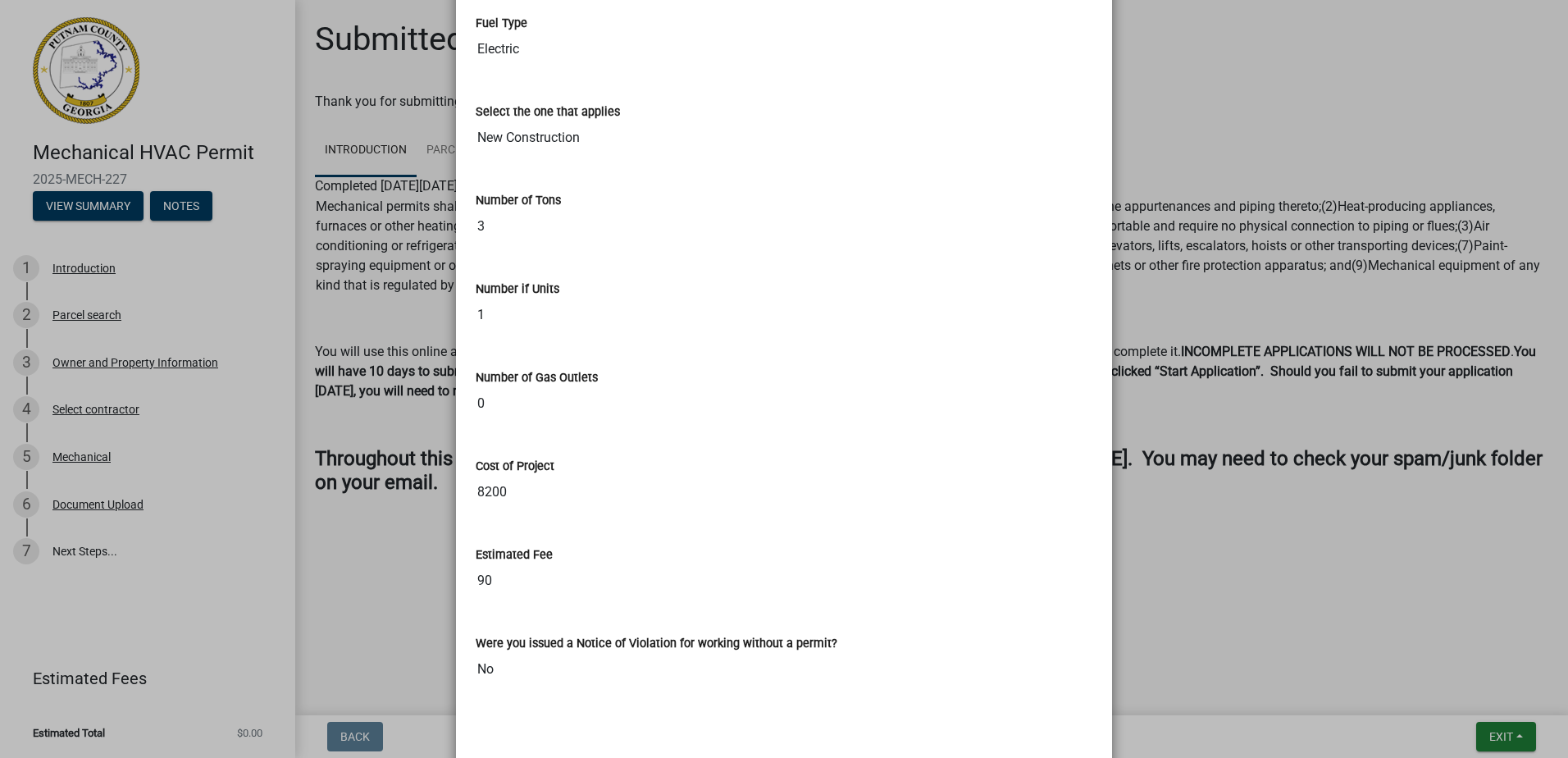
scroll to position [584, 0]
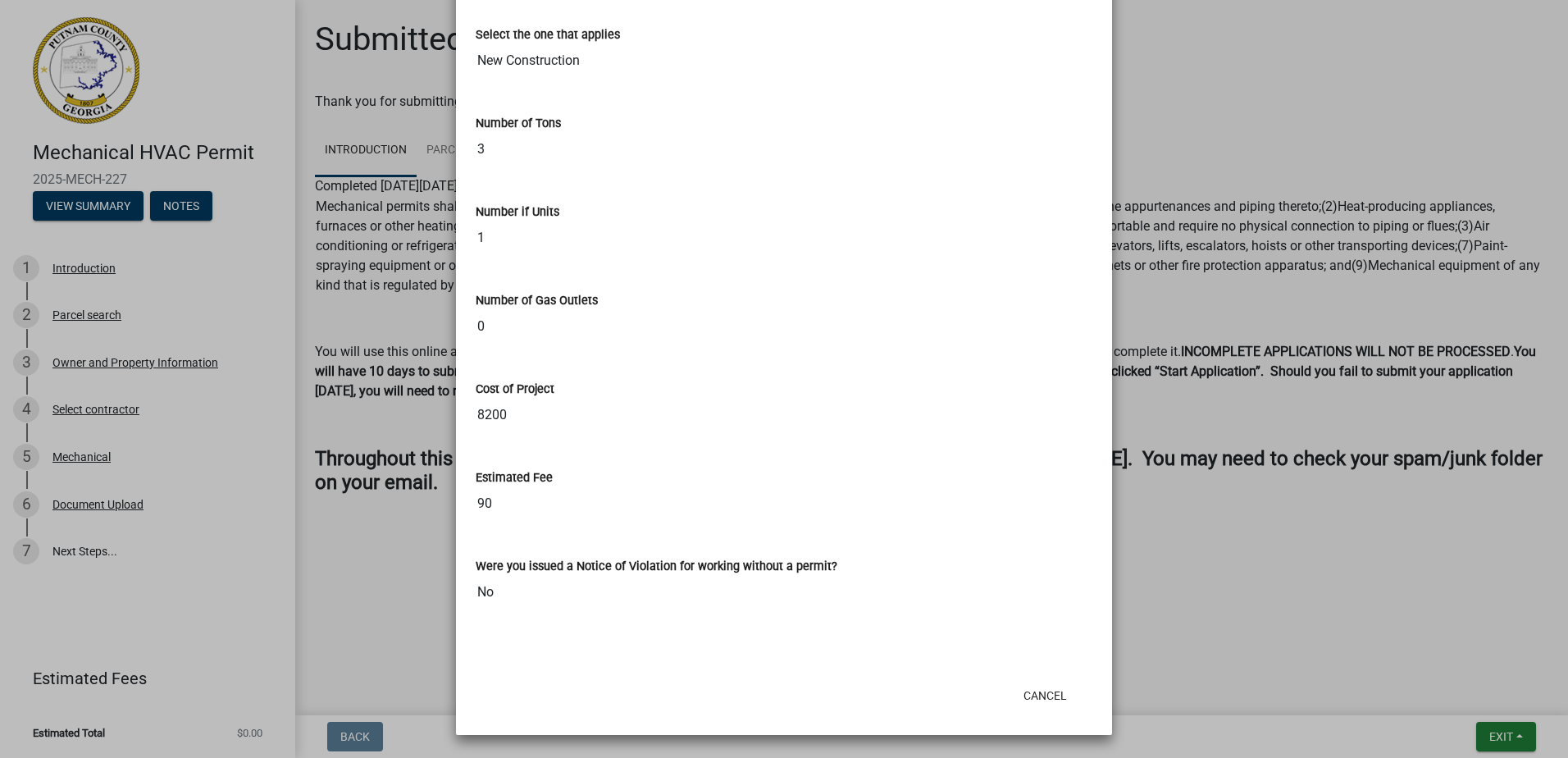
click at [1314, 518] on ngb-modal-window "Summary × Printer Friendly Introduction Parcel search Owner and Property Inform…" at bounding box center [784, 379] width 1568 height 758
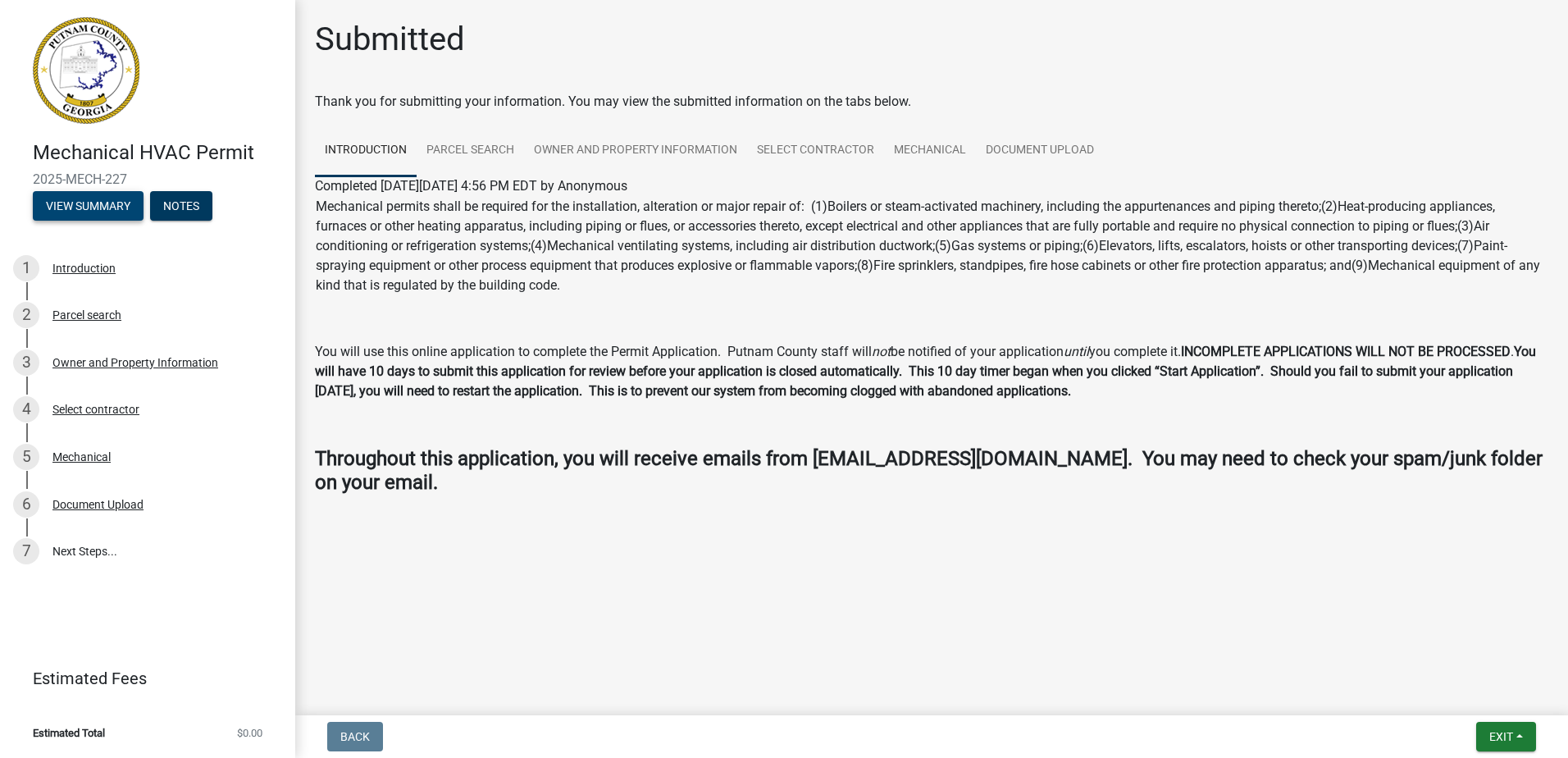
scroll to position [265, 0]
click at [1486, 728] on button "Exit" at bounding box center [1506, 736] width 60 height 30
click at [1458, 691] on button "Save & Exit" at bounding box center [1470, 693] width 131 height 39
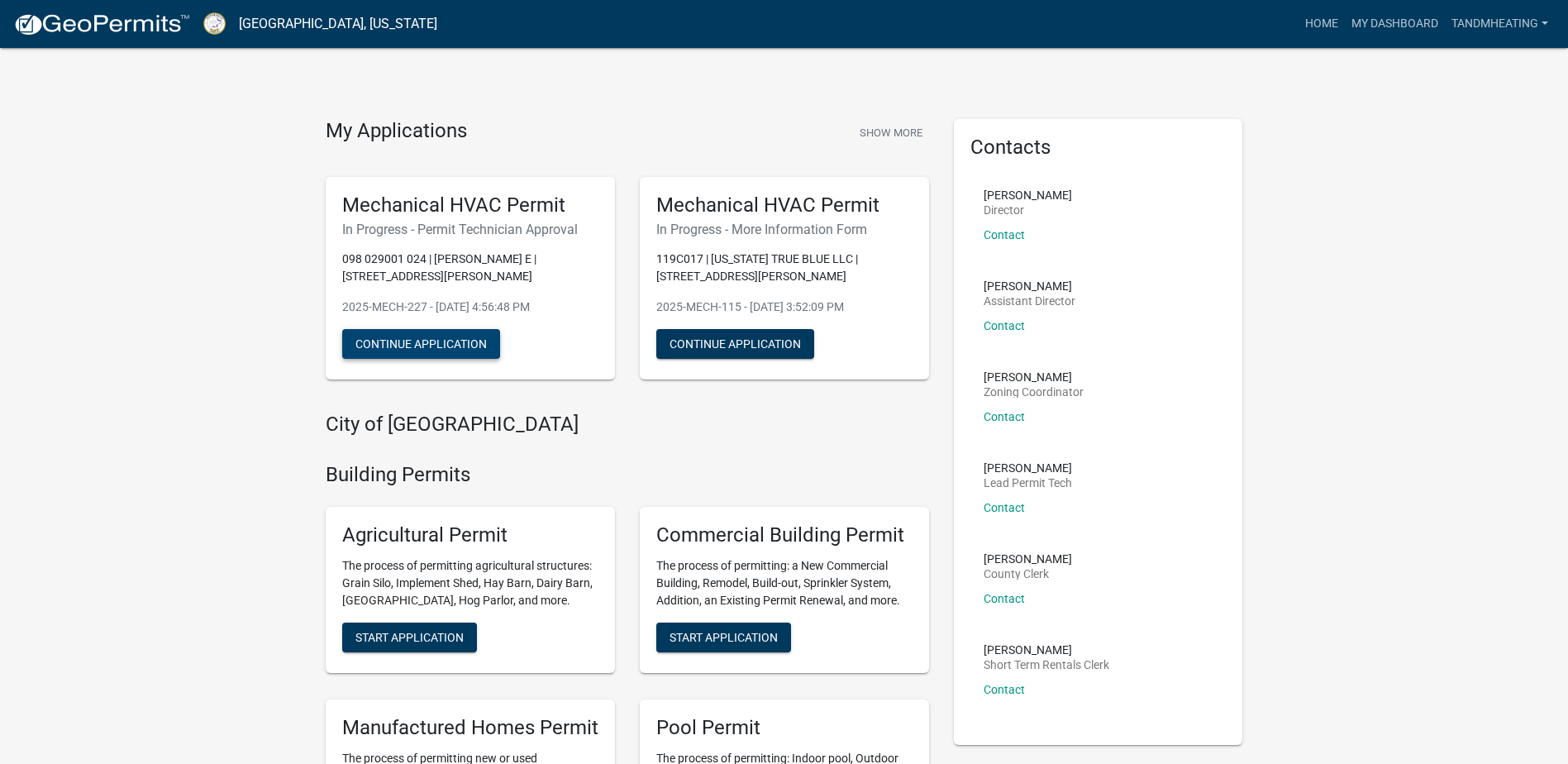
drag, startPoint x: 447, startPoint y: 334, endPoint x: 434, endPoint y: 345, distance: 17.0
click at [446, 336] on button "Continue Application" at bounding box center [420, 344] width 158 height 30
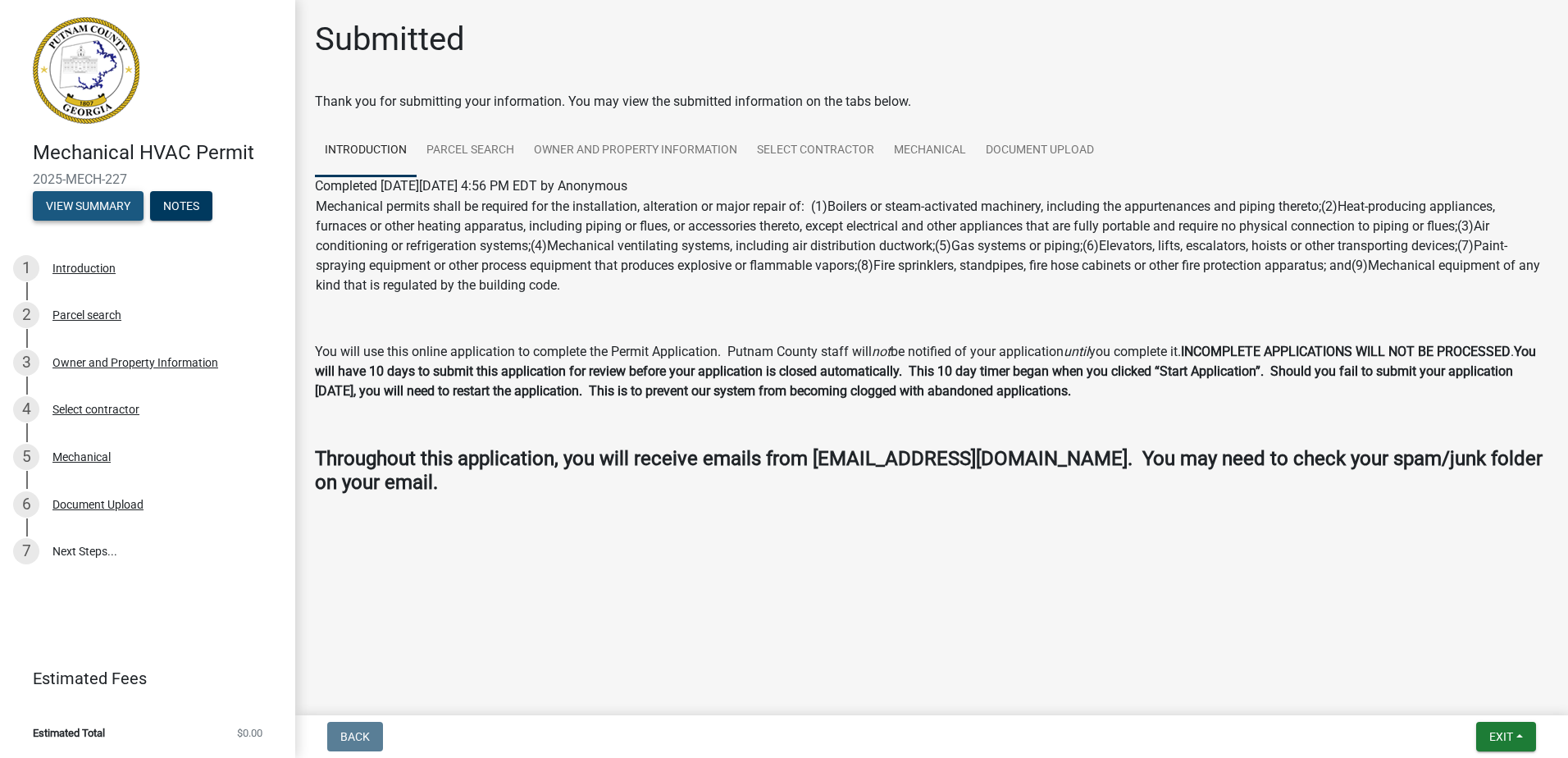
click at [119, 200] on button "View Summary" at bounding box center [88, 206] width 111 height 30
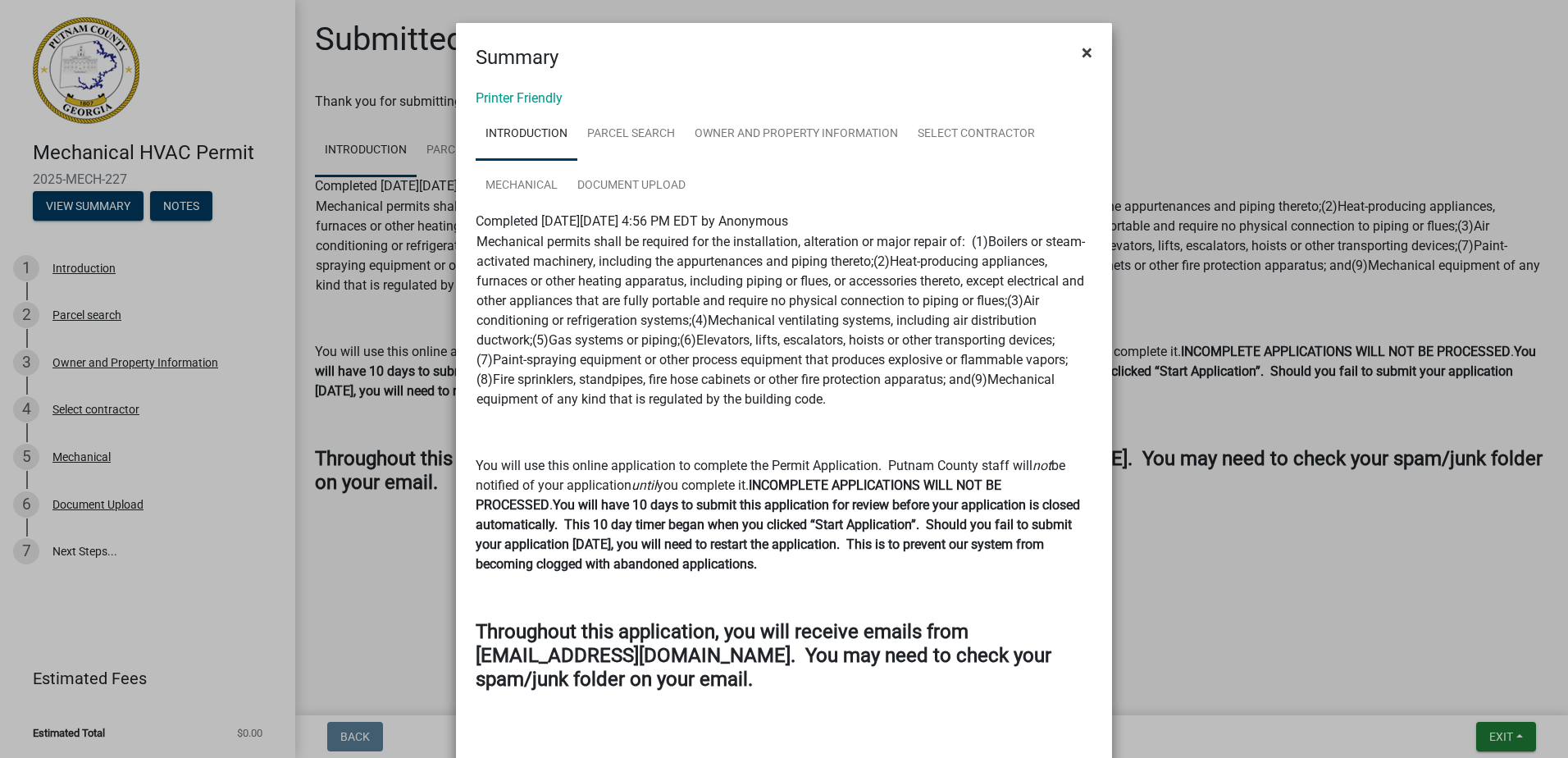
click at [1088, 55] on button "×" at bounding box center [1086, 53] width 37 height 46
